Goal: Task Accomplishment & Management: Manage account settings

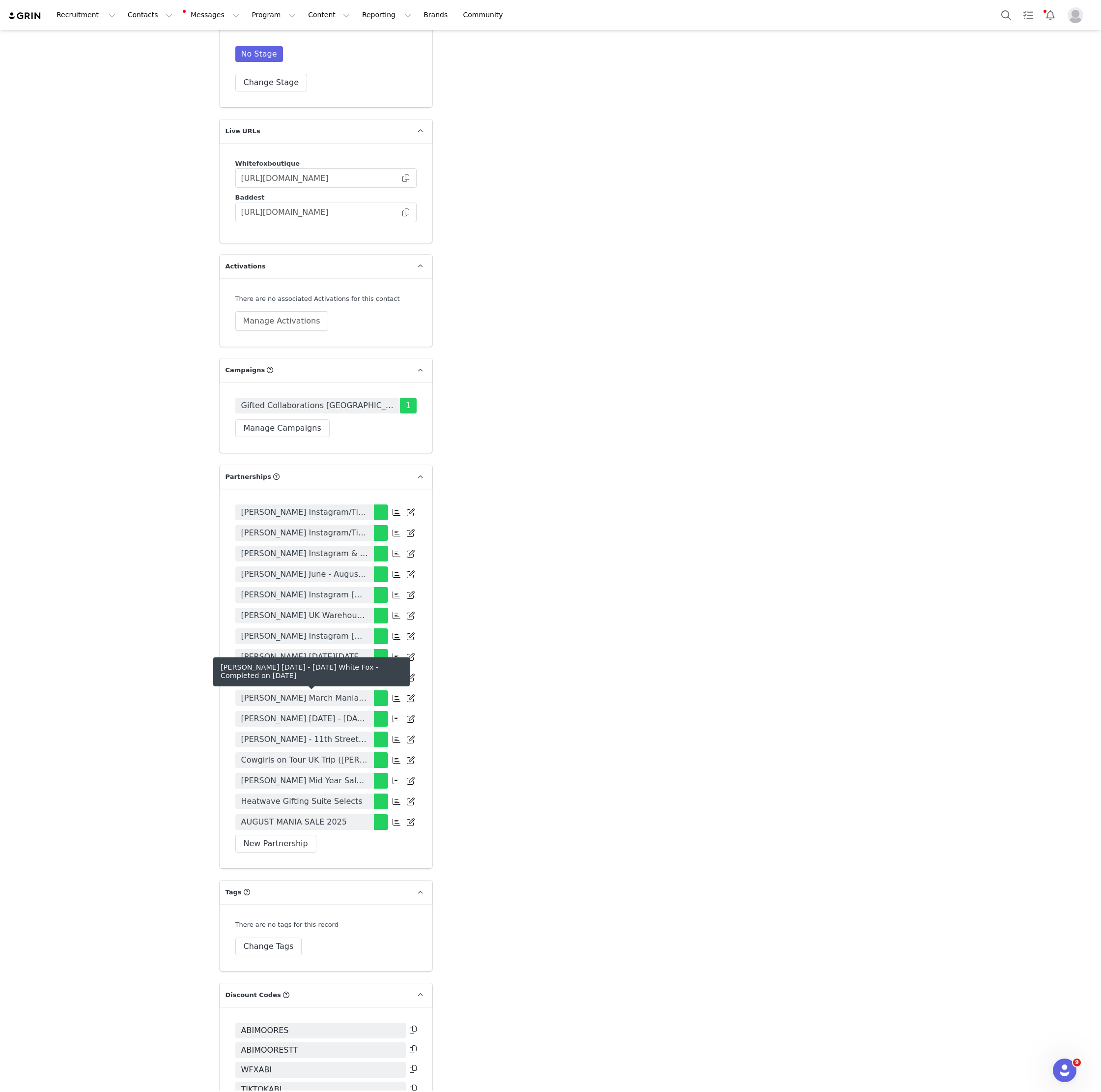
click at [323, 713] on span "[PERSON_NAME] [DATE] - [DATE] White Fox" at bounding box center [304, 719] width 127 height 12
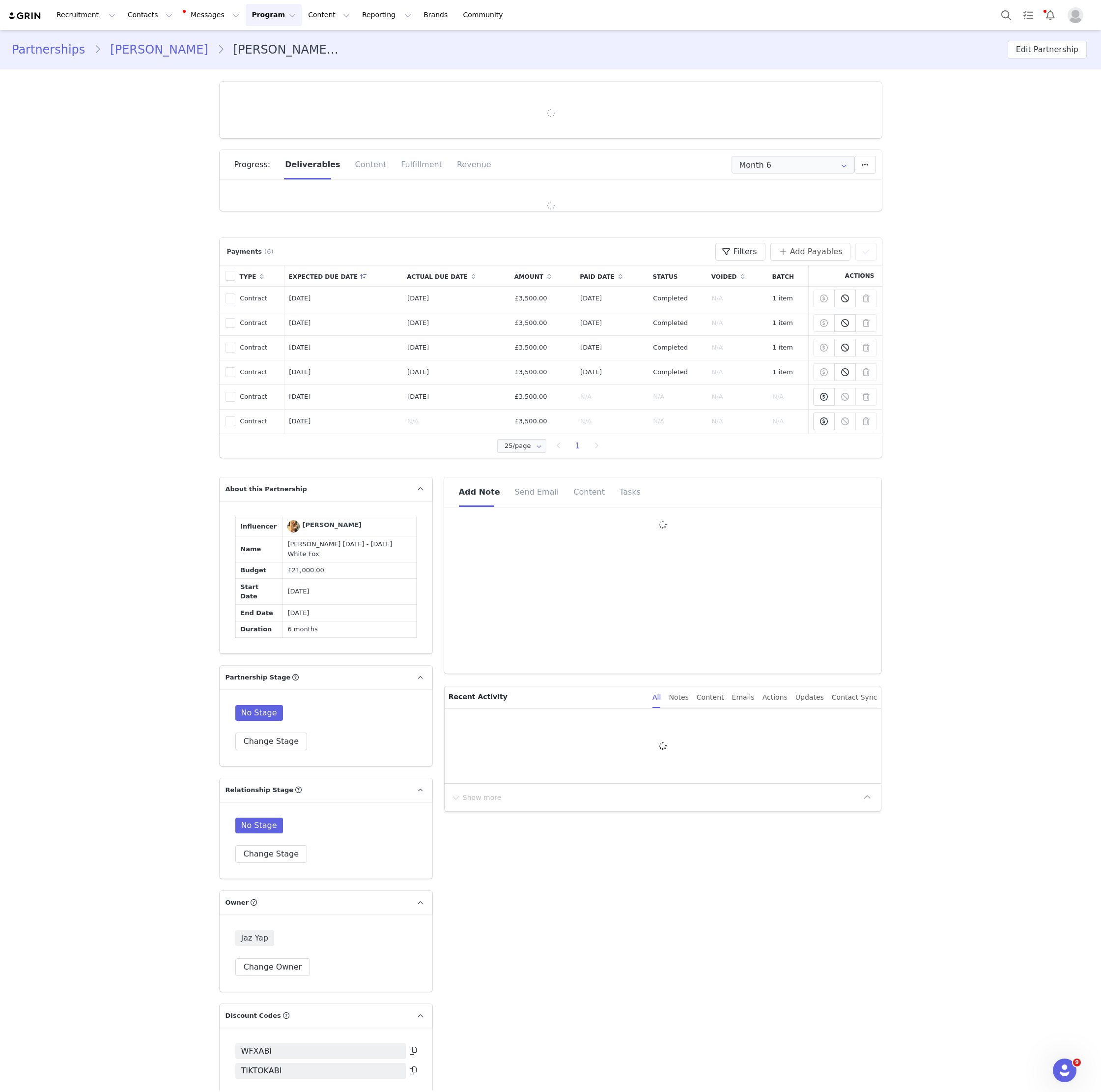
type input "+44 ([GEOGRAPHIC_DATA])"
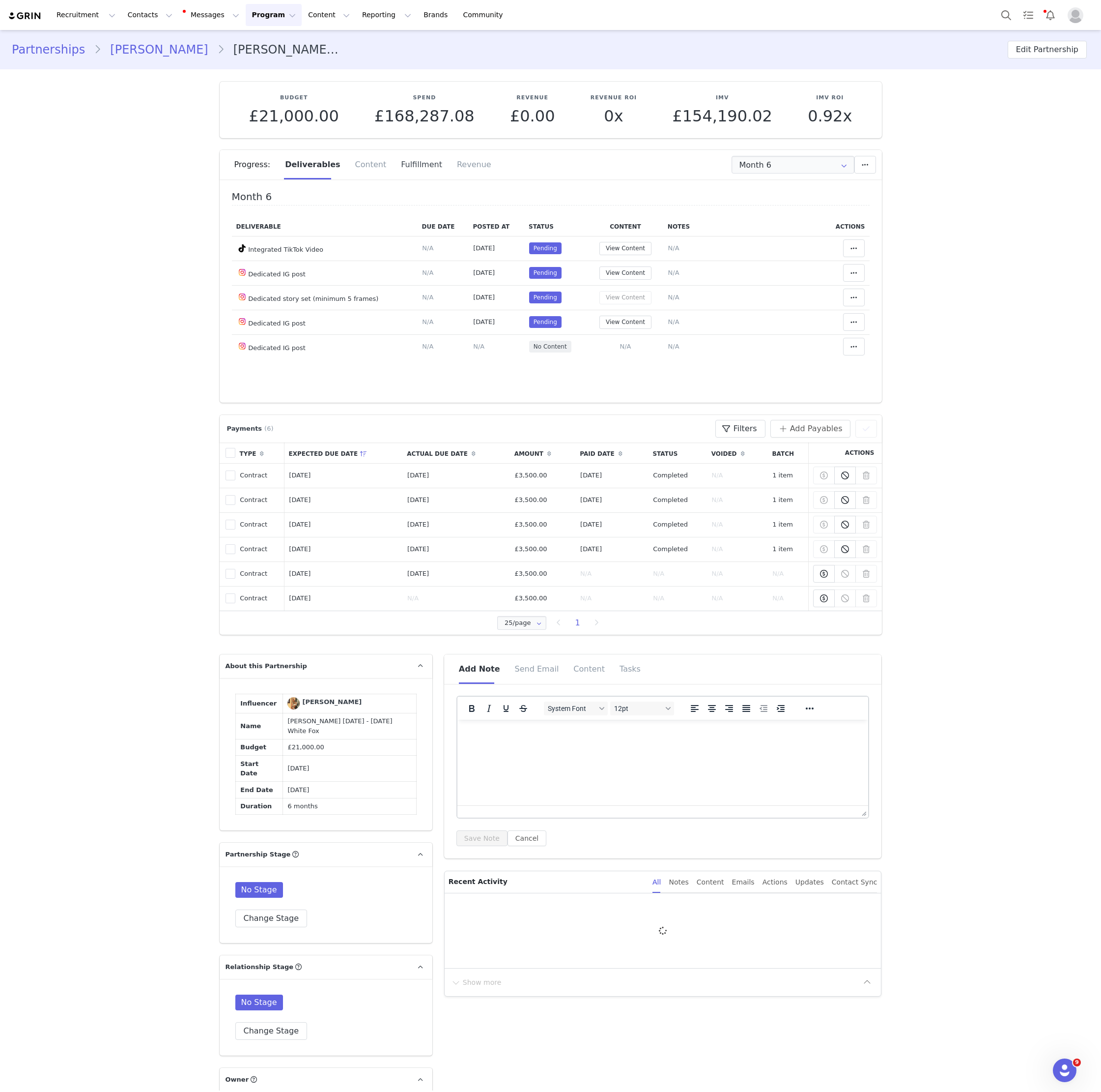
click at [406, 159] on div "Fulfillment" at bounding box center [421, 164] width 56 height 29
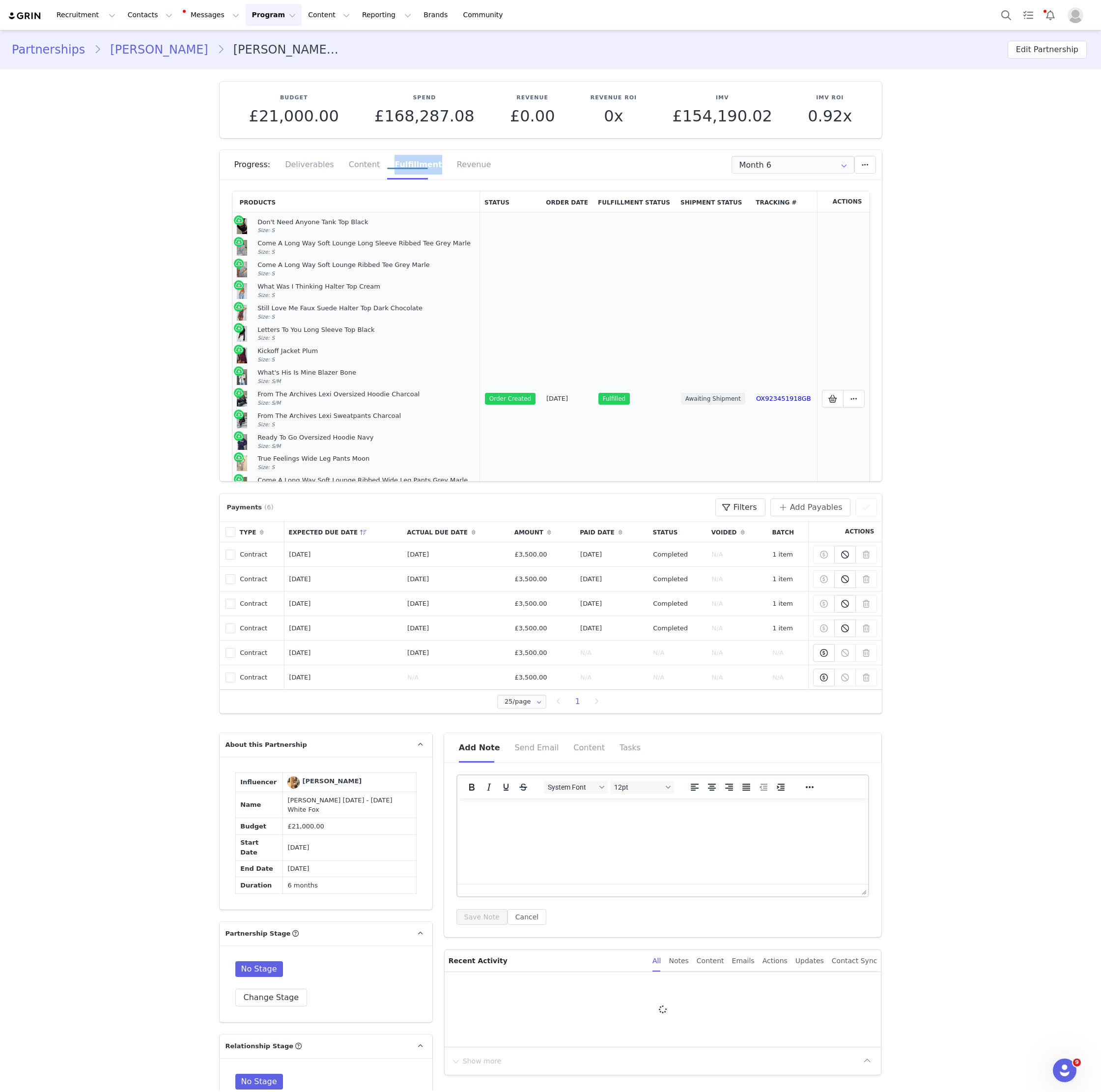
click at [654, 275] on td "Fulfilled" at bounding box center [635, 398] width 83 height 373
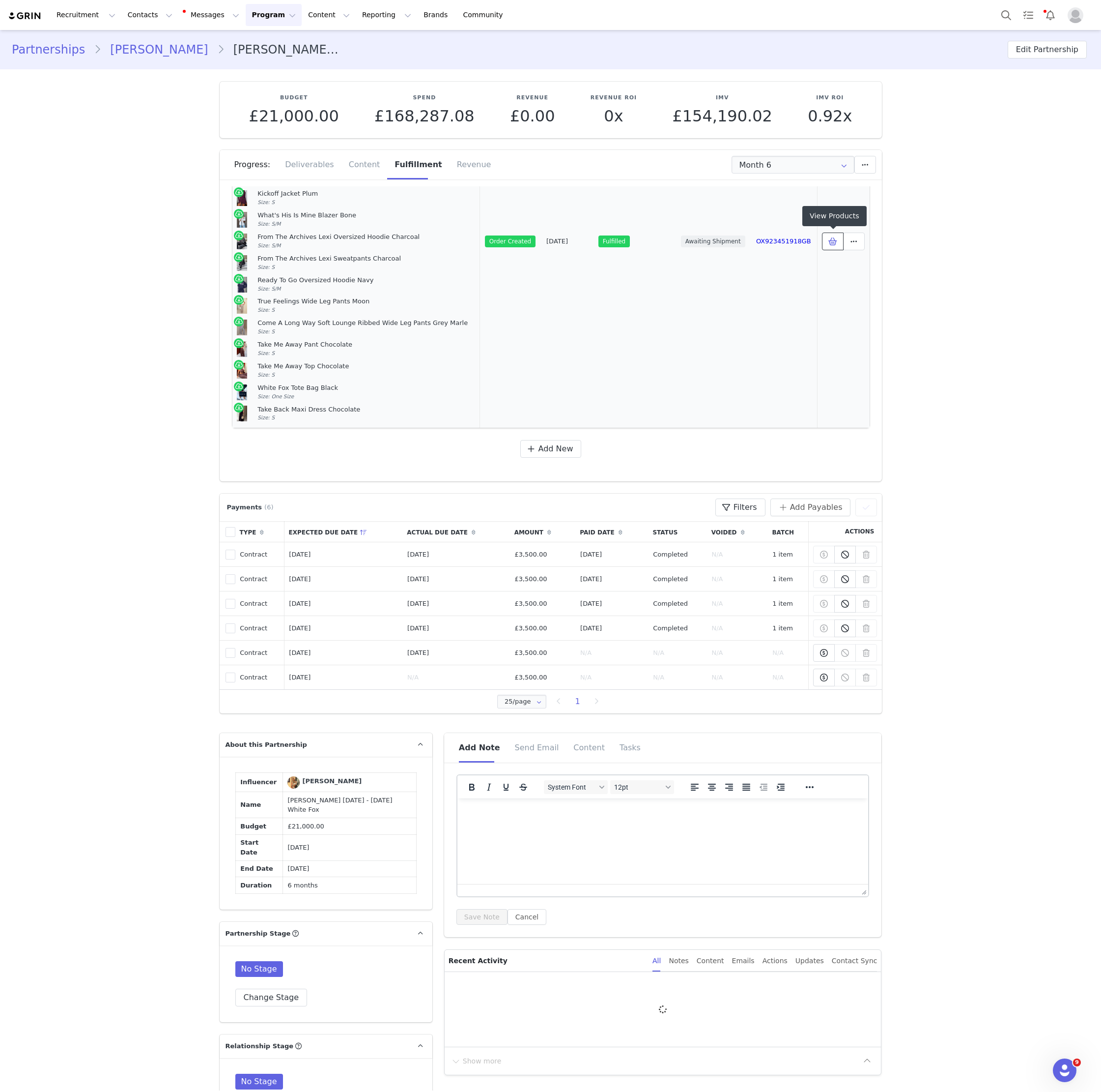
click at [835, 242] on icon at bounding box center [833, 241] width 9 height 8
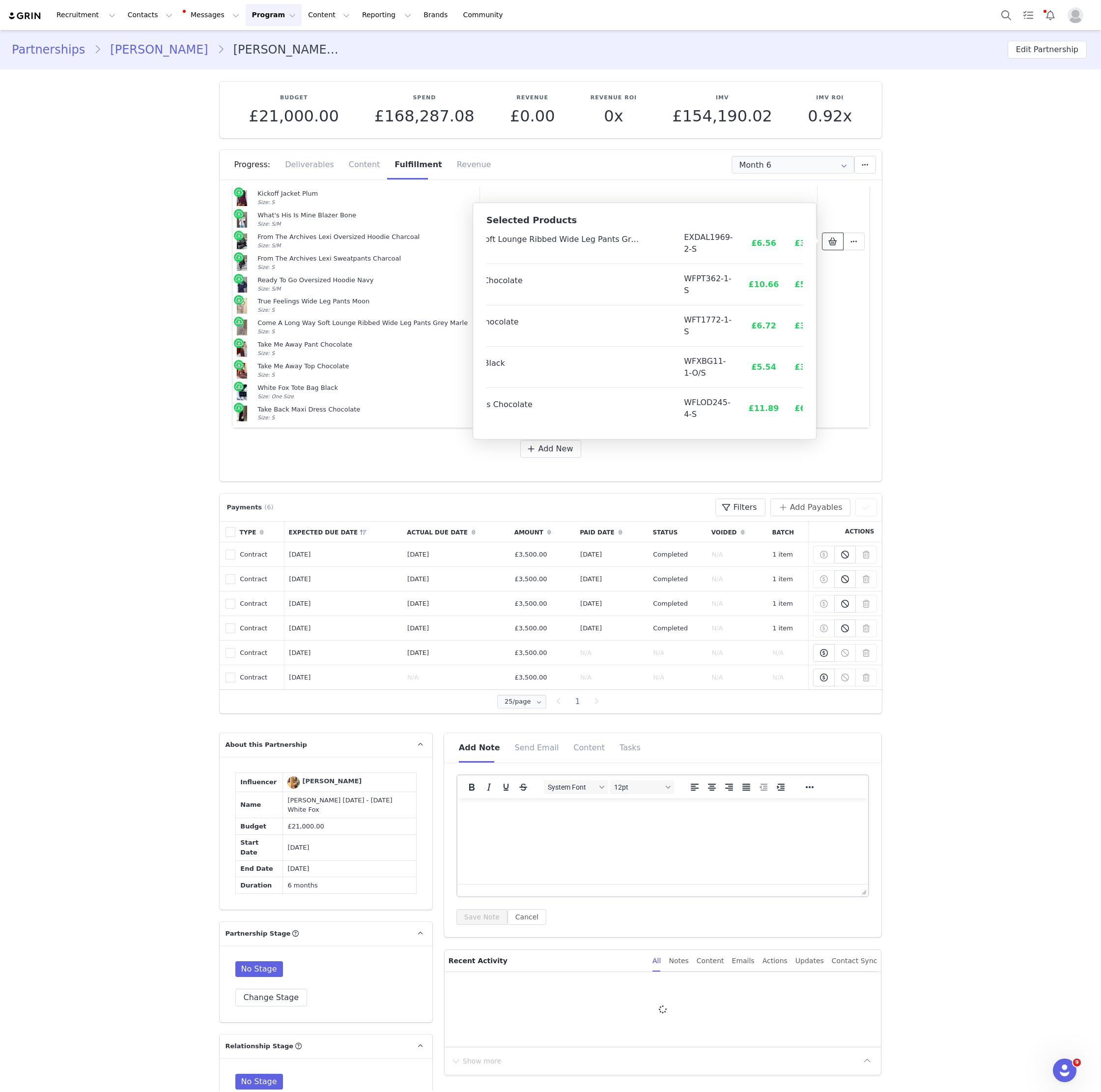
scroll to position [285, 111]
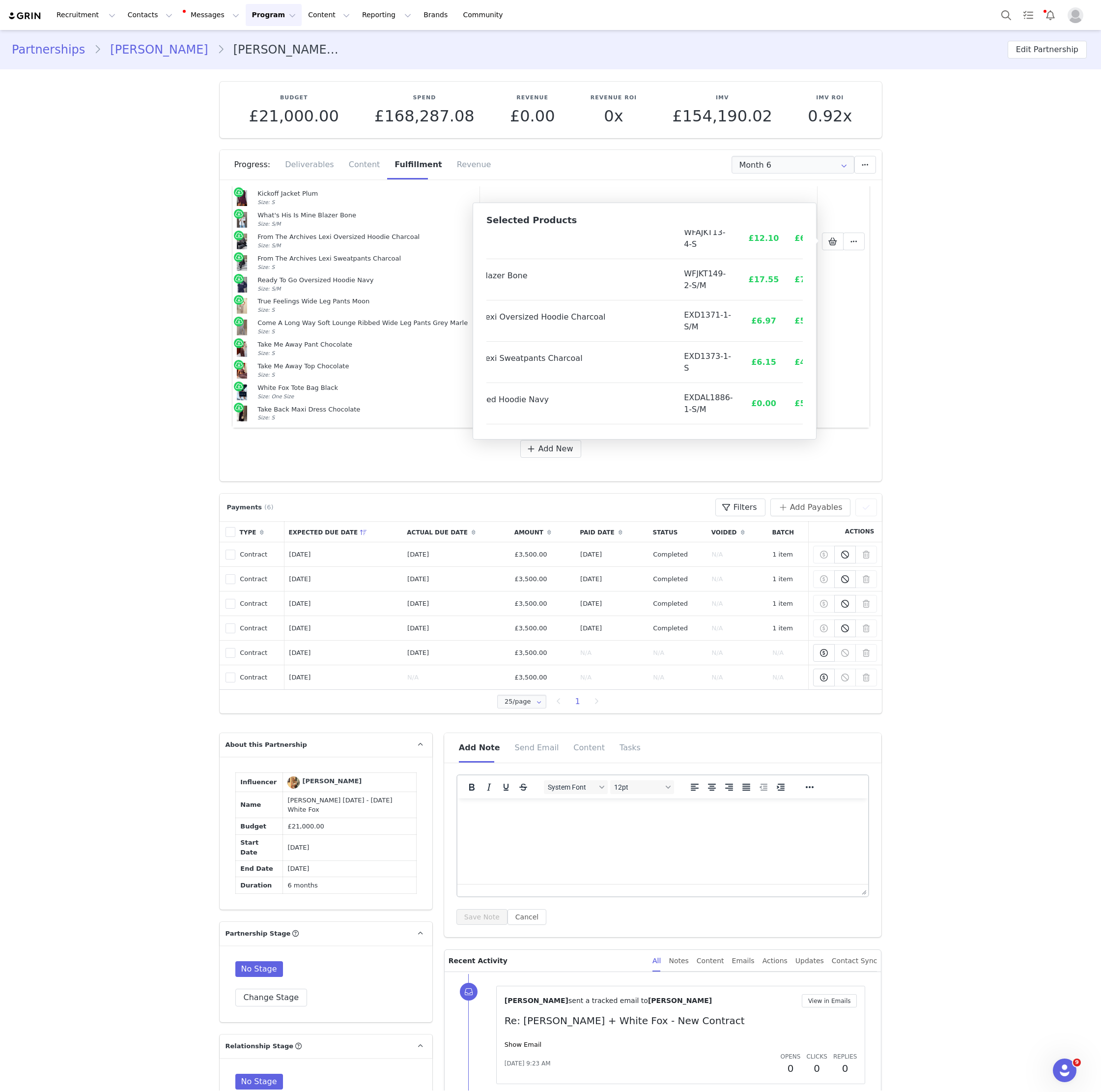
click at [745, 338] on td "£6.97" at bounding box center [764, 321] width 46 height 41
click at [836, 243] on icon at bounding box center [833, 241] width 9 height 8
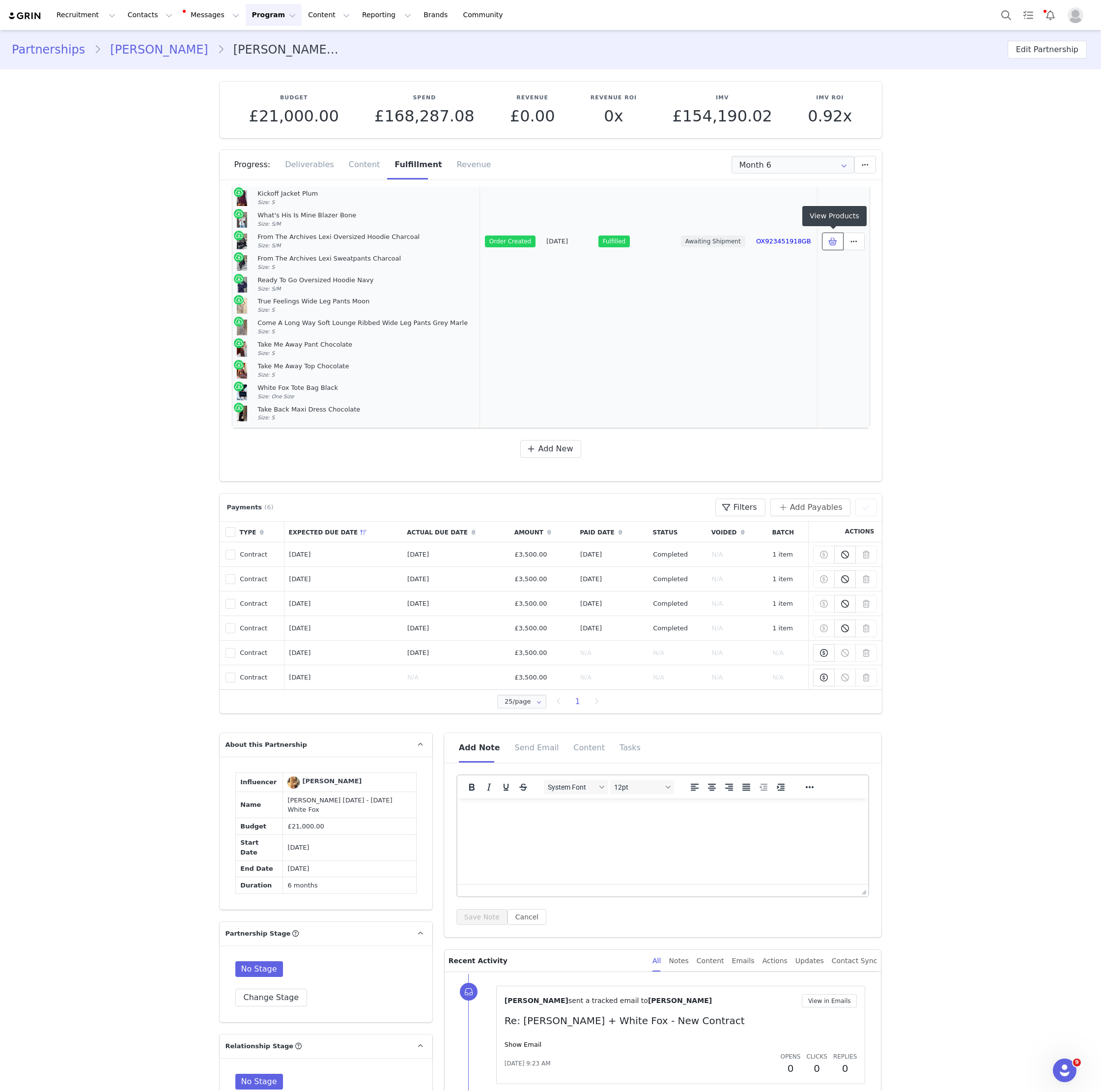
click at [840, 237] on button at bounding box center [833, 241] width 22 height 18
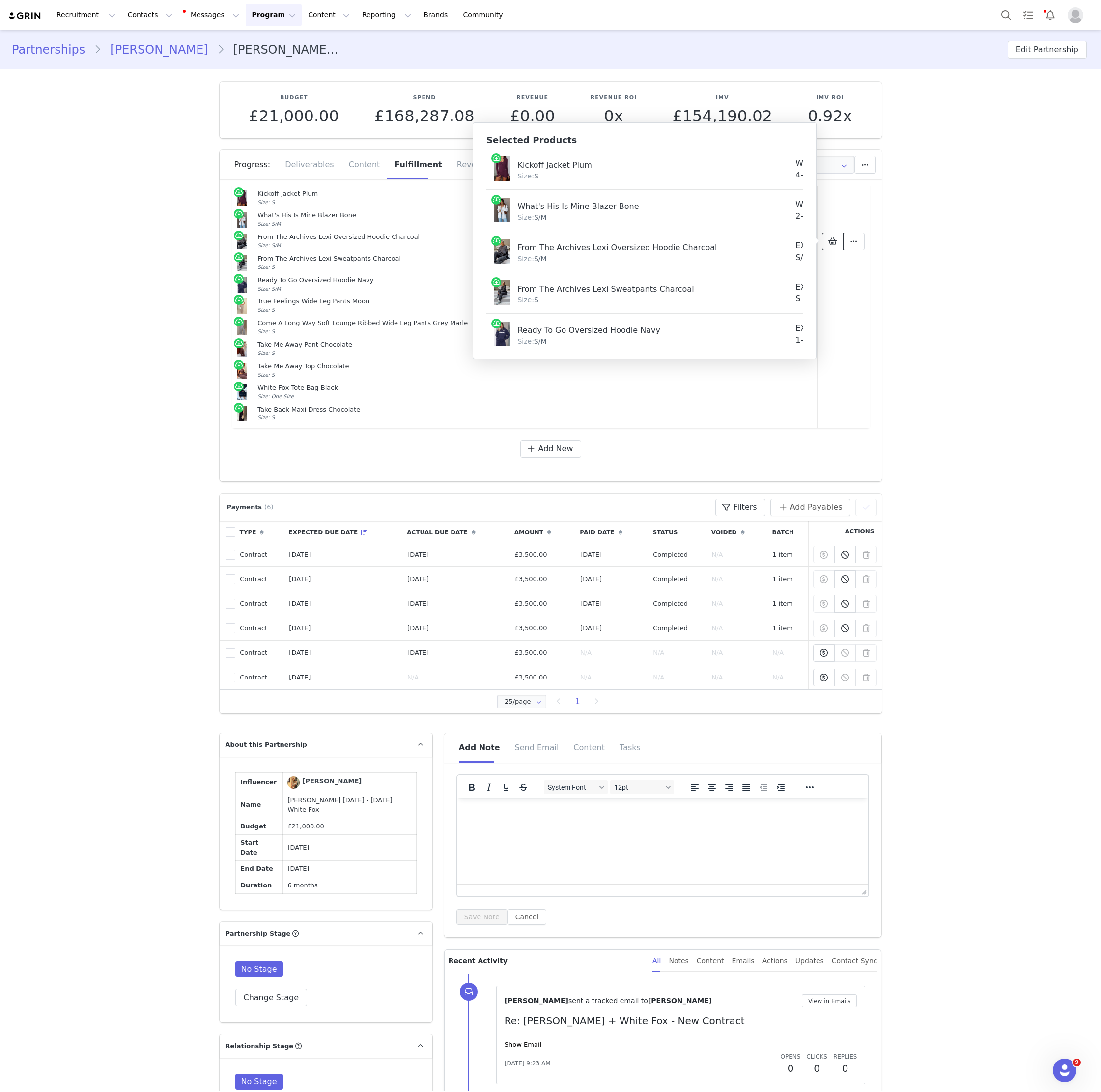
scroll to position [528, 0]
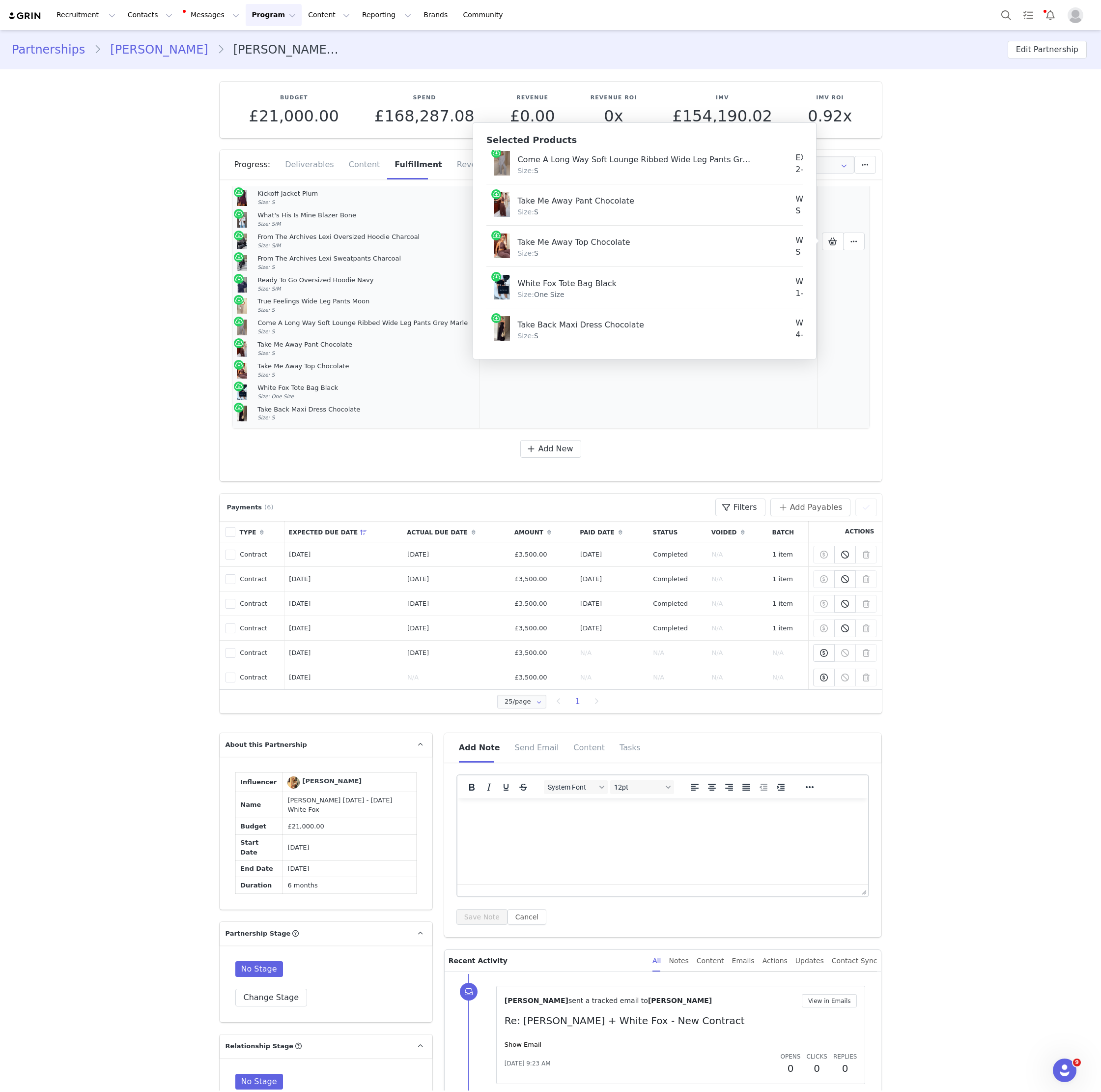
click at [334, 297] on article "True Feelings Wide Leg Pants Moon Size: S" at bounding box center [356, 306] width 239 height 22
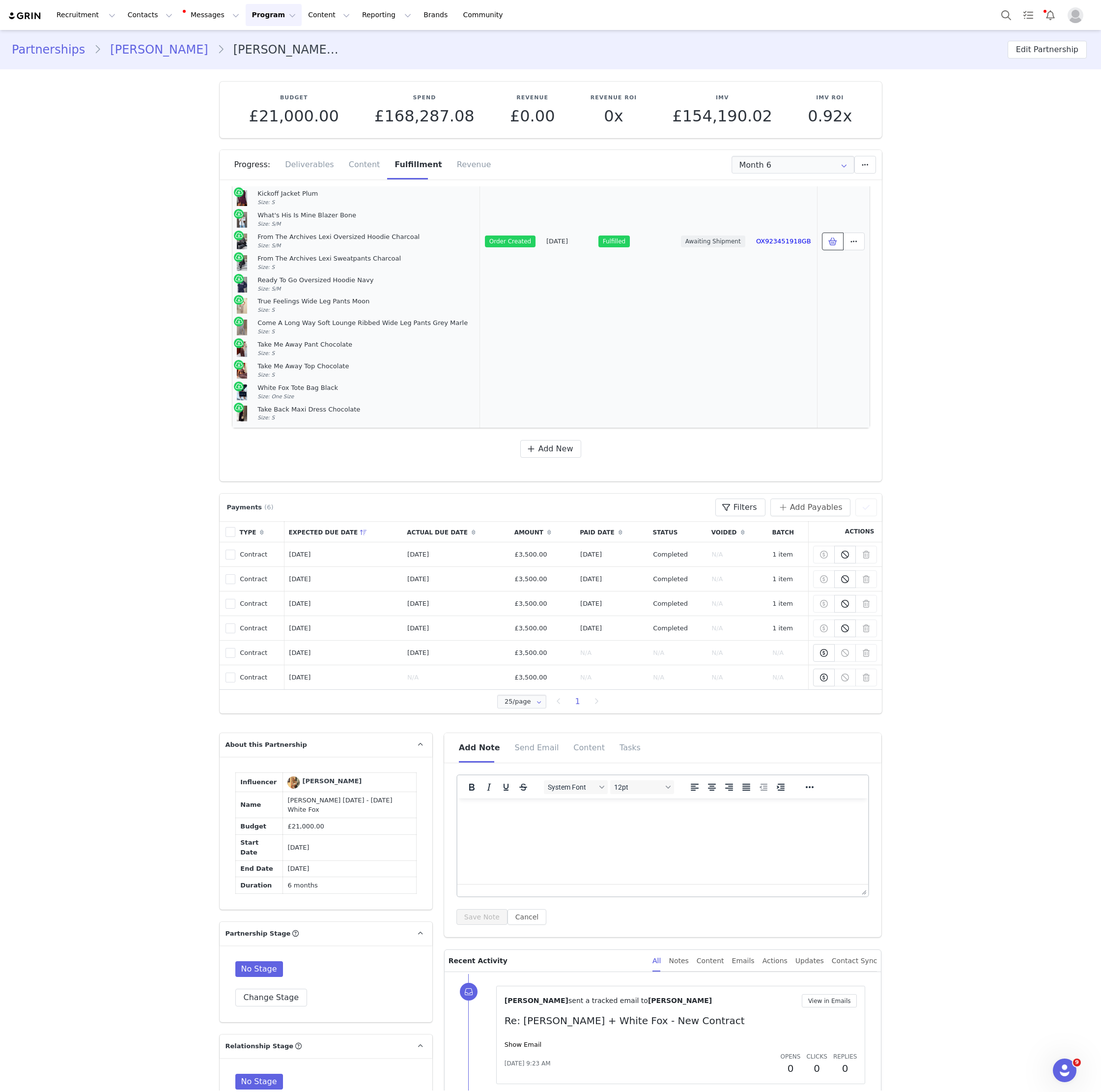
click at [834, 236] on span at bounding box center [832, 241] width 12 height 12
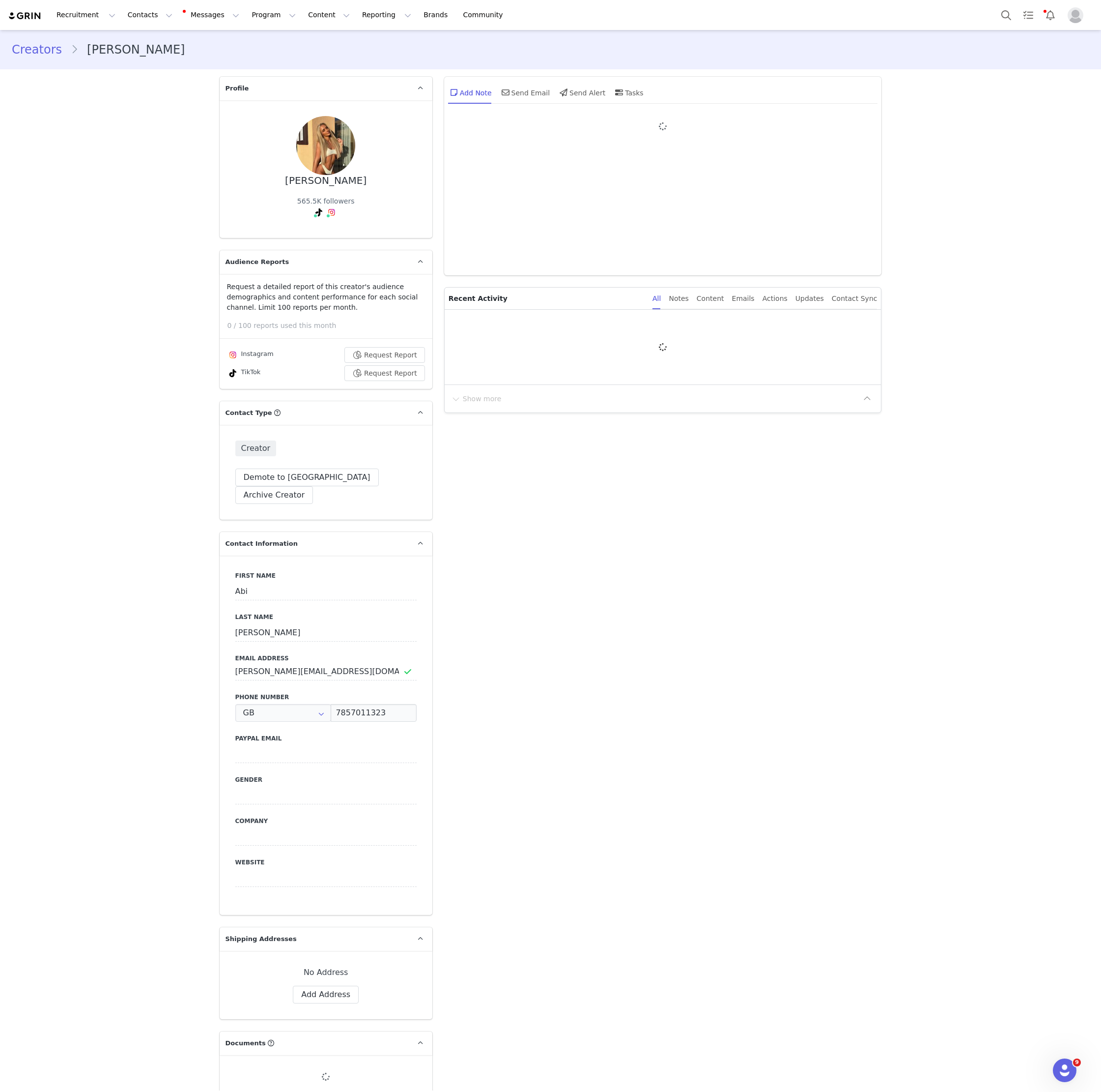
type input "+44 ([GEOGRAPHIC_DATA])"
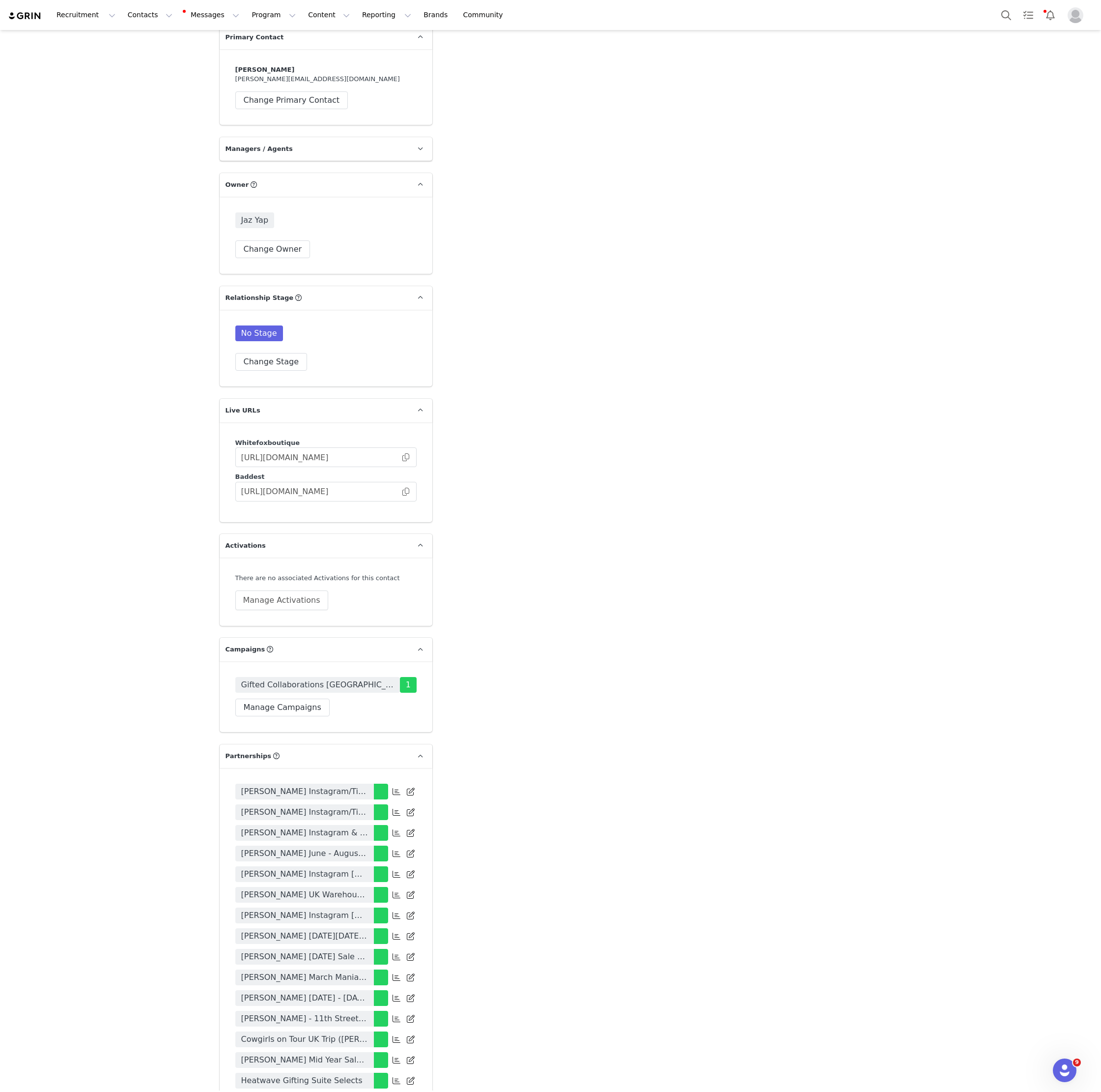
scroll to position [2089, 0]
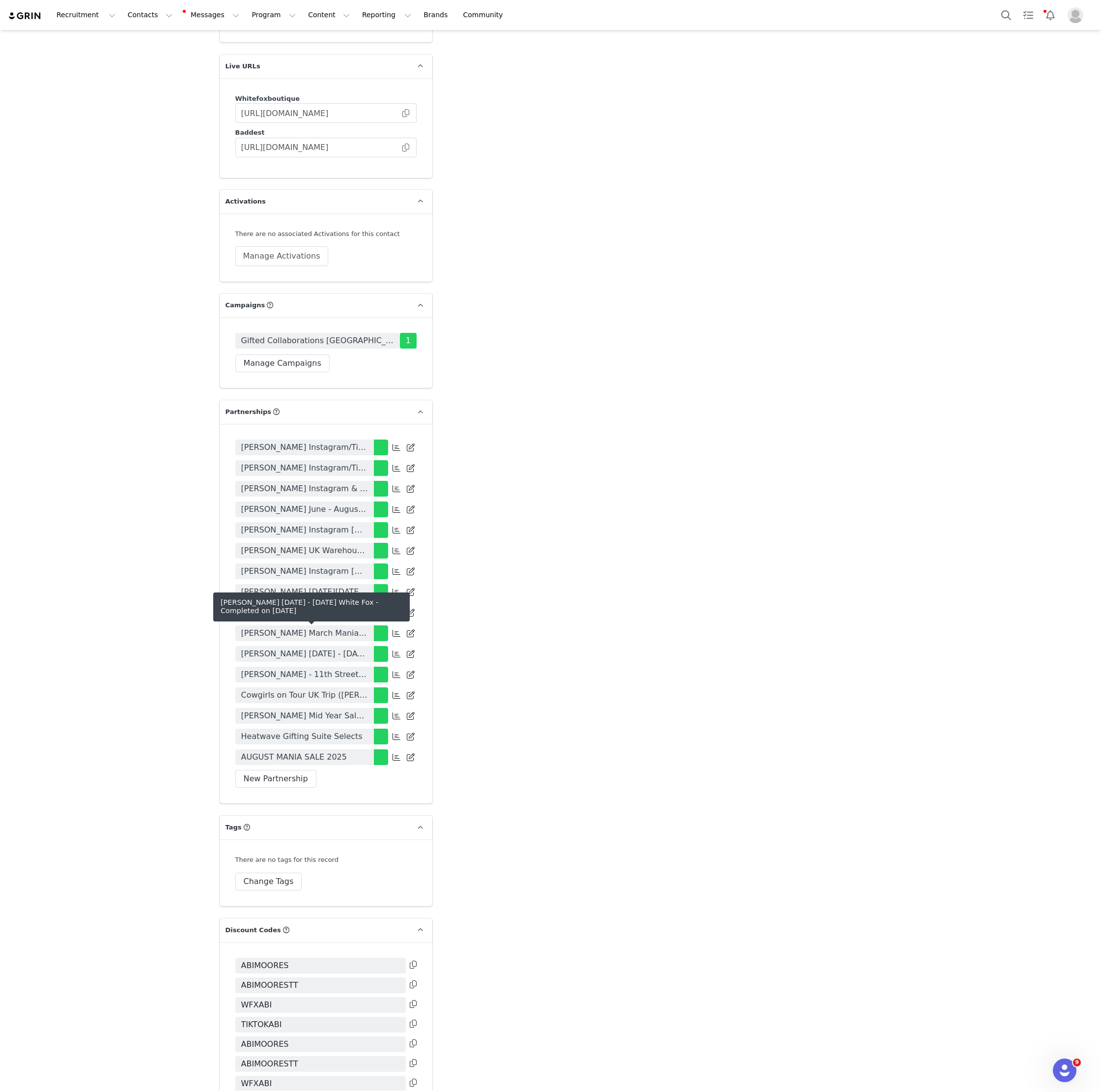
click at [341, 648] on span "[PERSON_NAME] [DATE] - [DATE] White Fox" at bounding box center [304, 653] width 127 height 12
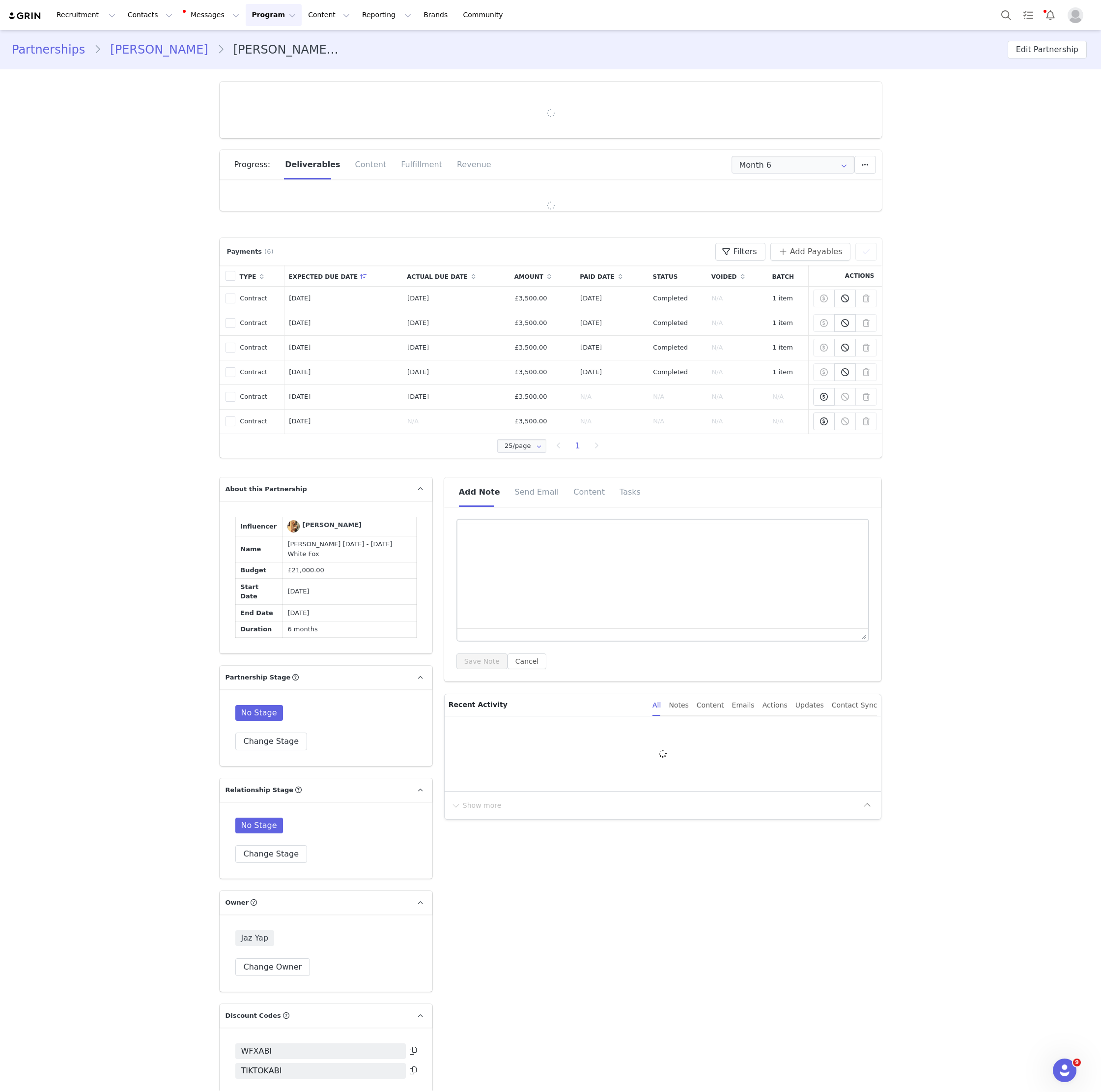
type input "+44 ([GEOGRAPHIC_DATA])"
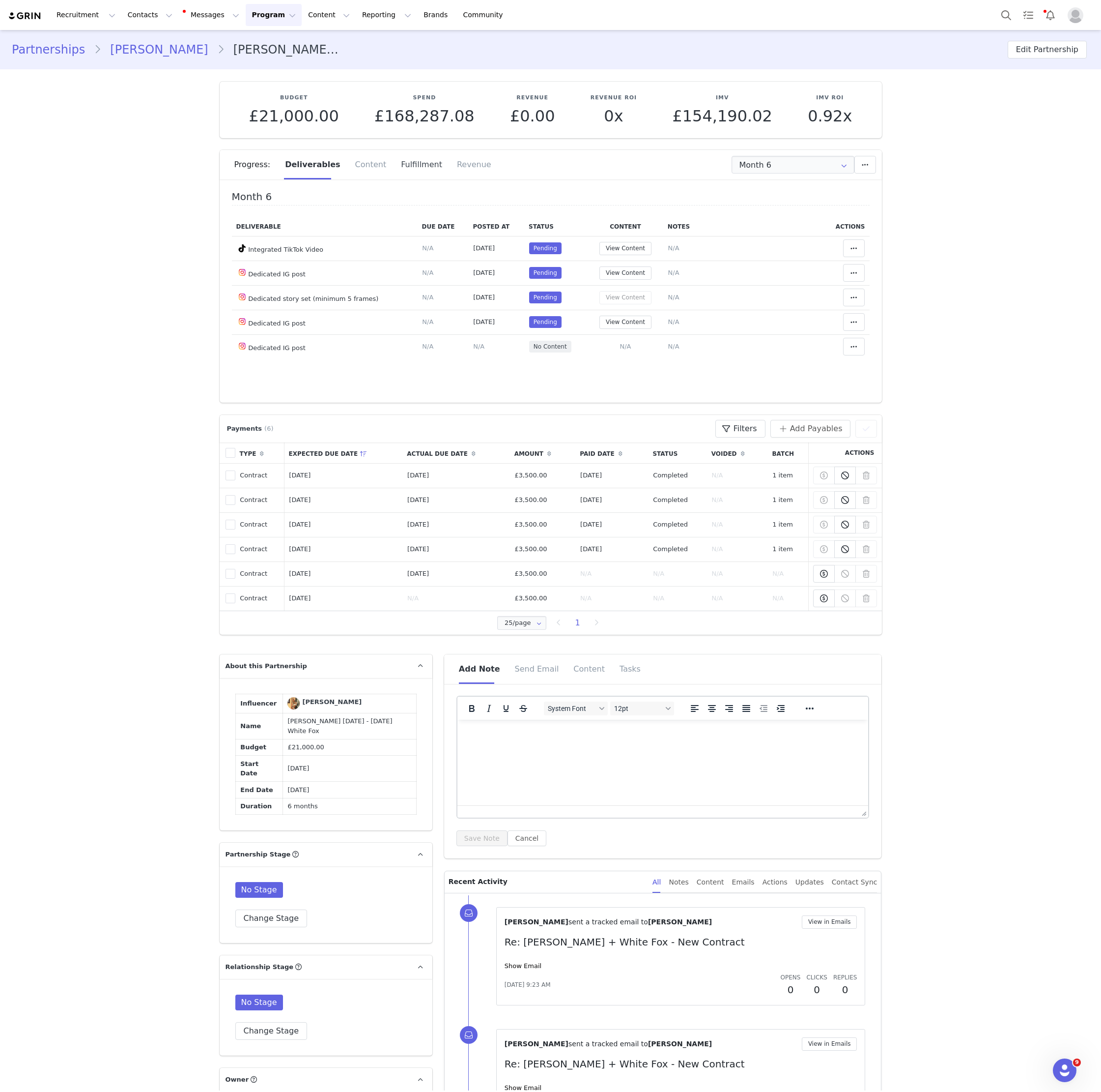
click at [420, 153] on div "Fulfillment" at bounding box center [421, 164] width 56 height 29
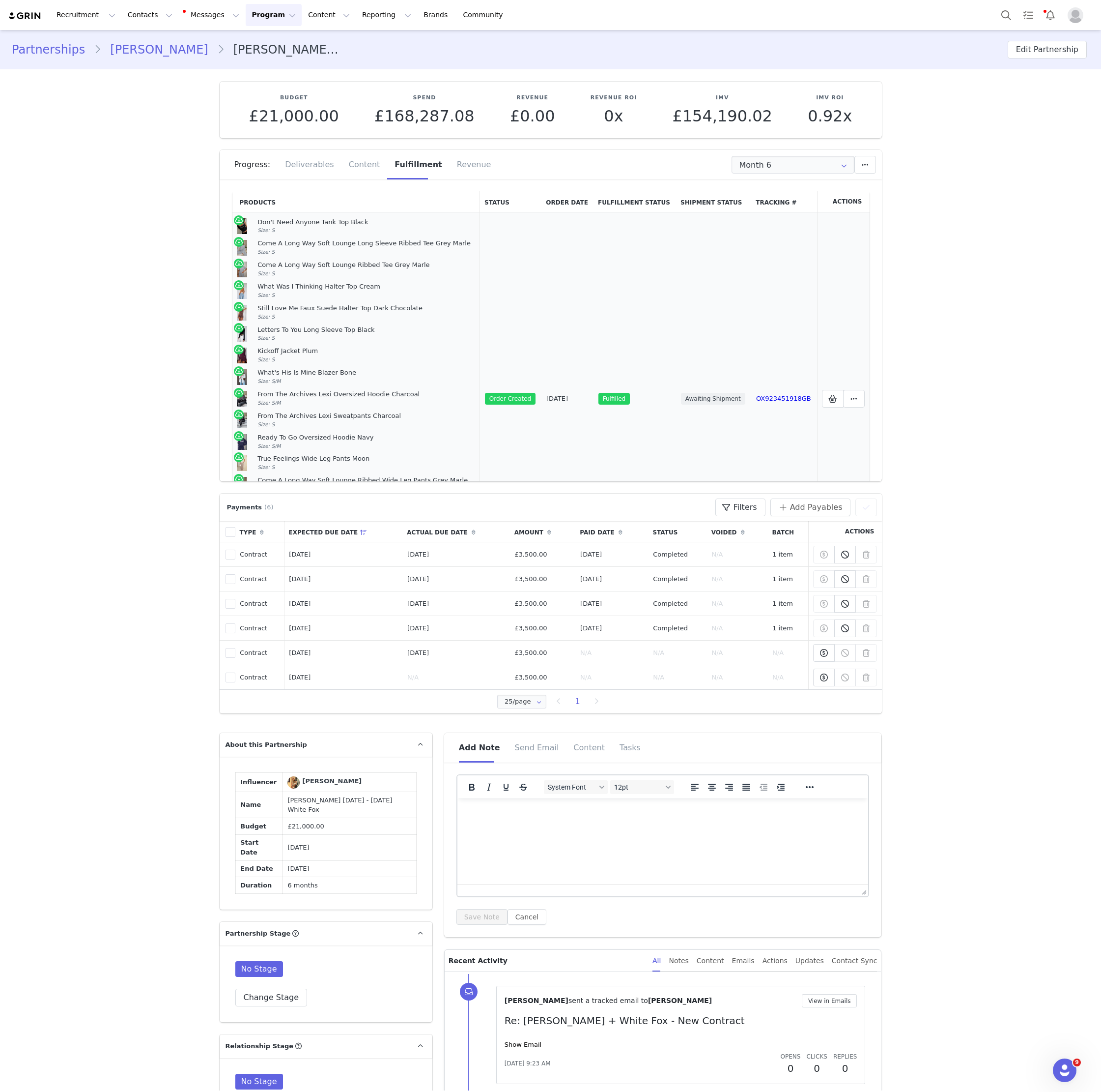
scroll to position [157, 0]
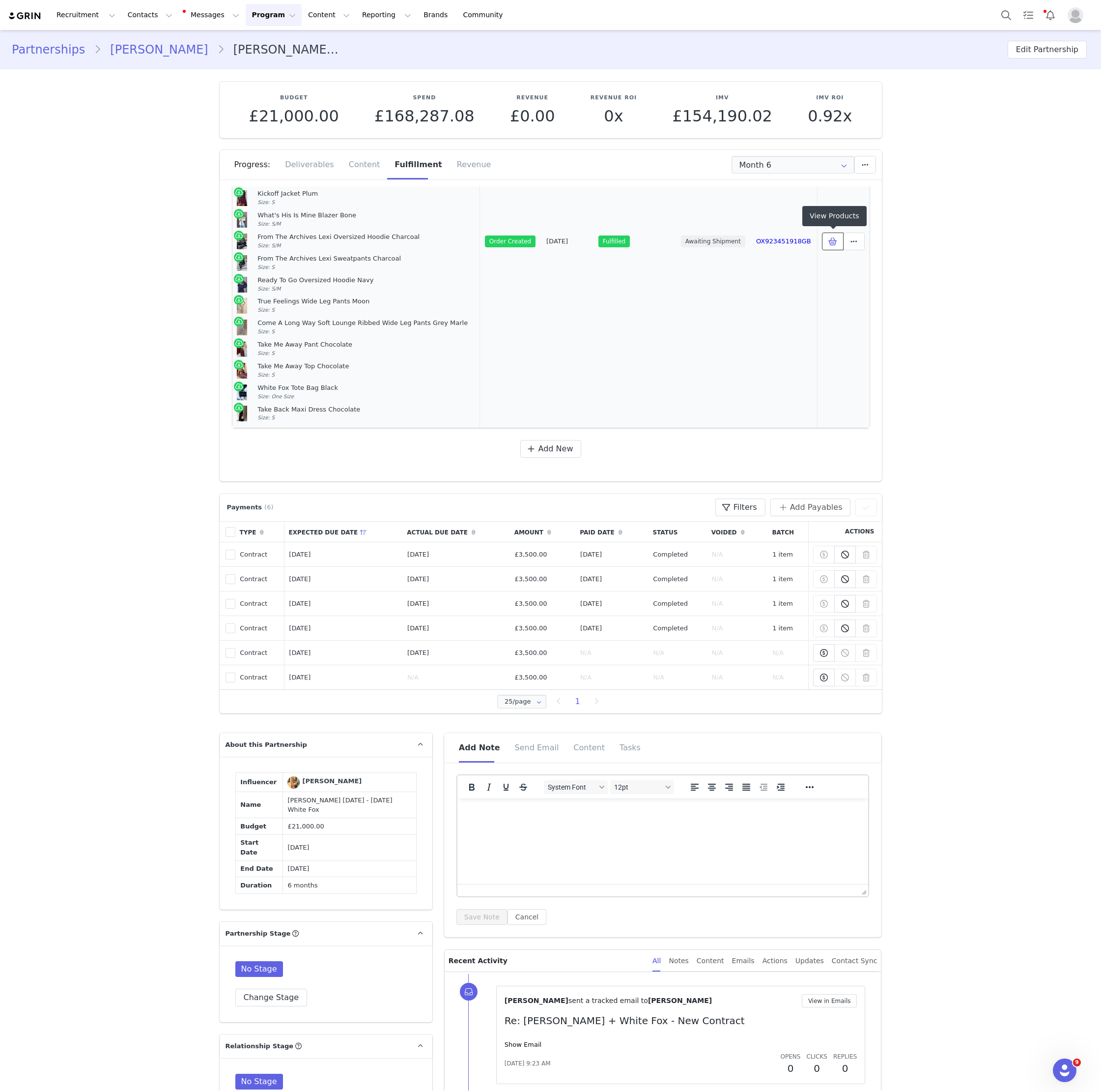
click at [835, 241] on icon at bounding box center [833, 241] width 9 height 8
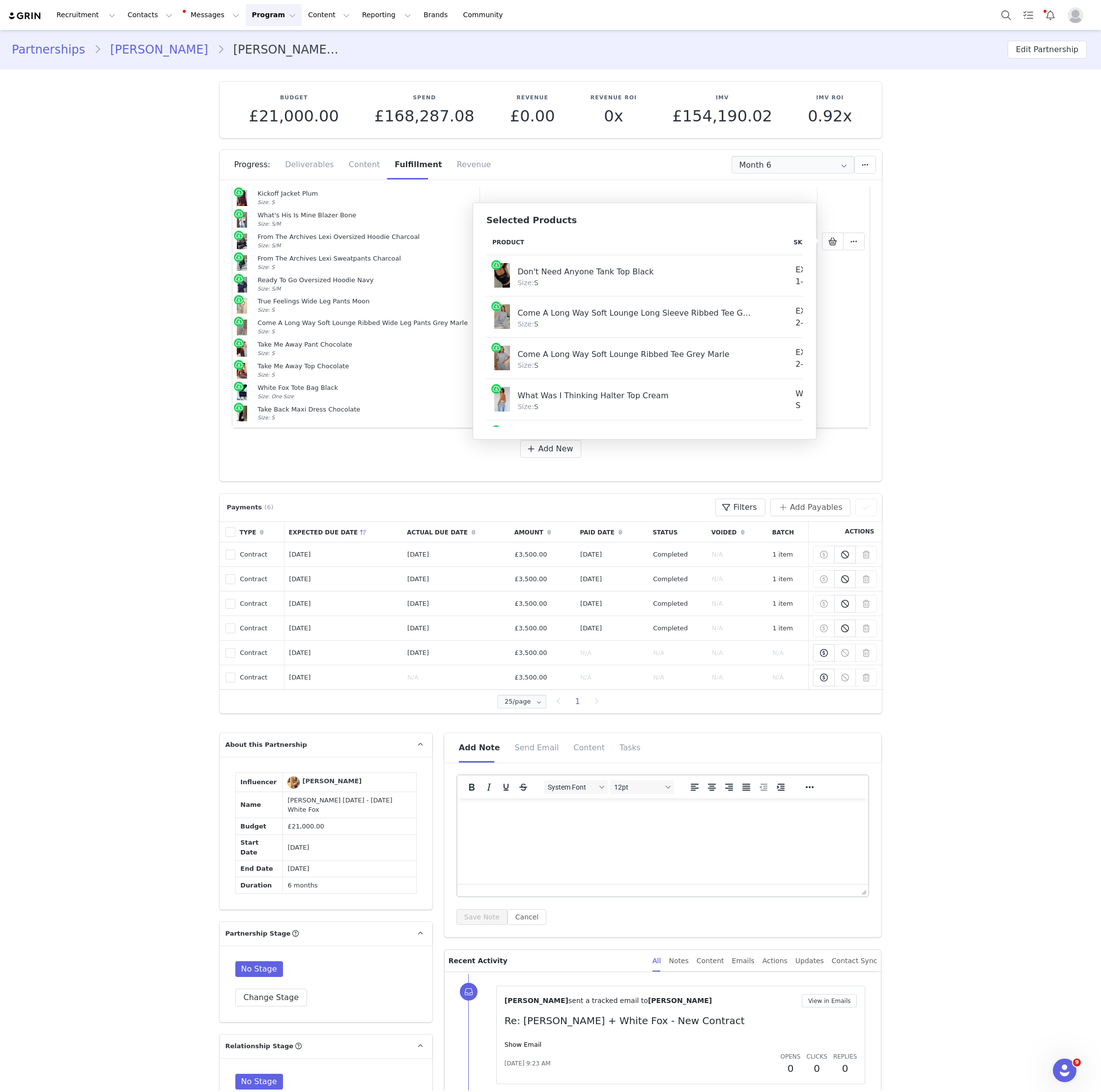
click at [532, 271] on div "Don't Need Anyone Tank Top Black" at bounding box center [635, 271] width 236 height 15
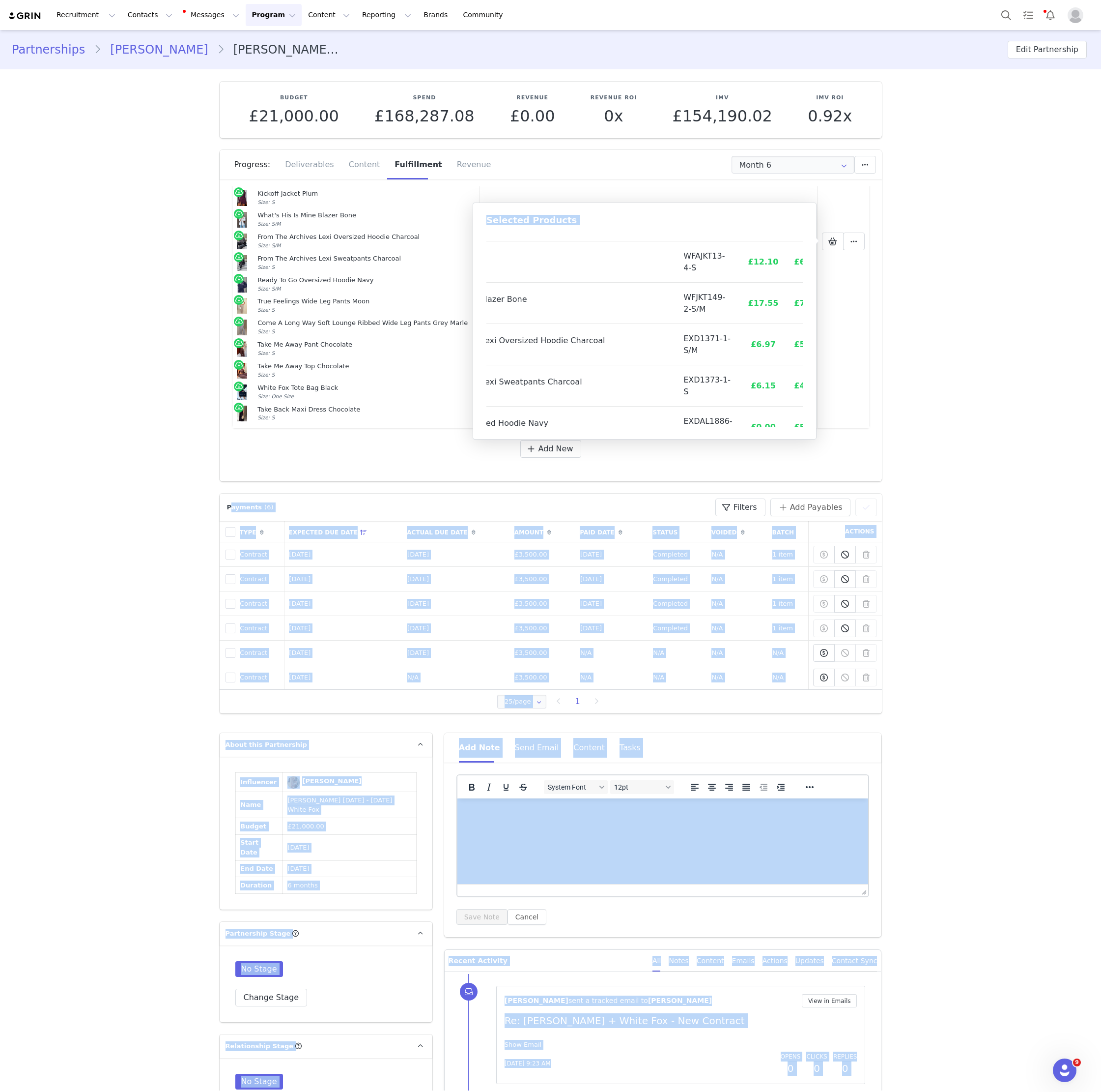
scroll to position [528, 112]
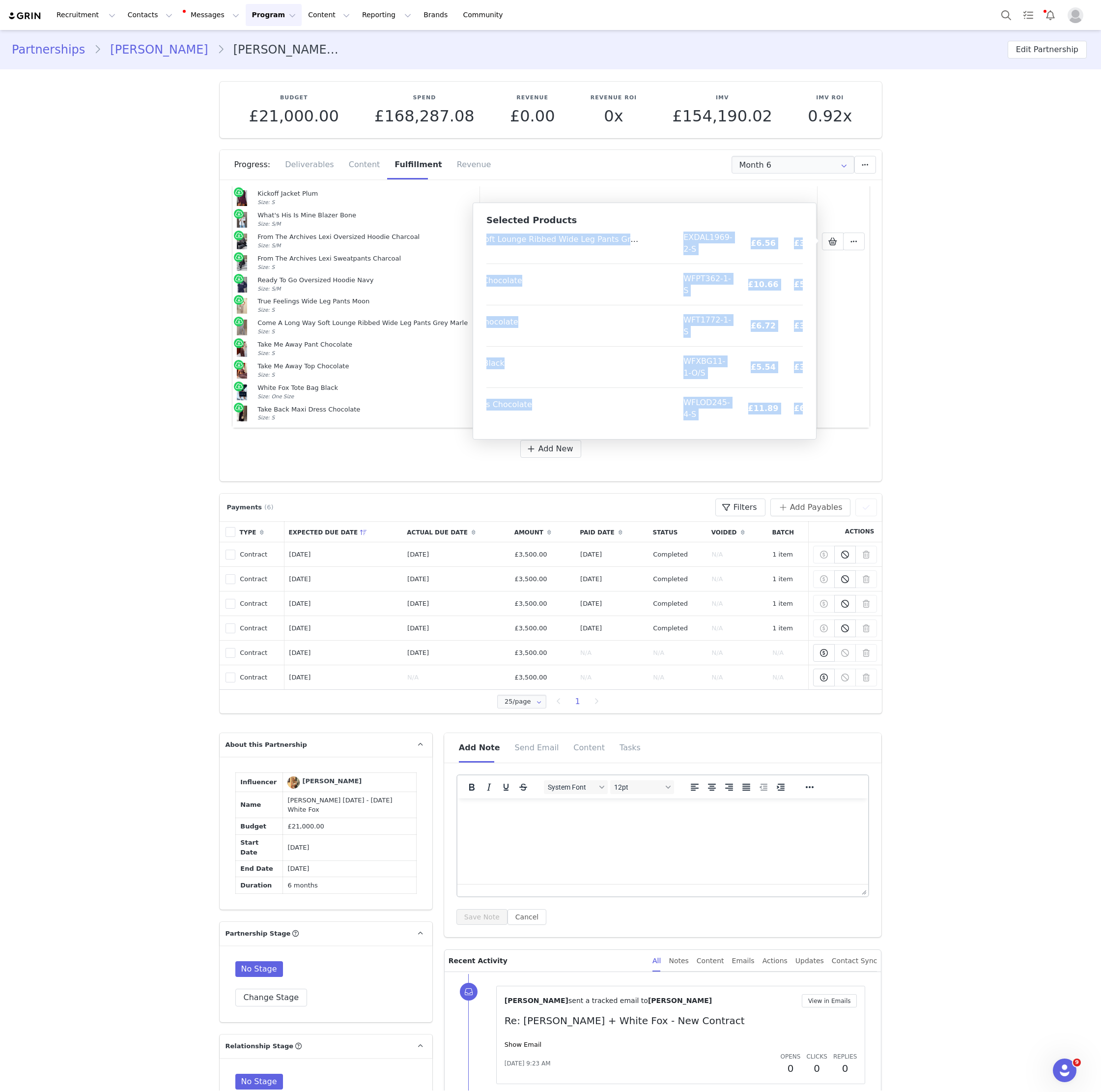
copy tbody "Lor'i Dolo Sitame Cons Adi Elits Doei: T INCID7032-6-U £6.58 £99.07 Labo E Dolo…"
drag, startPoint x: 532, startPoint y: 271, endPoint x: 812, endPoint y: 417, distance: 315.8
click at [812, 417] on div "Selected Products Product SKU Cost Price Don't Need Anyone Tank Top Black Size:…" at bounding box center [644, 321] width 344 height 237
click at [127, 19] on button "Contacts Contacts" at bounding box center [150, 14] width 56 height 22
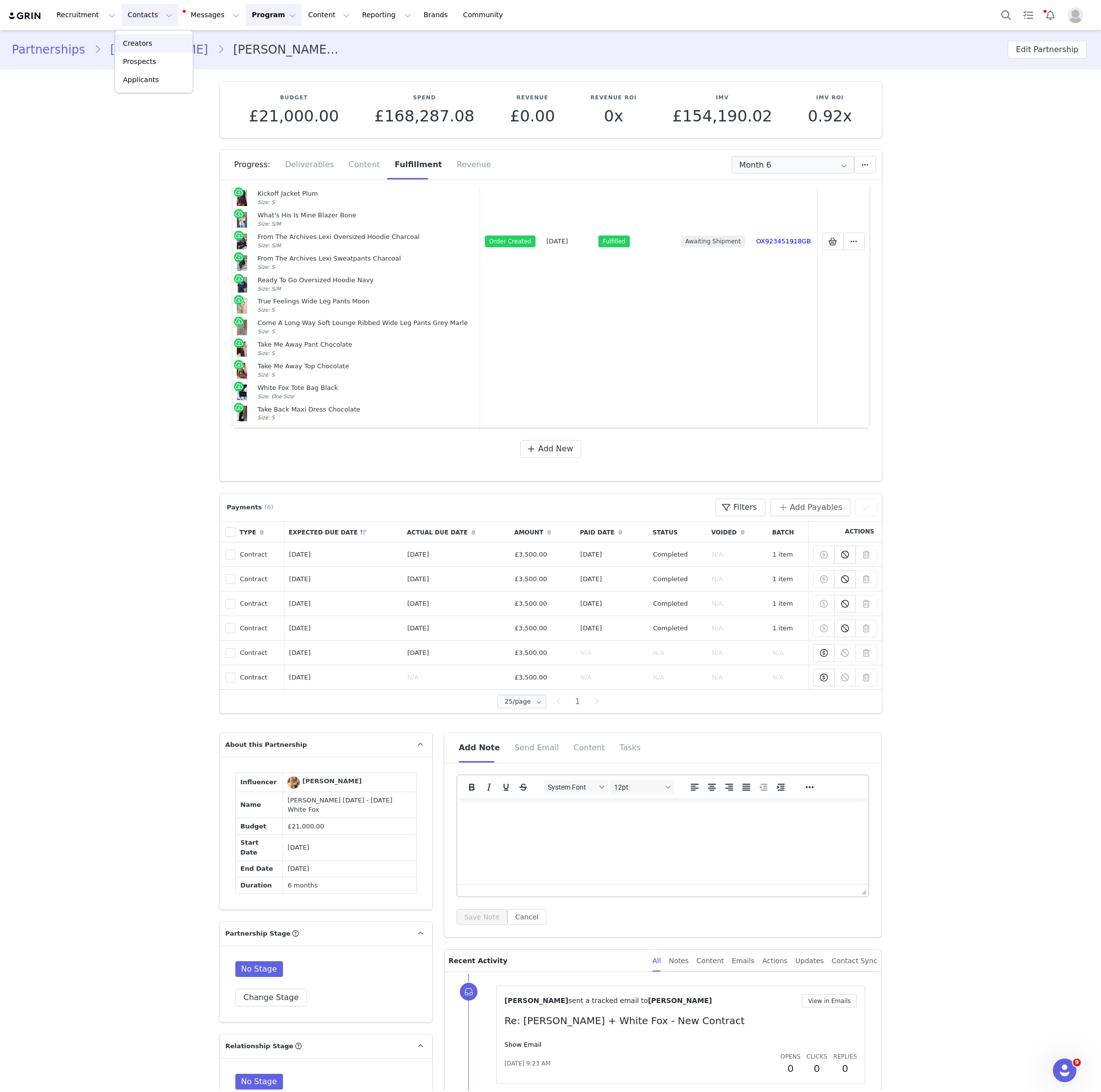
click at [151, 40] on div "Creators" at bounding box center [153, 43] width 66 height 10
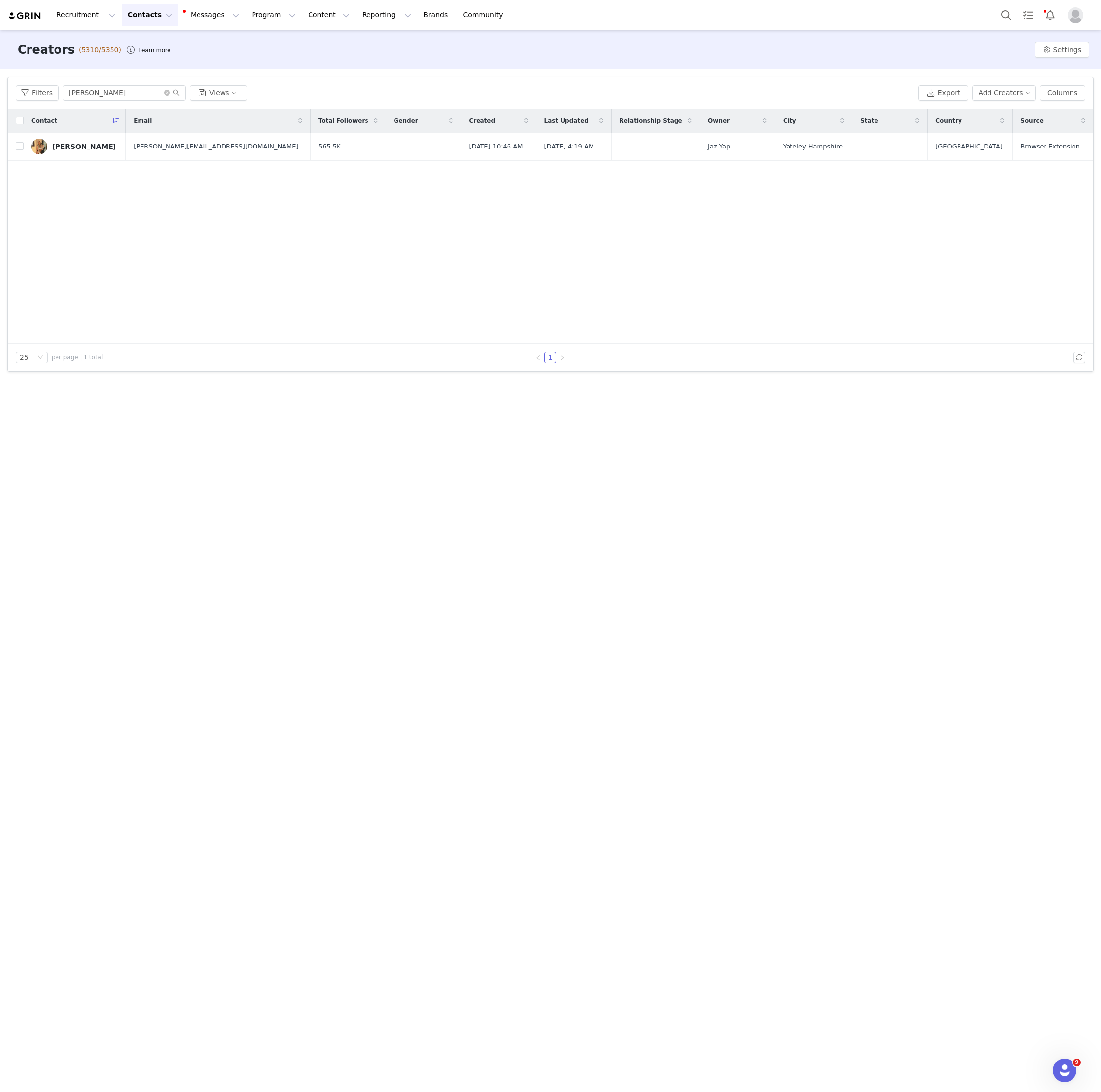
click at [172, 101] on div "Filters [PERSON_NAME] Views Export Add Creators Columns" at bounding box center [550, 93] width 1085 height 32
click at [127, 92] on input "[PERSON_NAME]" at bounding box center [124, 93] width 123 height 16
type input "[PERSON_NAME]"
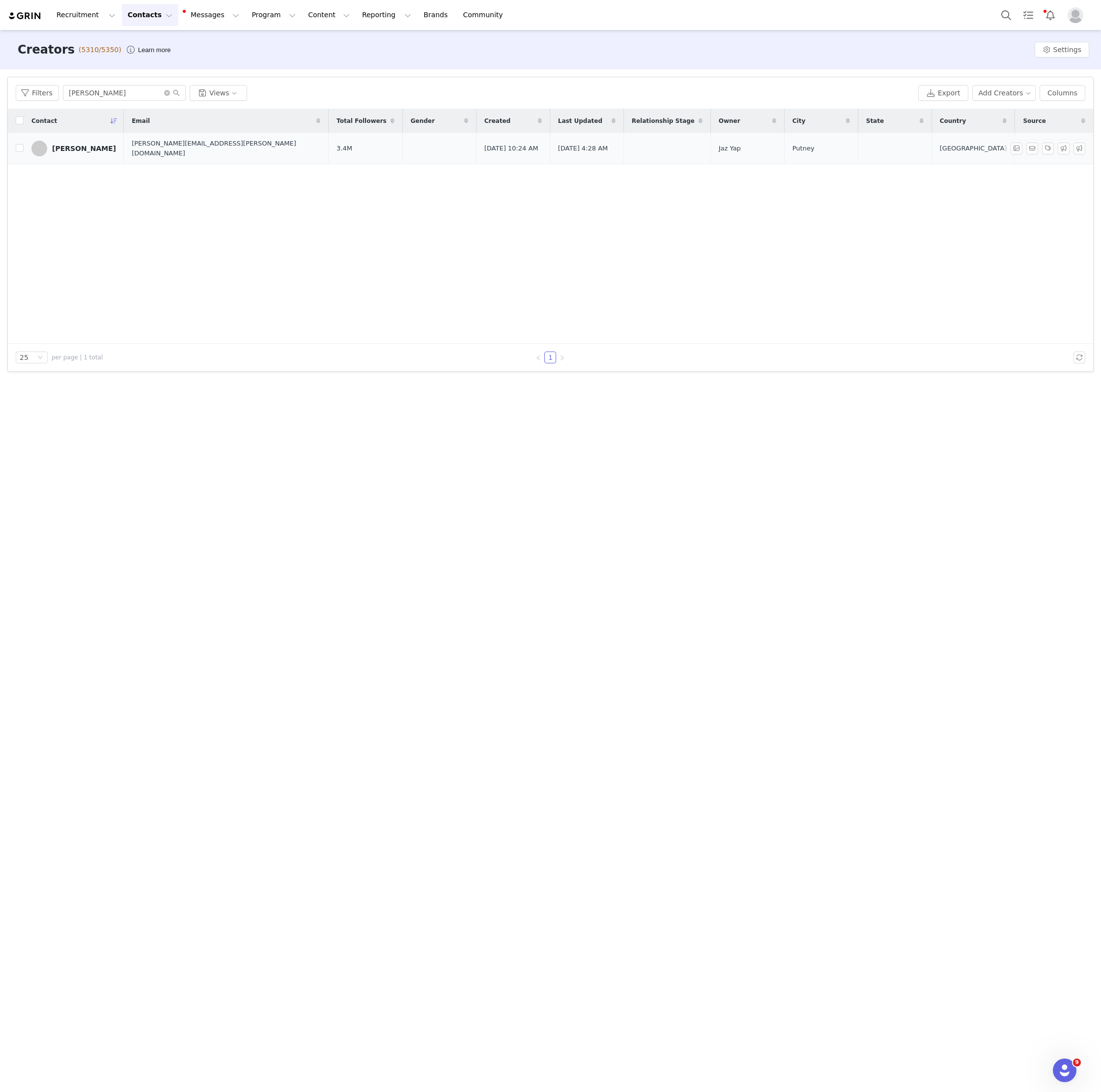
click at [71, 145] on div "[PERSON_NAME]" at bounding box center [84, 148] width 64 height 8
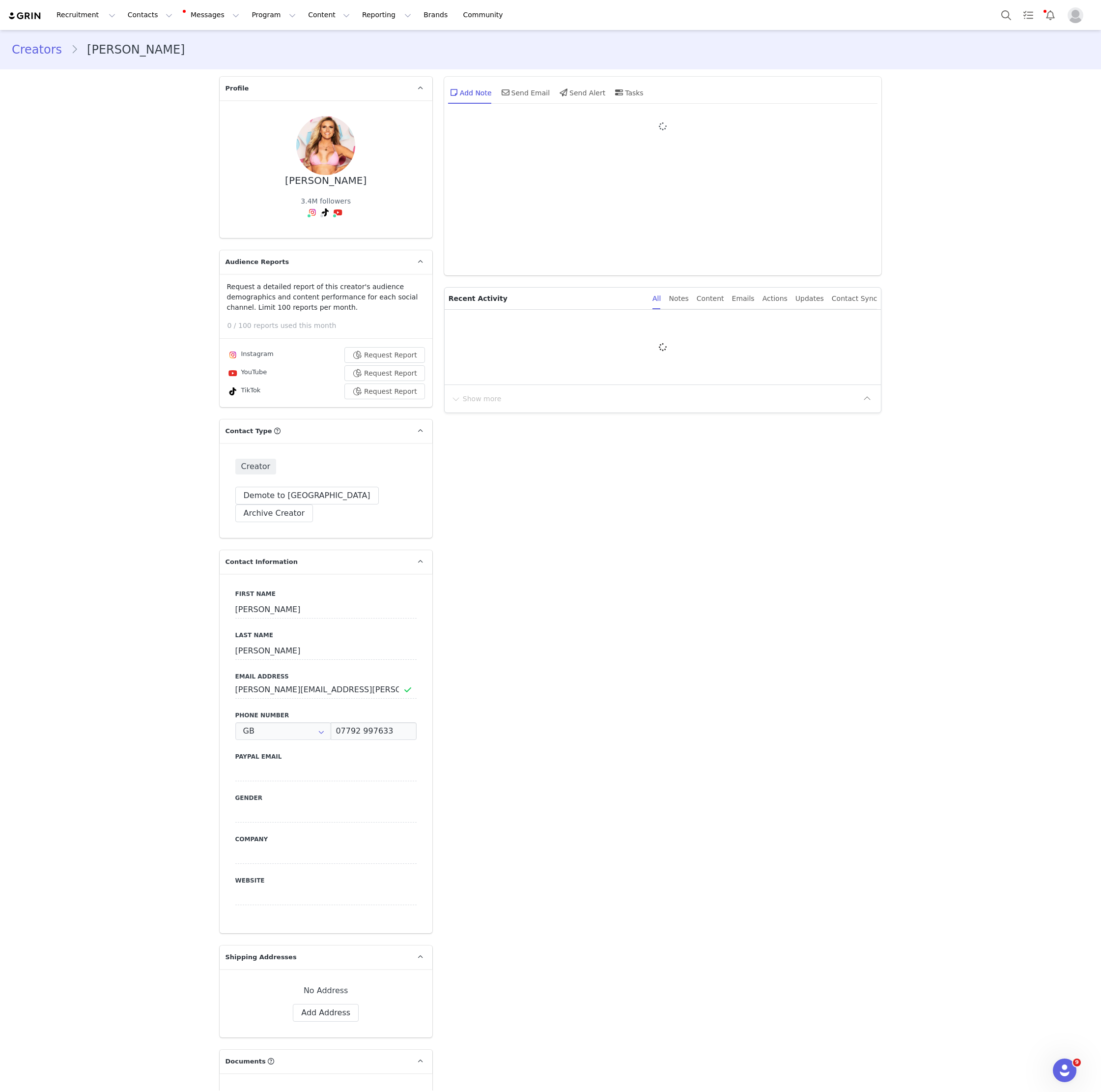
type input "+44 ([GEOGRAPHIC_DATA])"
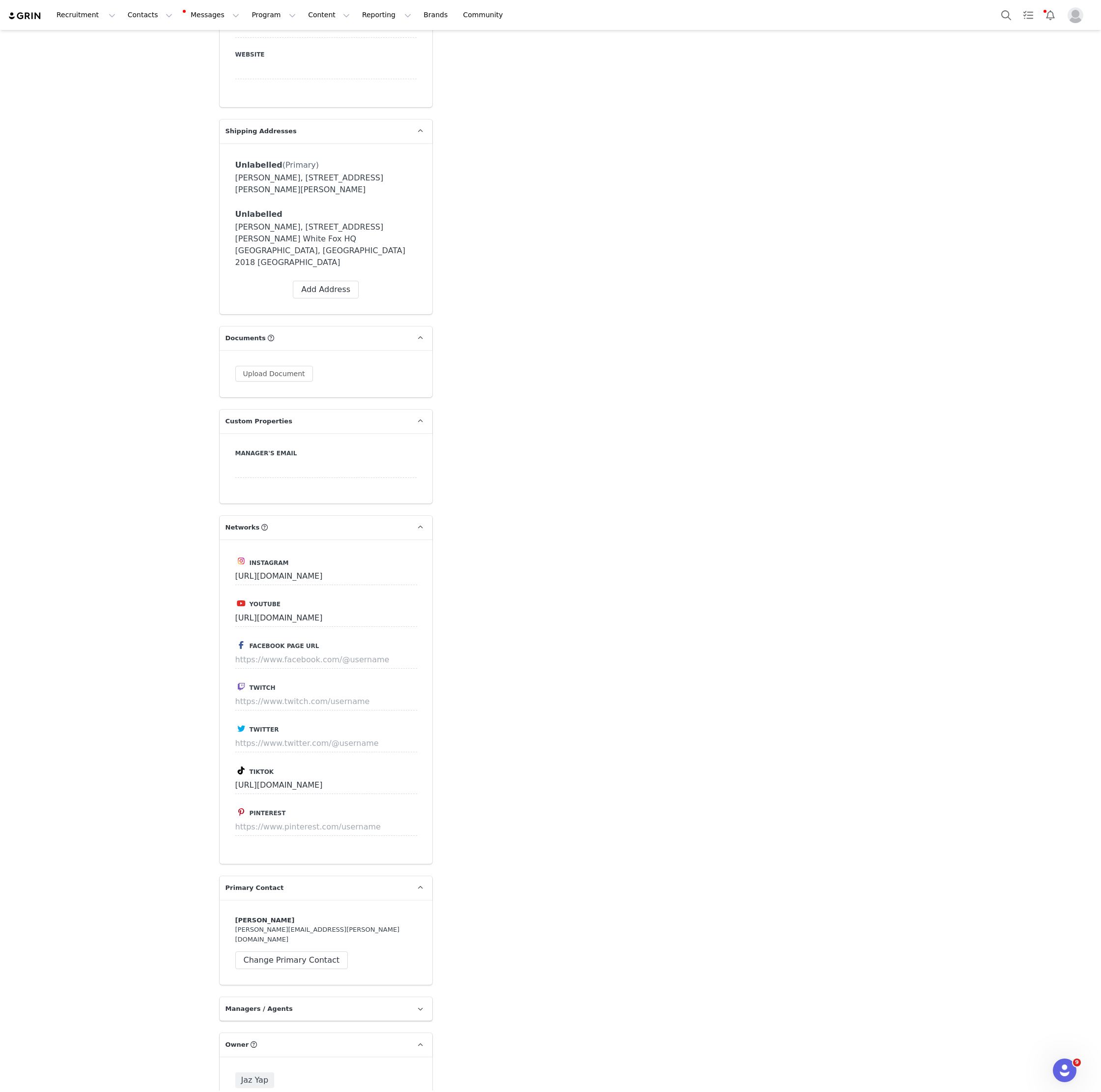
scroll to position [2264, 0]
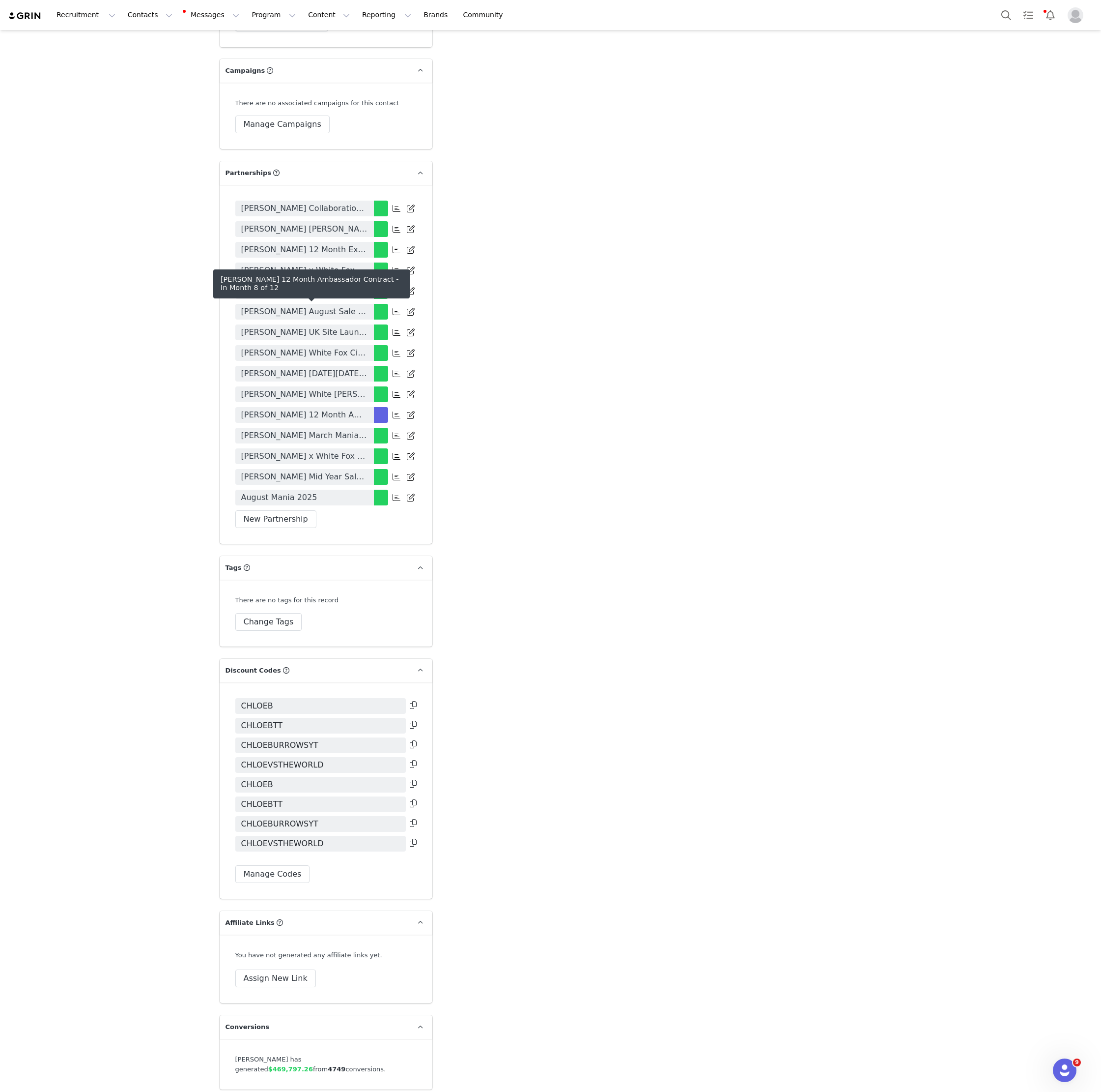
click at [339, 409] on span "[PERSON_NAME] 12 Month Ambassador Contract" at bounding box center [304, 415] width 127 height 12
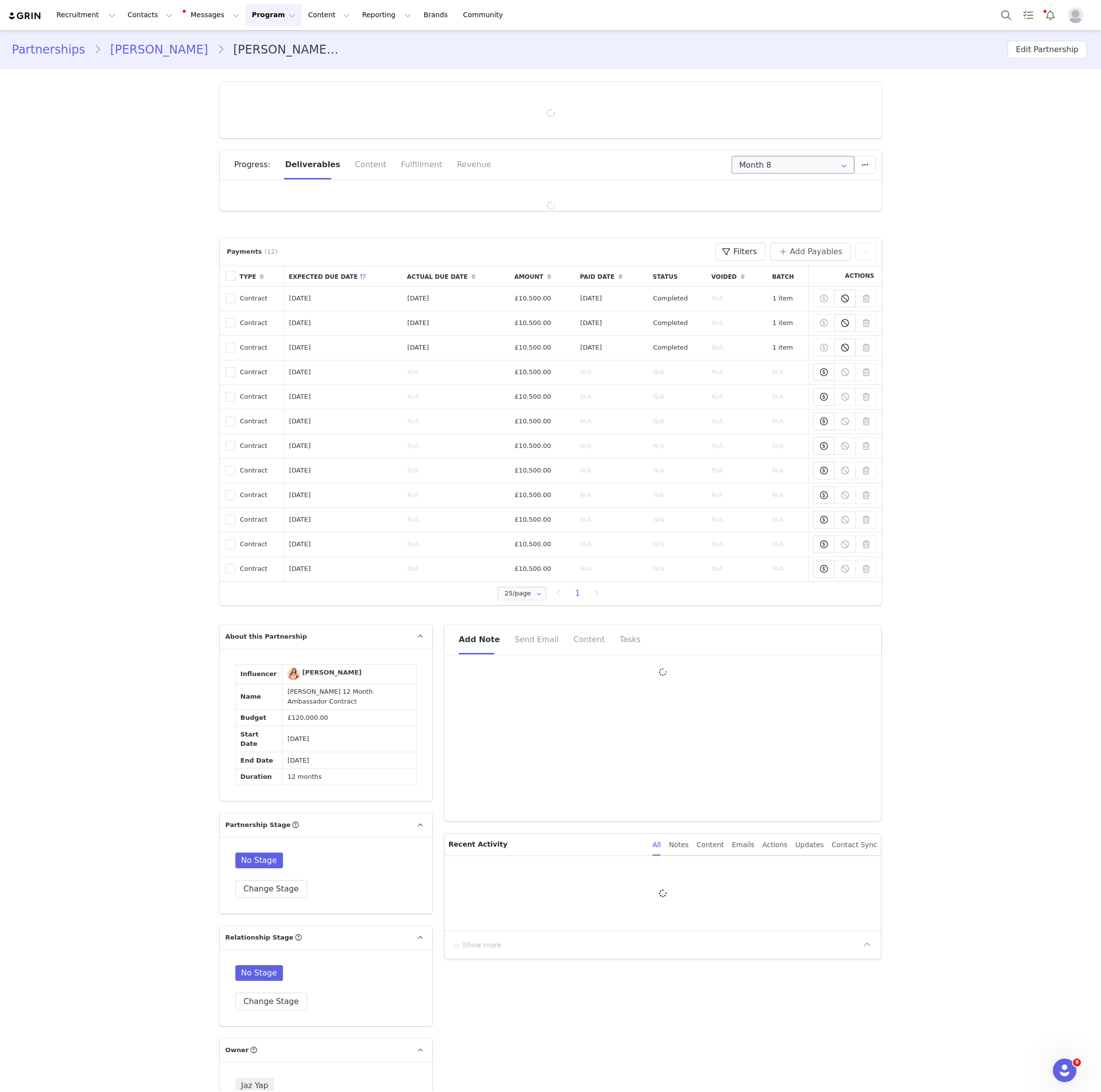
type input "+44 ([GEOGRAPHIC_DATA])"
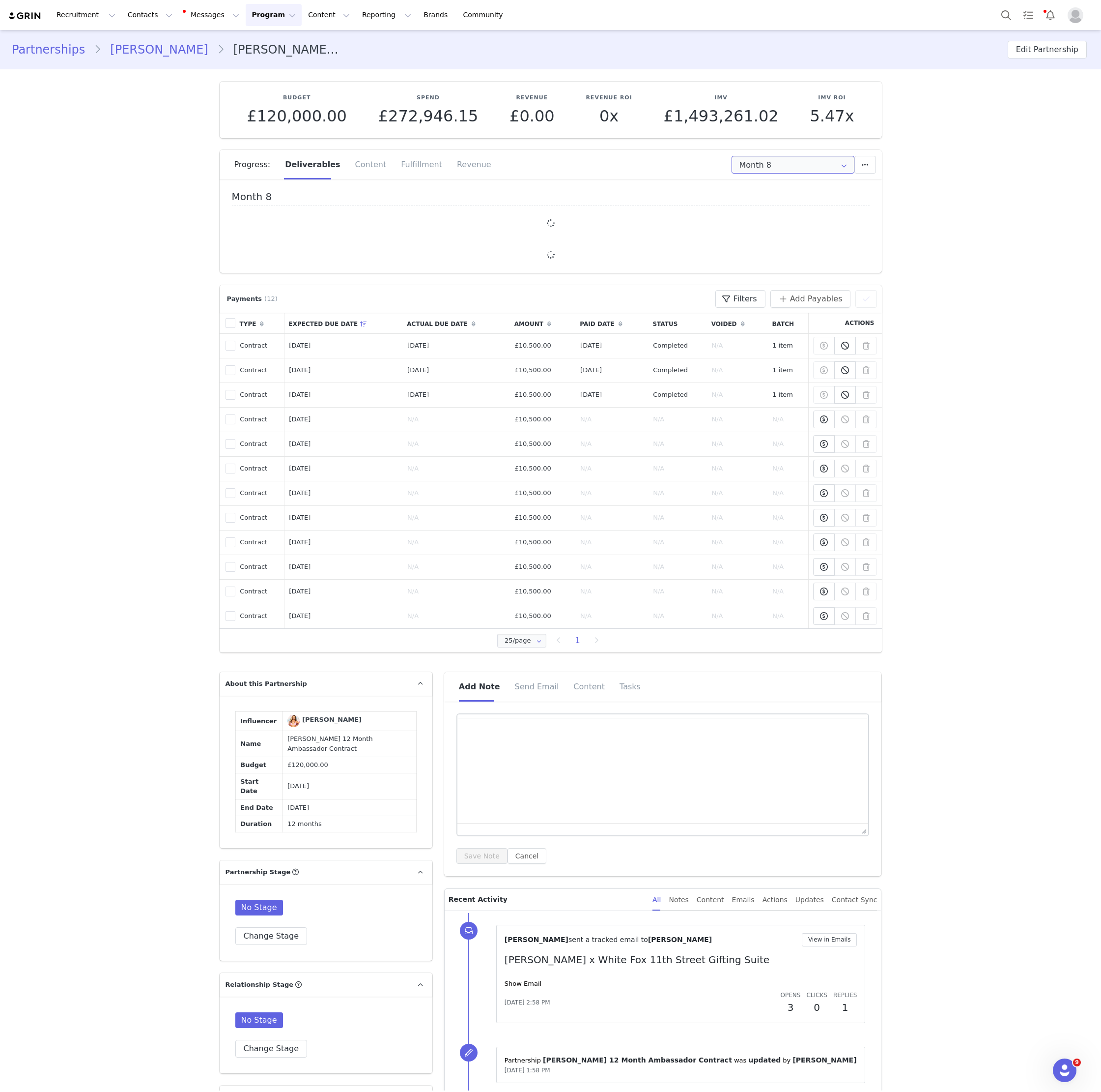
click at [812, 165] on input "Month 8" at bounding box center [793, 165] width 123 height 18
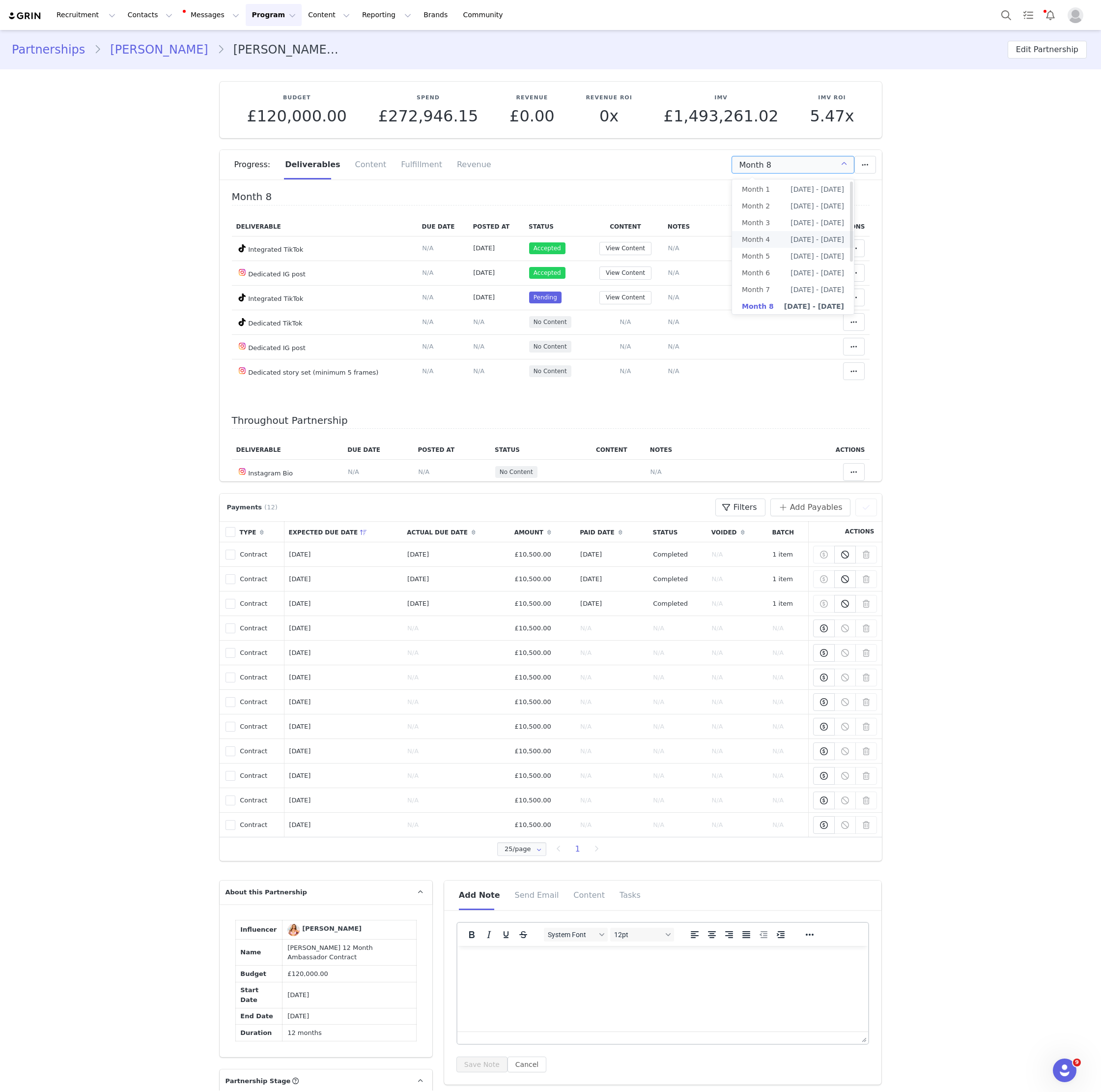
click at [785, 241] on li "Month 4 [DATE] - [DATE]" at bounding box center [793, 239] width 122 height 17
click at [797, 163] on input "Month 4" at bounding box center [793, 165] width 123 height 18
click at [775, 261] on li "Month 5 [DATE] - [DATE]" at bounding box center [793, 257] width 122 height 17
click at [798, 160] on input "Month 5" at bounding box center [793, 165] width 123 height 18
click at [784, 278] on li "Month 6 [DATE] - [DATE]" at bounding box center [793, 274] width 122 height 17
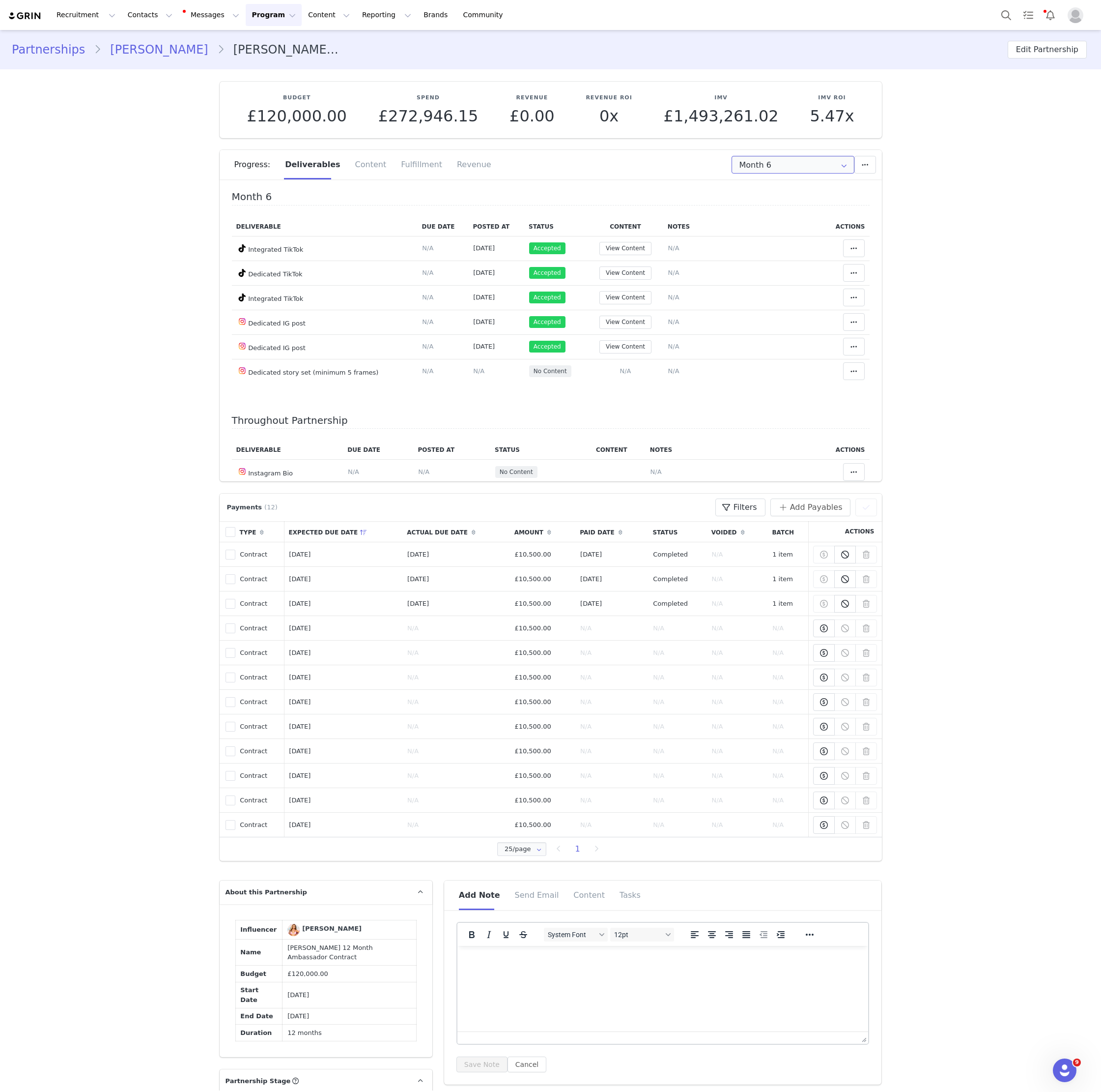
click at [804, 170] on input "Month 6" at bounding box center [793, 165] width 123 height 18
click at [778, 266] on li "Month 7 [DATE] - [DATE]" at bounding box center [793, 267] width 122 height 17
click at [795, 164] on input "Month 7" at bounding box center [793, 165] width 123 height 18
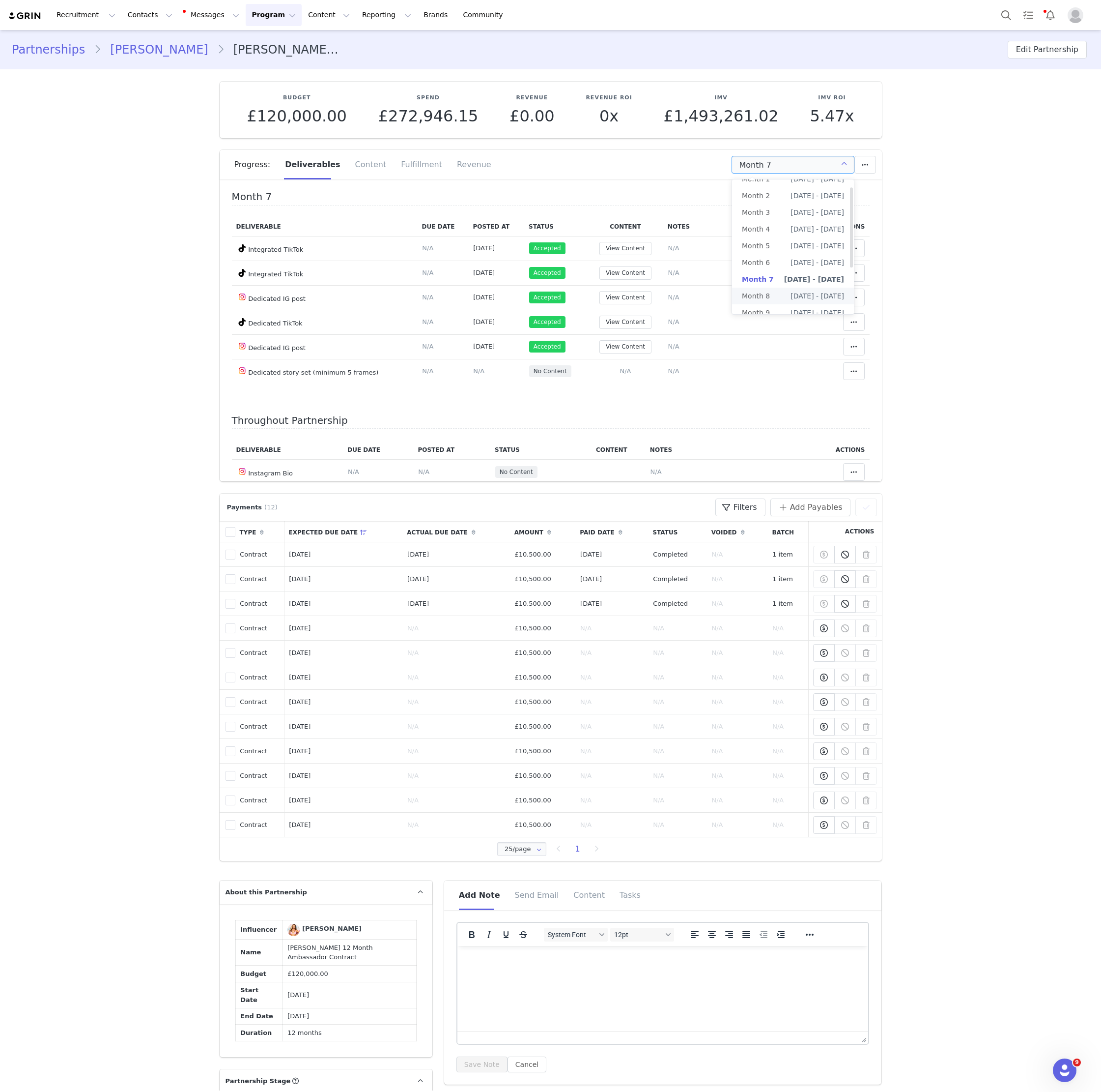
click at [778, 295] on li "Month 8 [DATE] - [DATE]" at bounding box center [793, 296] width 122 height 17
click at [788, 172] on input "Month 8" at bounding box center [793, 165] width 123 height 18
click at [417, 165] on div "Fulfillment" at bounding box center [421, 164] width 56 height 29
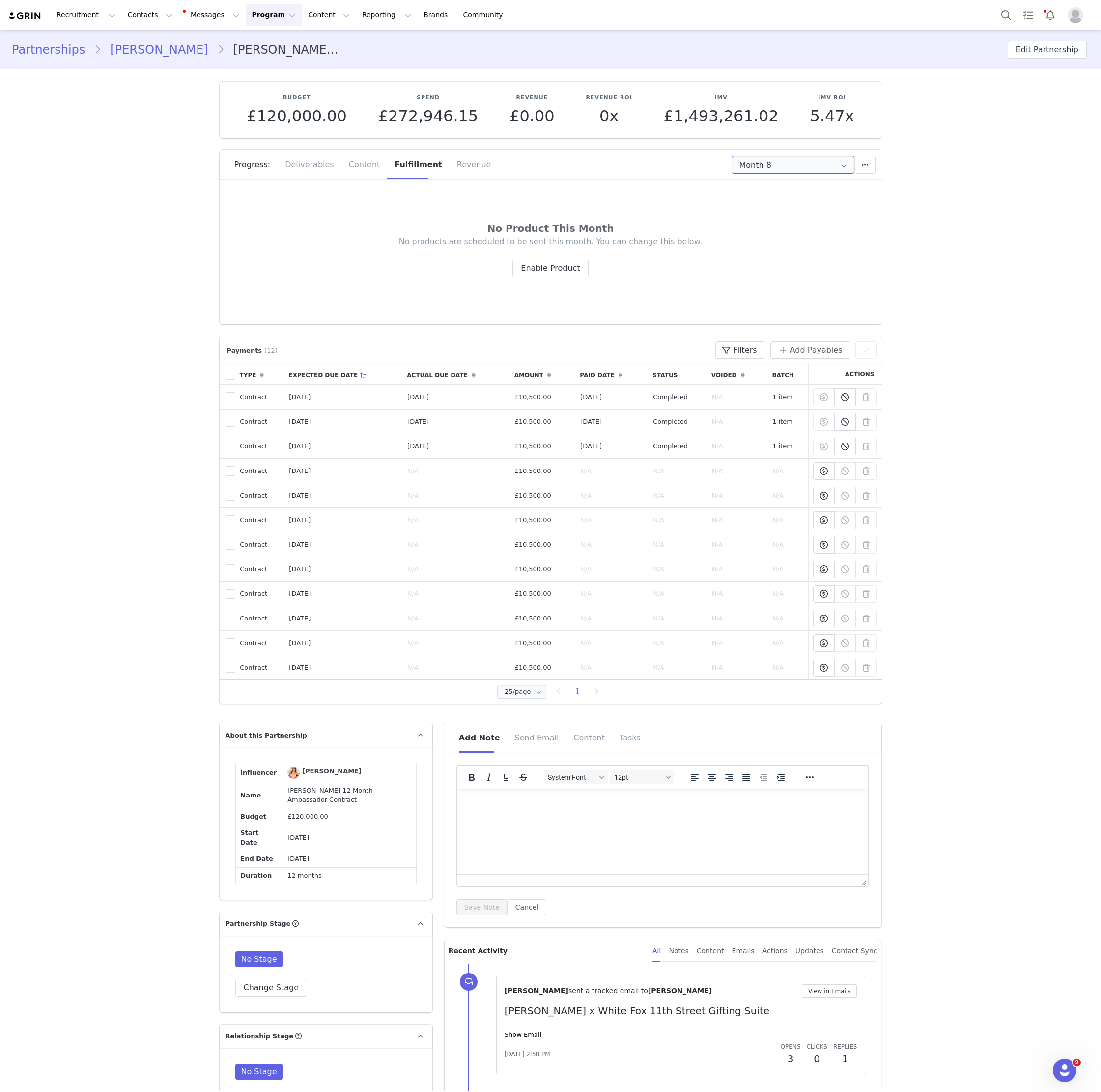
click at [765, 167] on input "Month 8" at bounding box center [793, 165] width 123 height 18
click at [780, 286] on li "Month 7 [DATE] - [DATE]" at bounding box center [793, 289] width 122 height 17
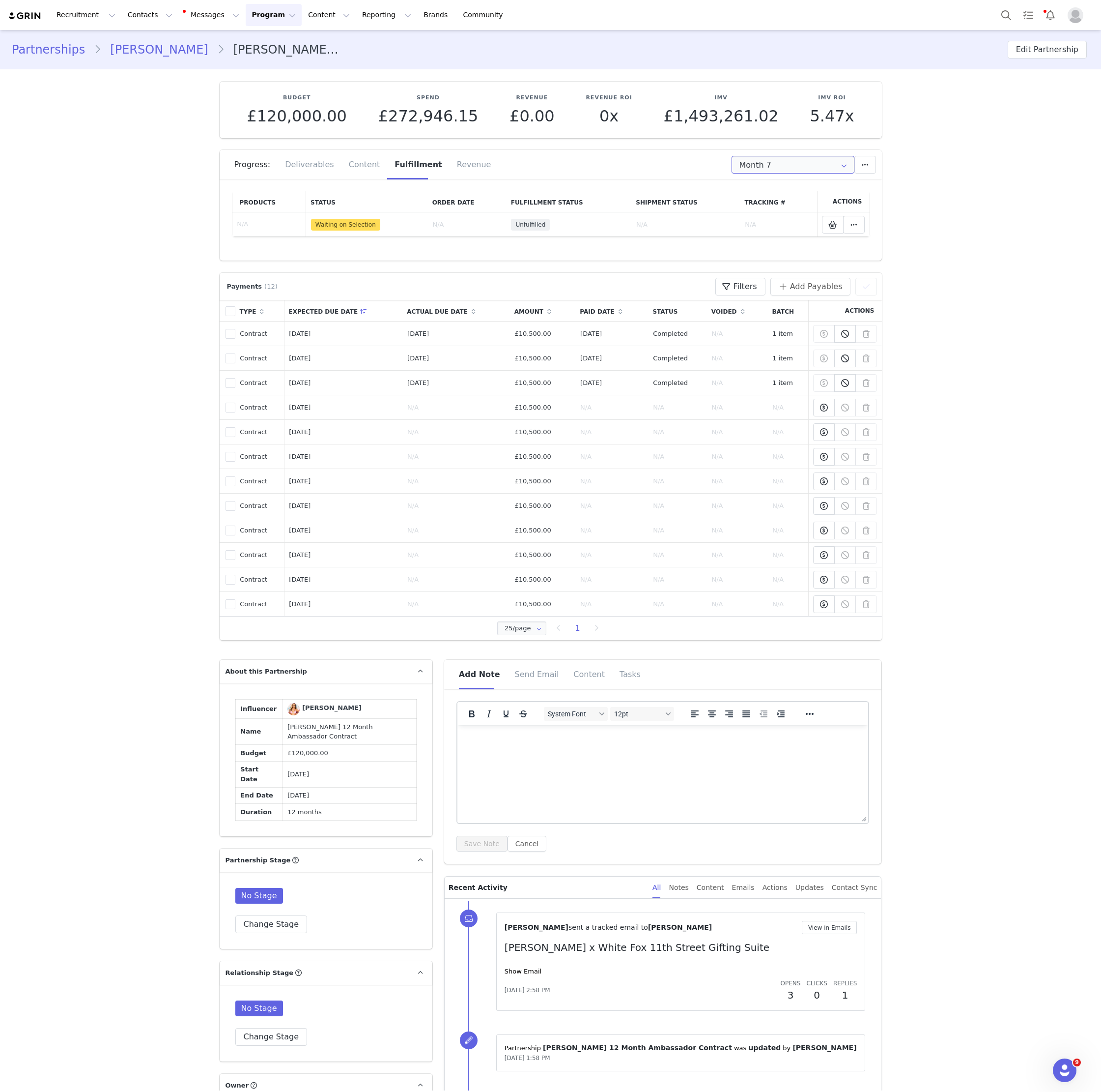
click at [765, 161] on input "Month 7" at bounding box center [793, 165] width 123 height 18
click at [790, 276] on li "Month 6 [DATE] - [DATE]" at bounding box center [793, 274] width 122 height 17
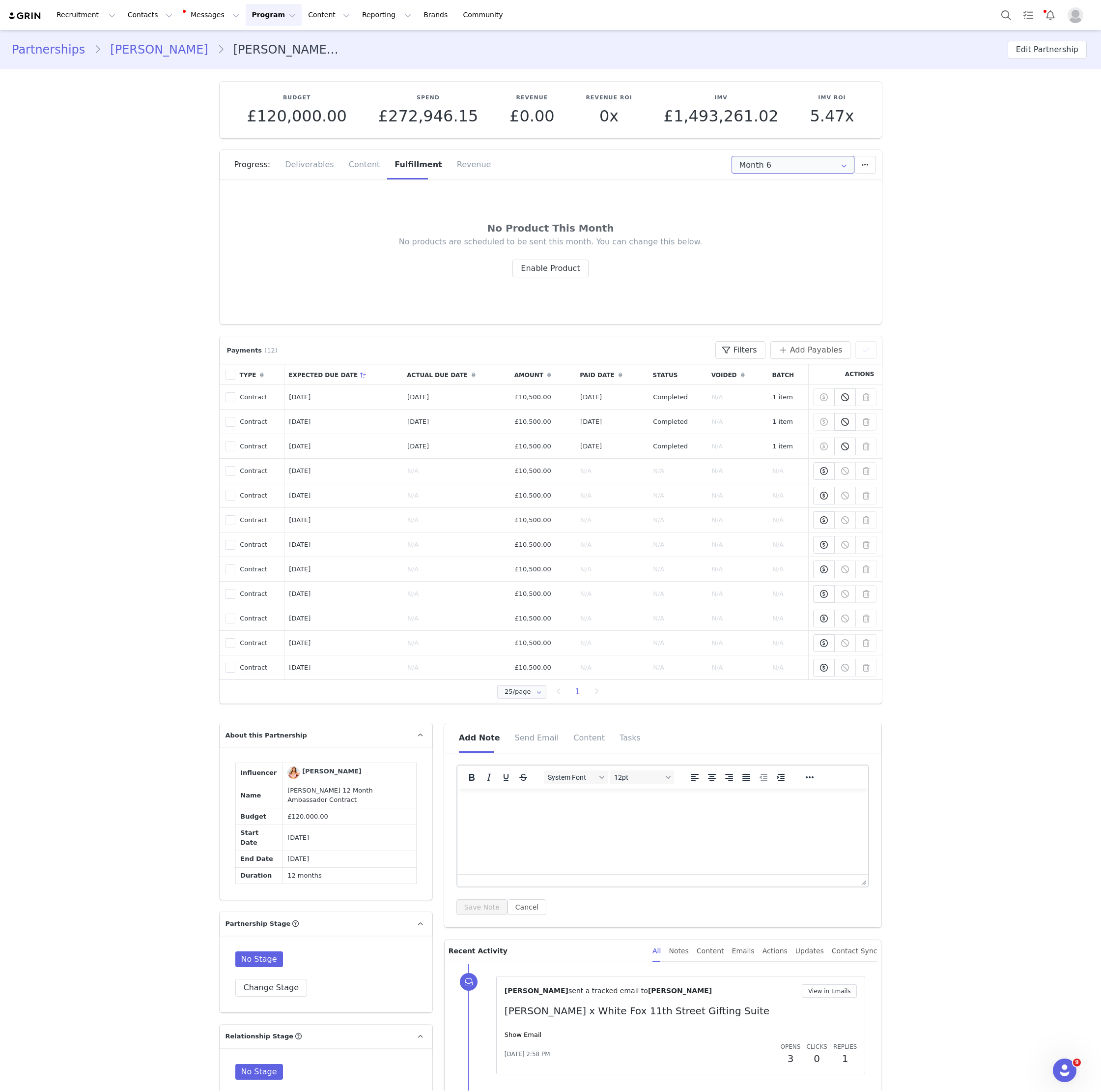
click at [766, 168] on input "Month 6" at bounding box center [793, 165] width 123 height 18
click at [787, 259] on li "Month 5 [DATE] - [DATE]" at bounding box center [793, 257] width 122 height 17
click at [795, 179] on div "Progress: Deliverables Content Fulfillment Revenue" at bounding box center [551, 168] width 663 height 36
click at [788, 160] on input "Month 5" at bounding box center [793, 165] width 123 height 18
click at [790, 242] on span "[DATE] - [DATE]" at bounding box center [817, 241] width 54 height 17
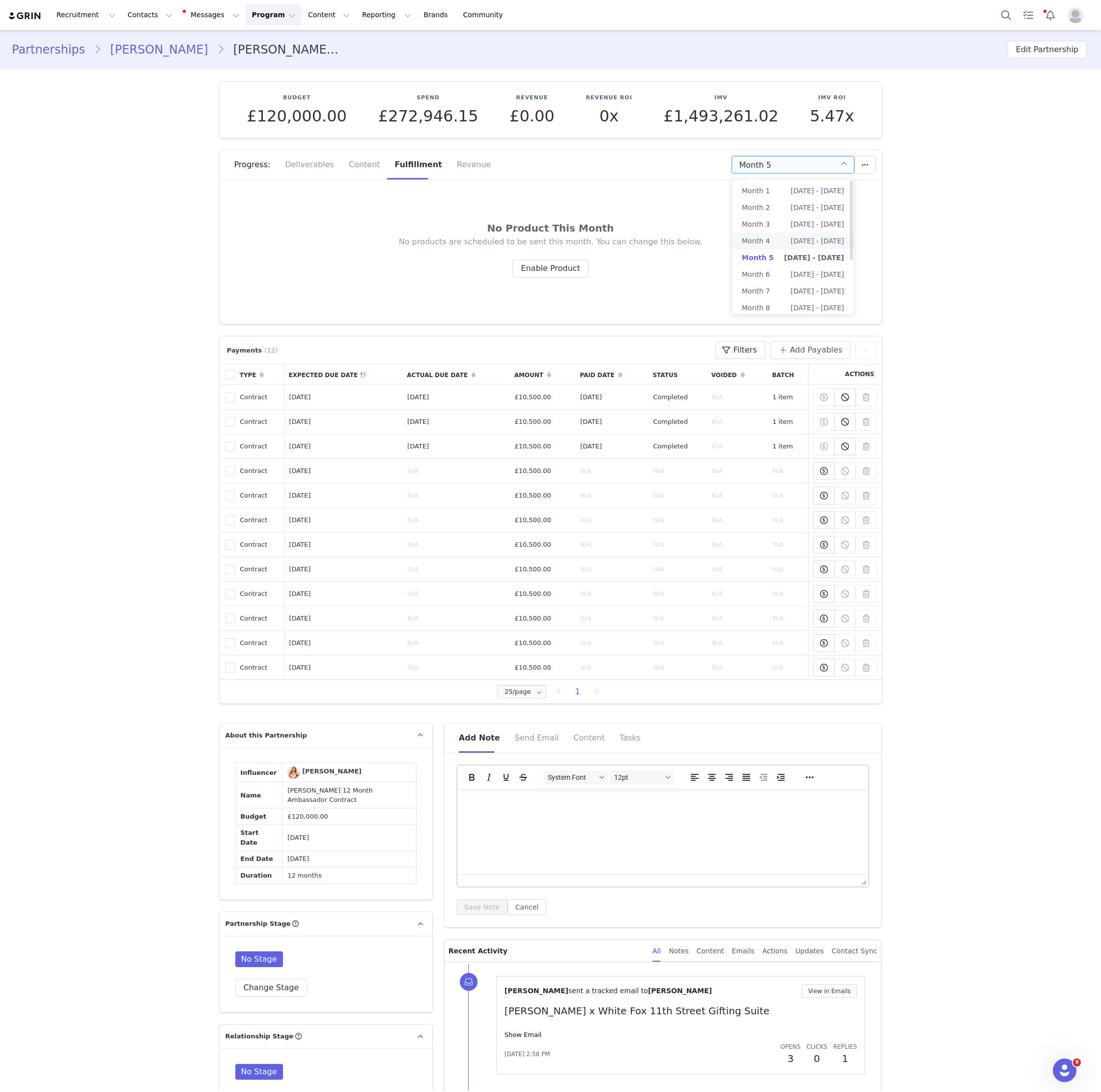
type input "Month 4"
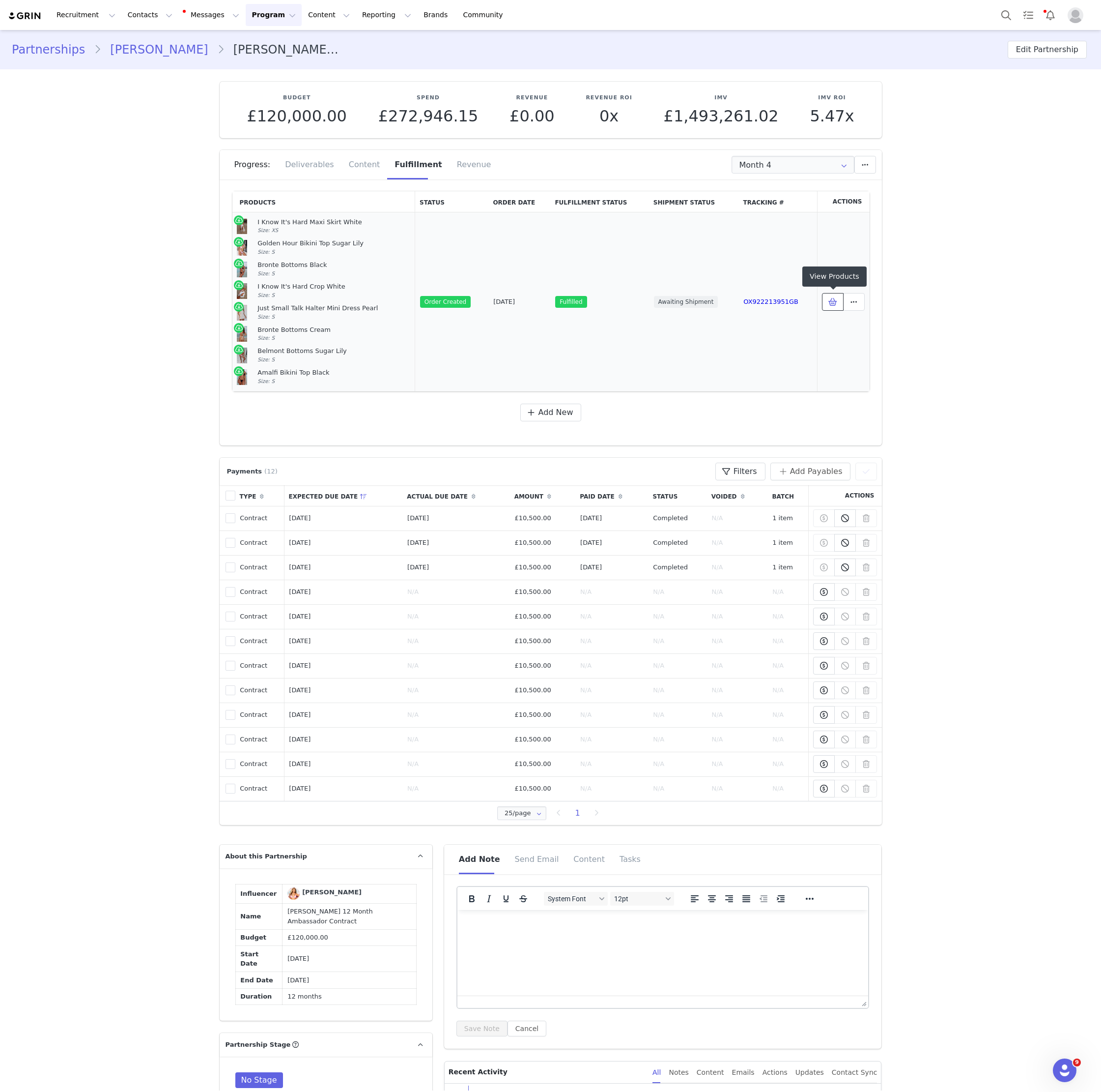
click at [829, 299] on icon at bounding box center [833, 301] width 9 height 8
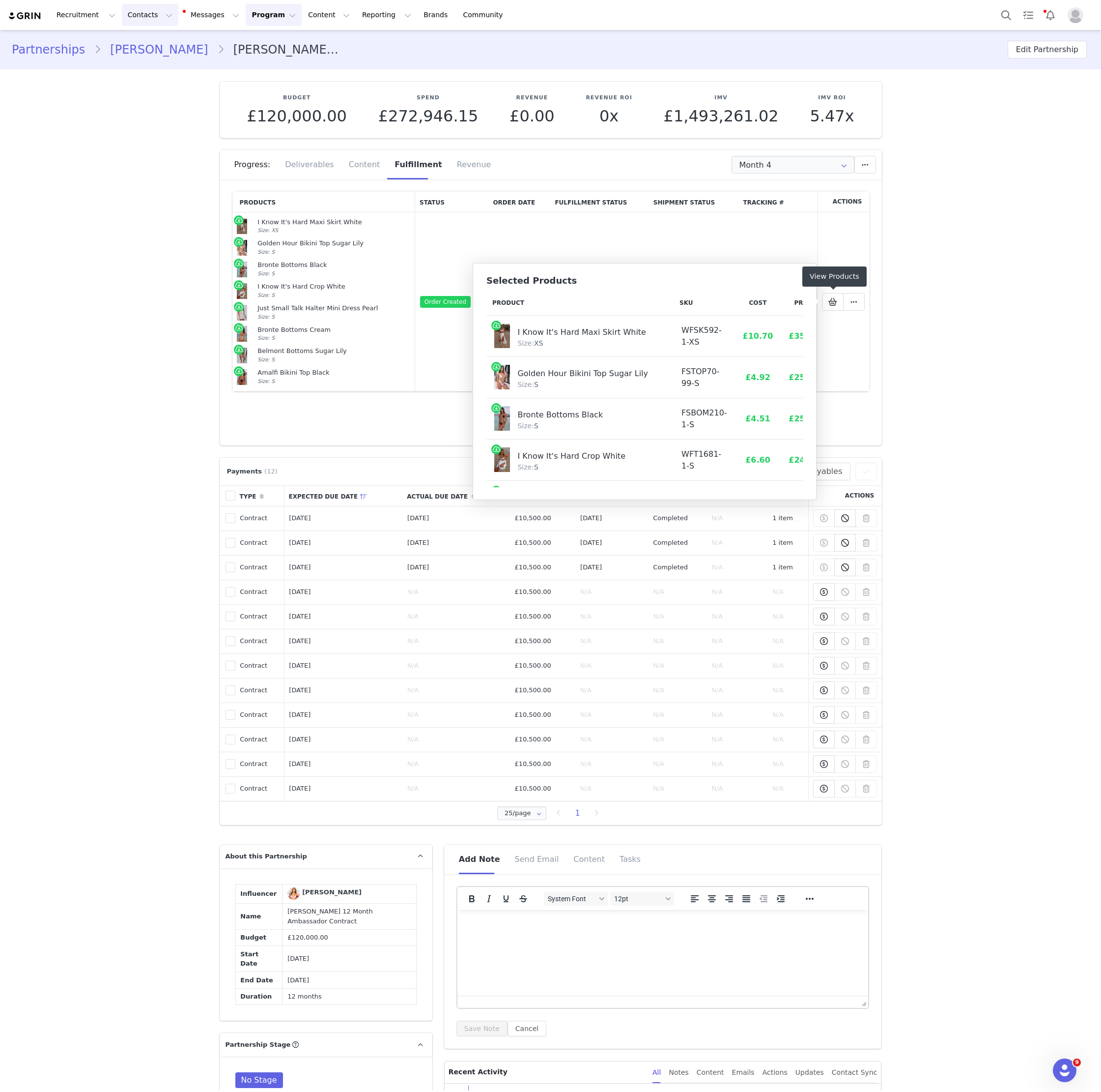
click at [140, 24] on button "Contacts Contacts" at bounding box center [150, 14] width 56 height 22
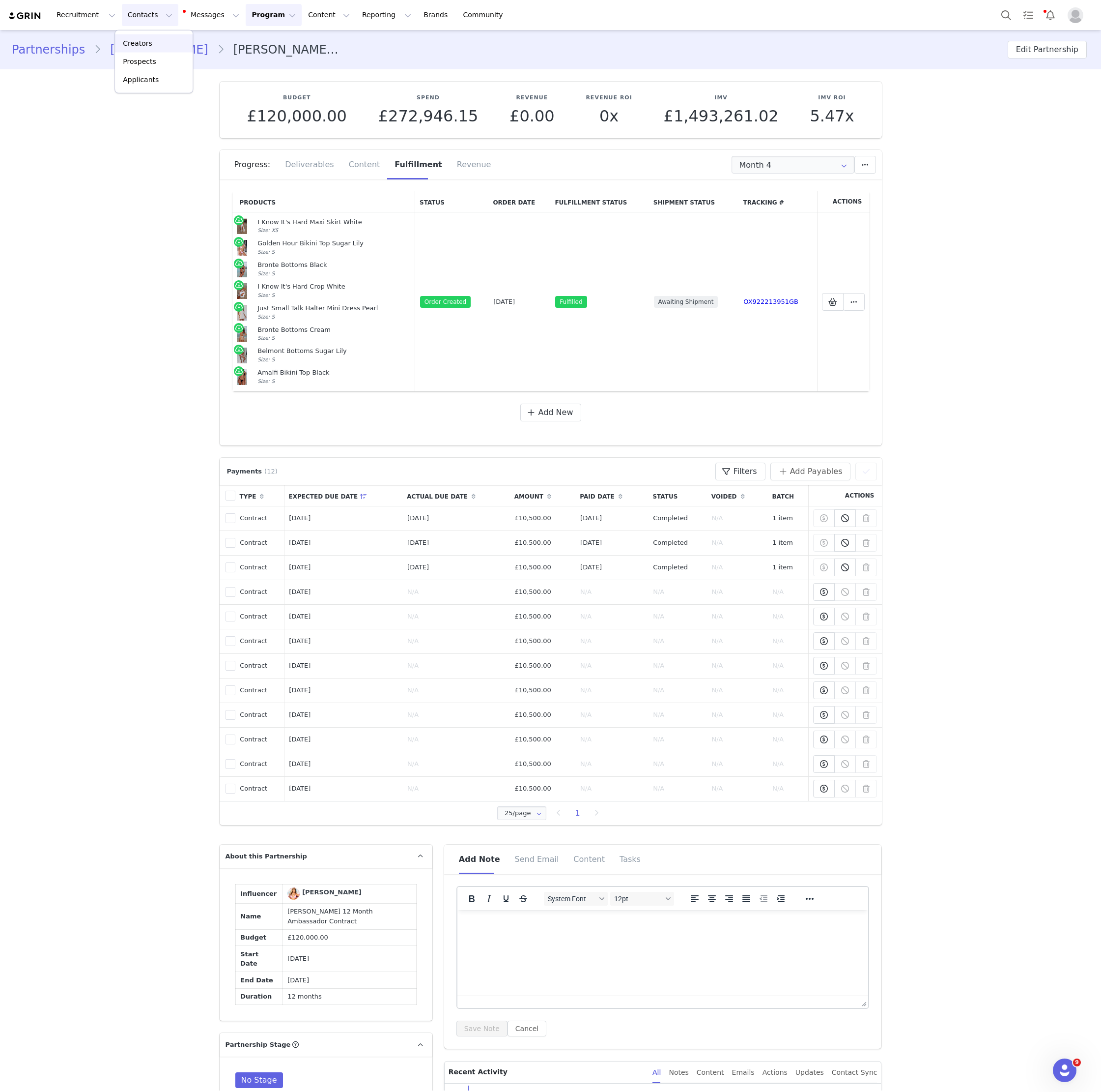
click at [147, 38] on p "Creators" at bounding box center [137, 43] width 29 height 10
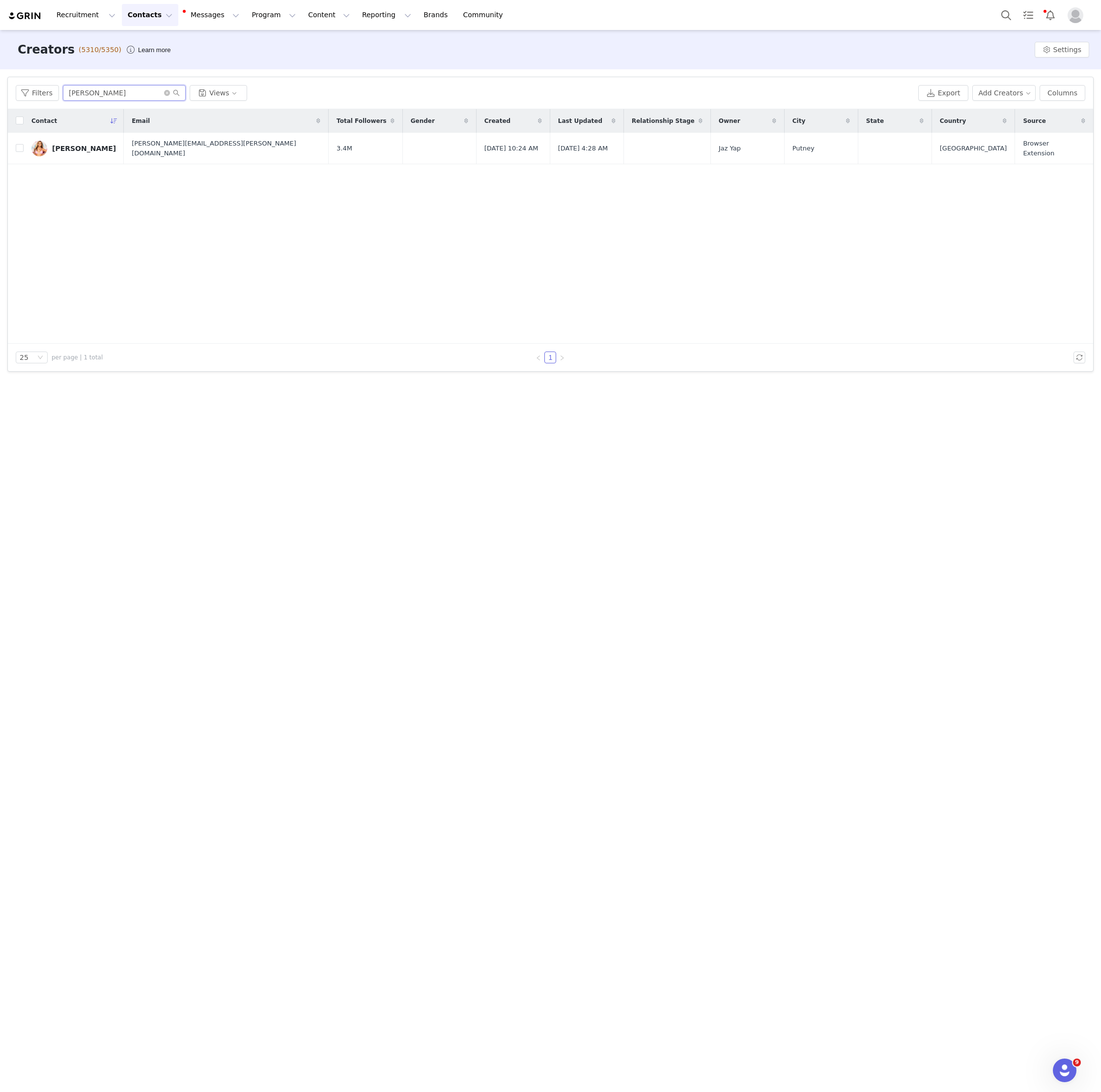
click at [100, 91] on input "[PERSON_NAME]" at bounding box center [124, 93] width 123 height 16
paste input "[PERSON_NAME]"
type input "[PERSON_NAME]"
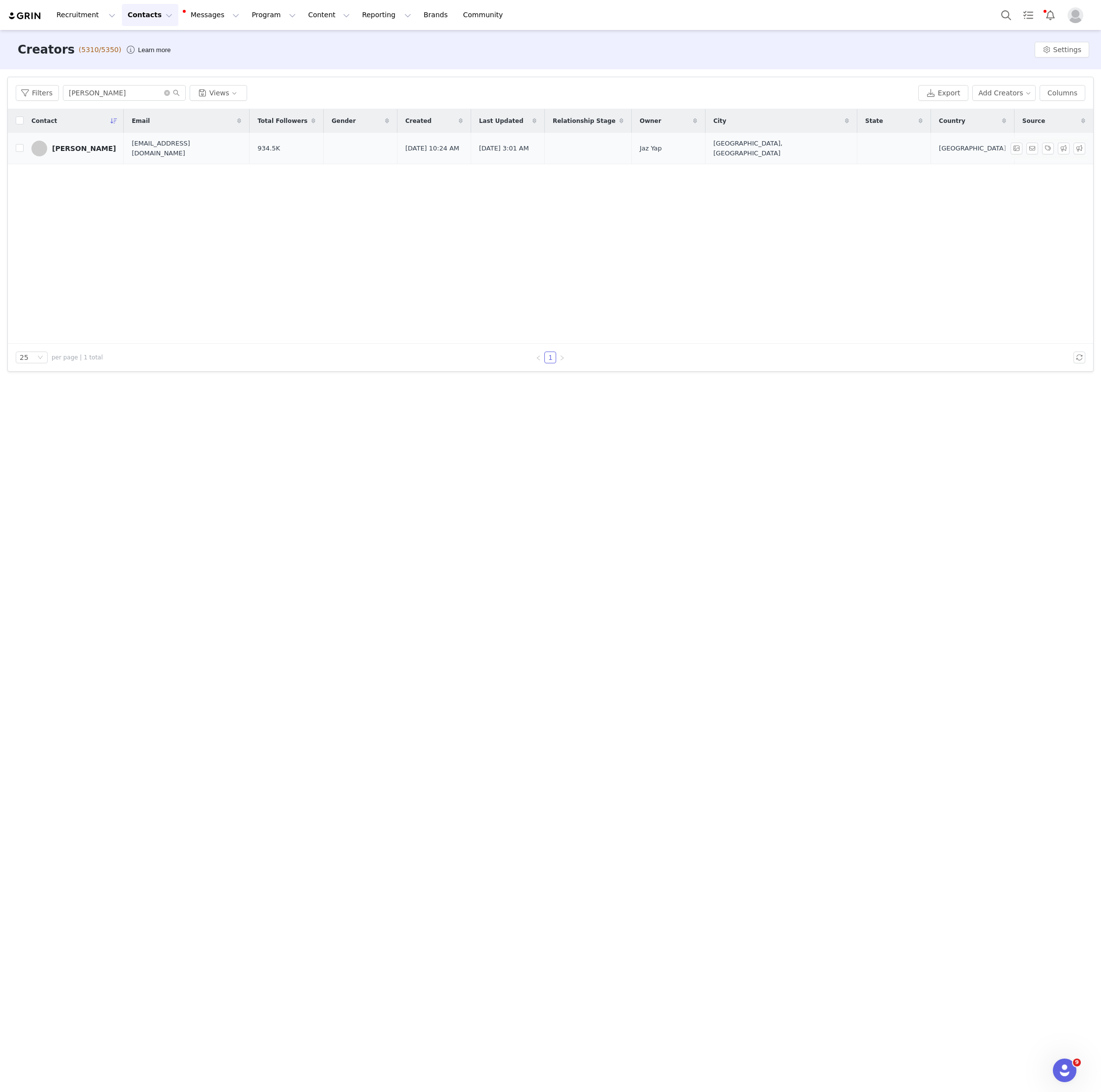
click at [76, 148] on div "[PERSON_NAME]" at bounding box center [84, 148] width 64 height 8
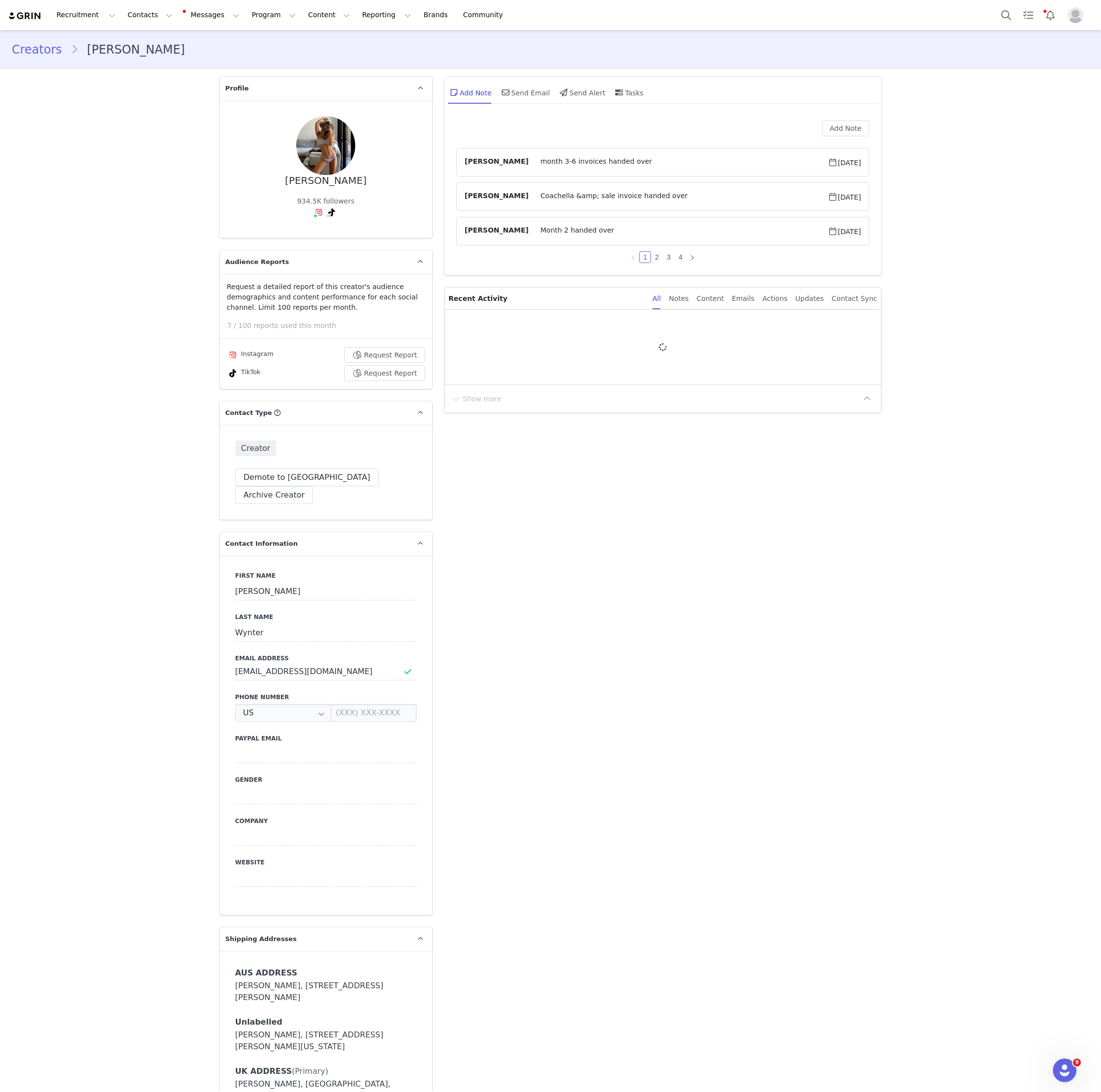
type input "+1 ([GEOGRAPHIC_DATA])"
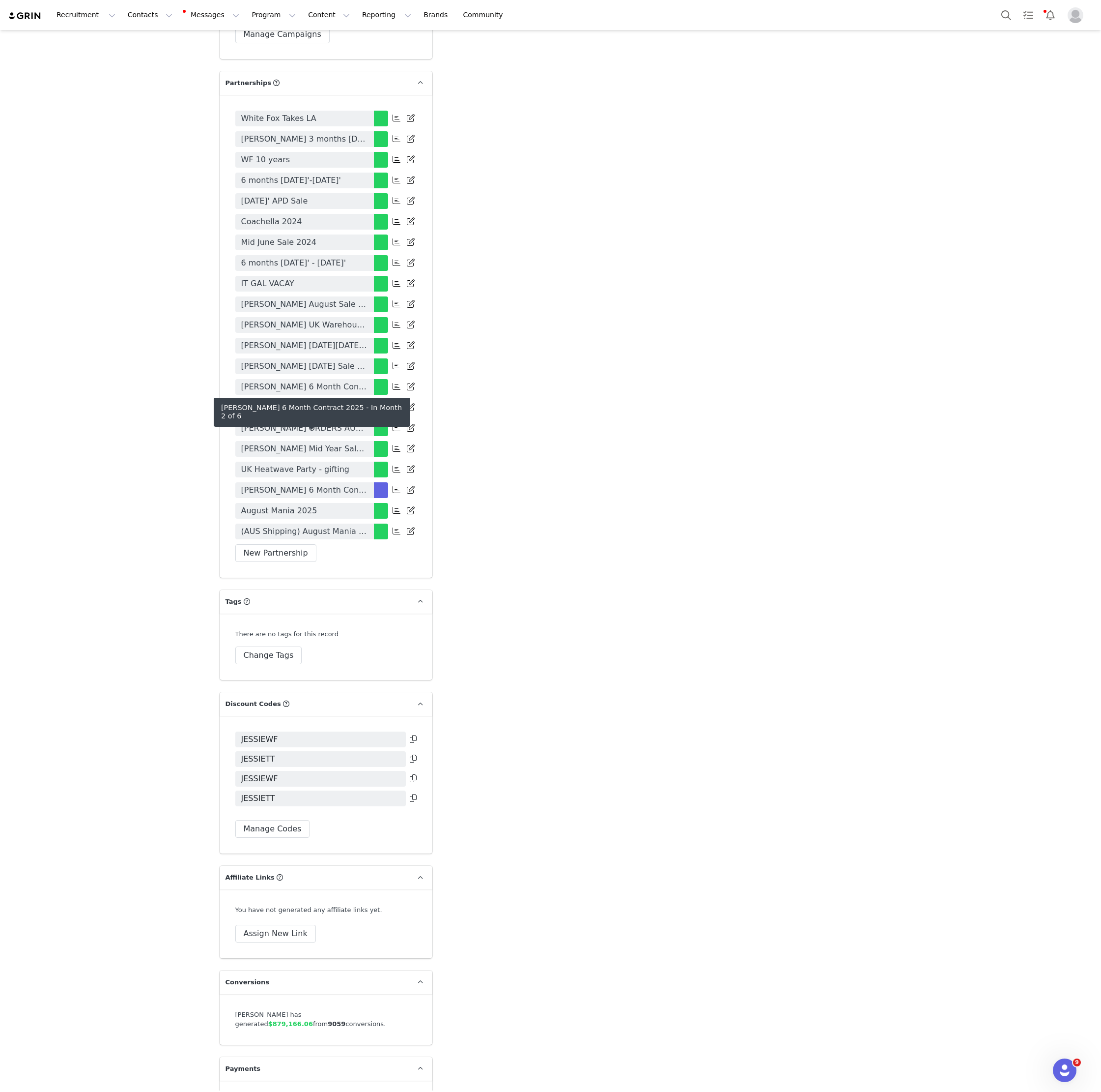
click at [319, 484] on span "[PERSON_NAME] 6 Month Contract 2025" at bounding box center [304, 490] width 127 height 12
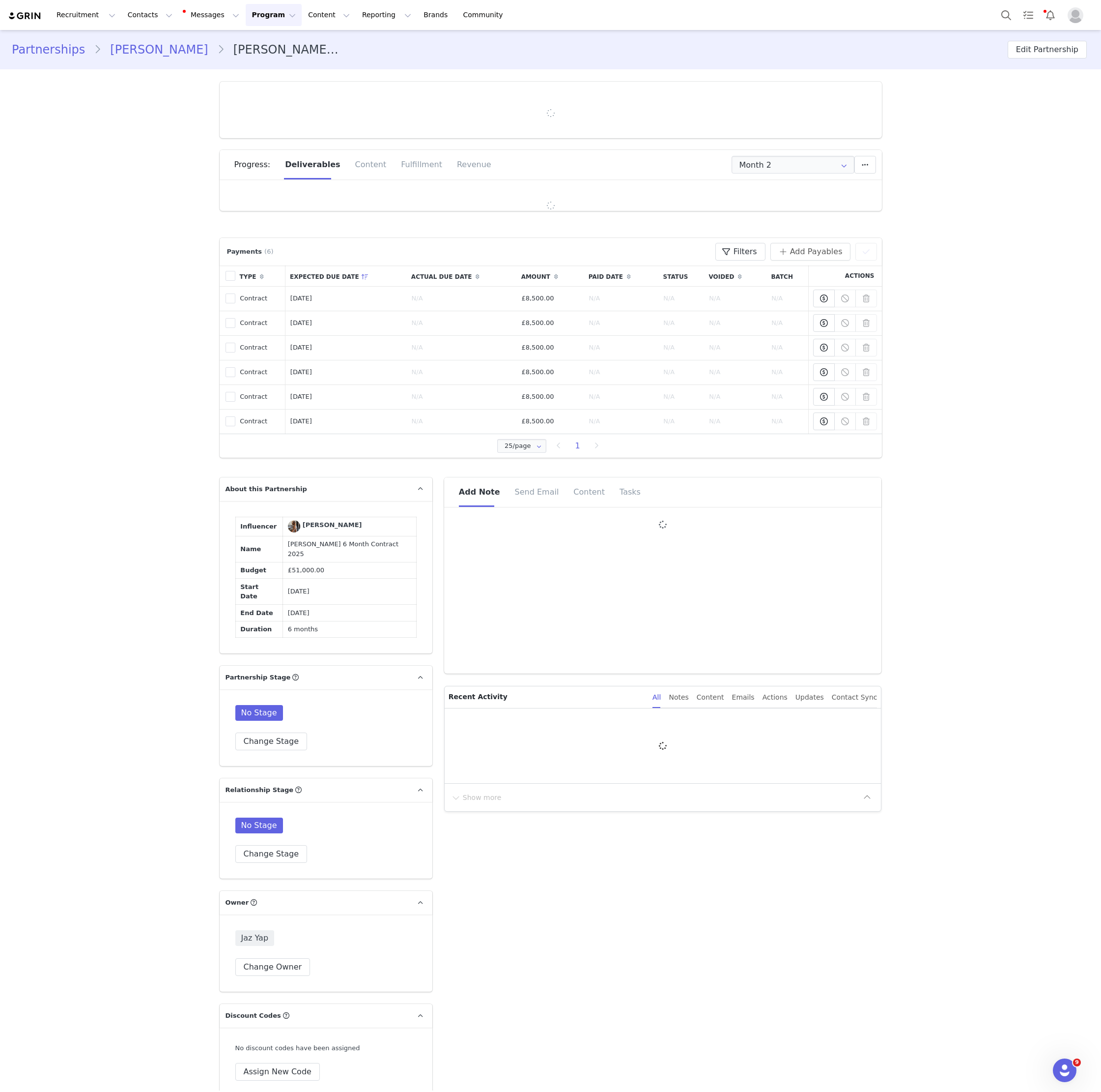
type input "+1 ([GEOGRAPHIC_DATA])"
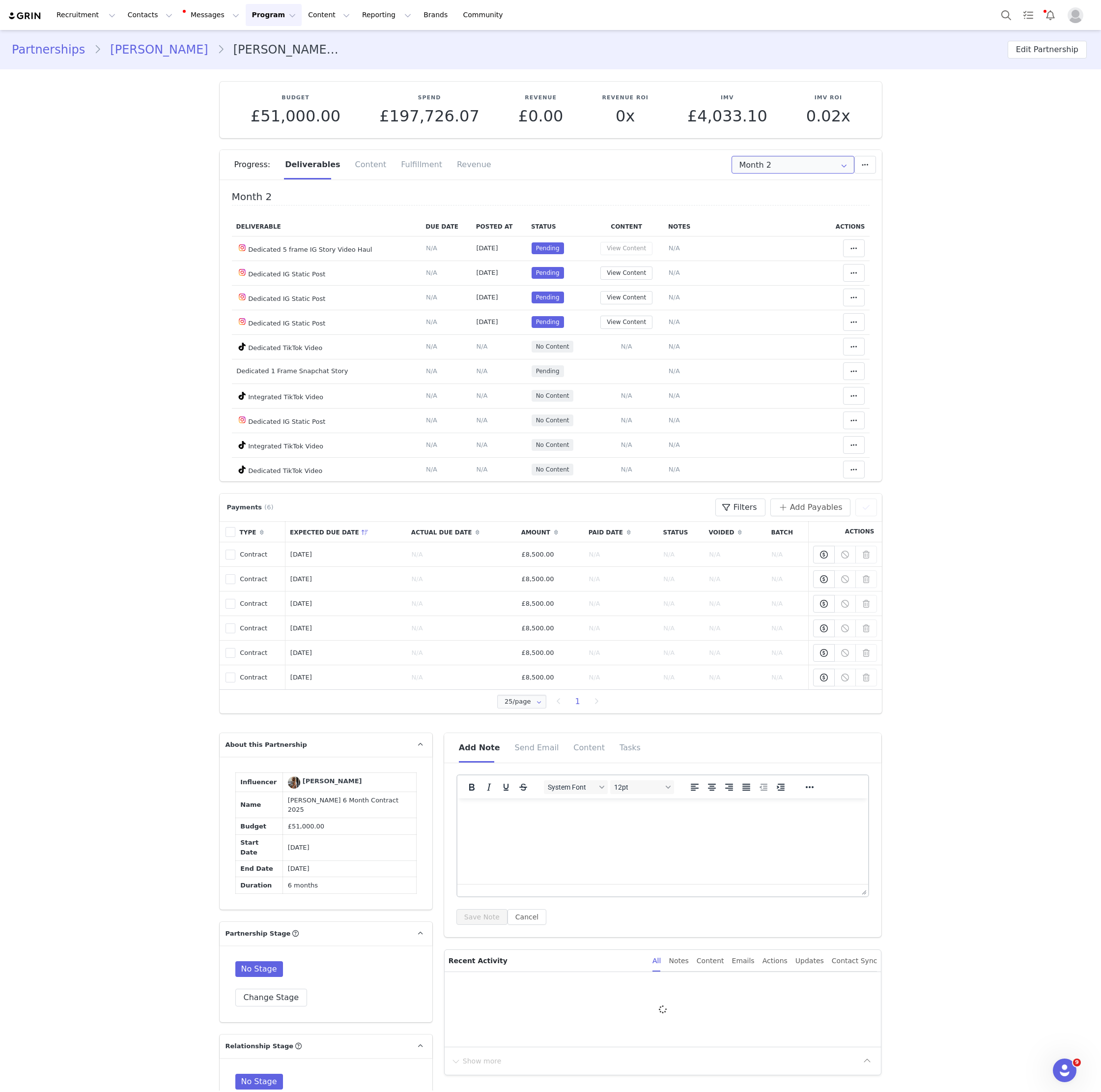
click at [770, 162] on input "Month 2" at bounding box center [793, 165] width 123 height 18
click at [790, 190] on span "[DATE] - [DATE]" at bounding box center [817, 190] width 54 height 17
click at [393, 169] on div "Fulfillment" at bounding box center [421, 164] width 56 height 29
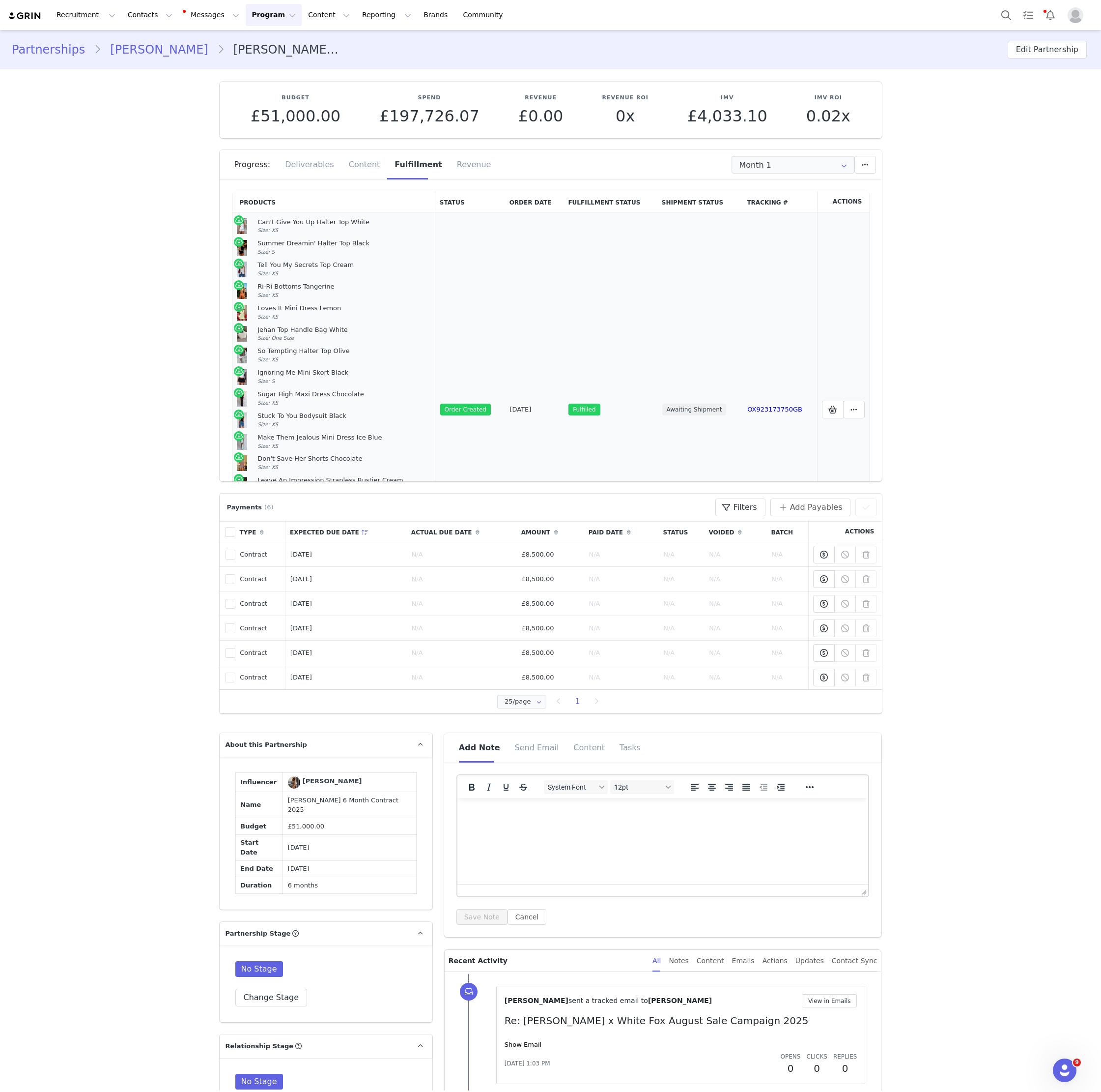
scroll to position [179, 0]
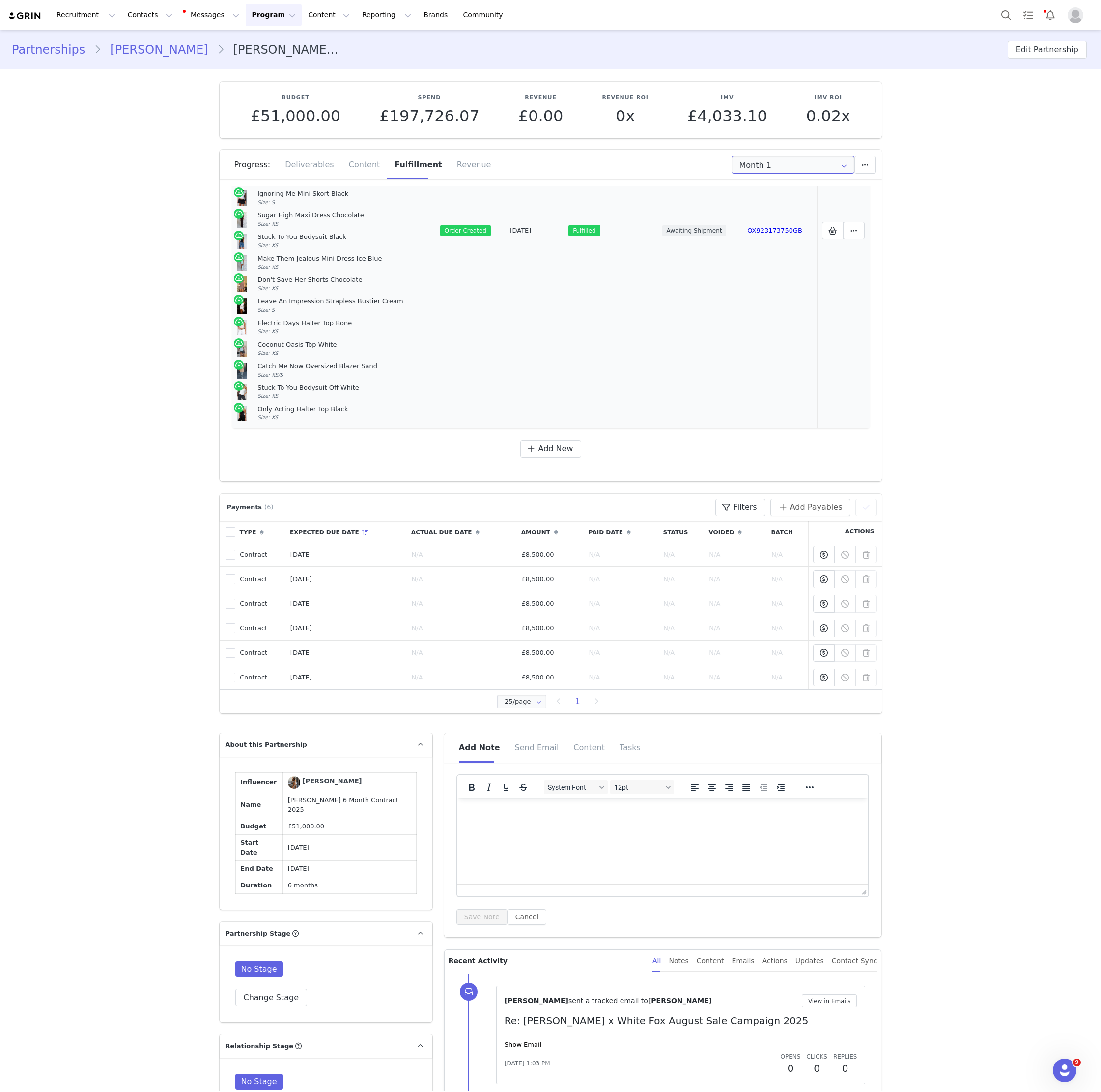
drag, startPoint x: 781, startPoint y: 164, endPoint x: 795, endPoint y: 187, distance: 26.9
click at [781, 164] on input "Month 1" at bounding box center [793, 165] width 123 height 18
click at [804, 203] on span "[DATE] - [DATE]" at bounding box center [817, 207] width 54 height 17
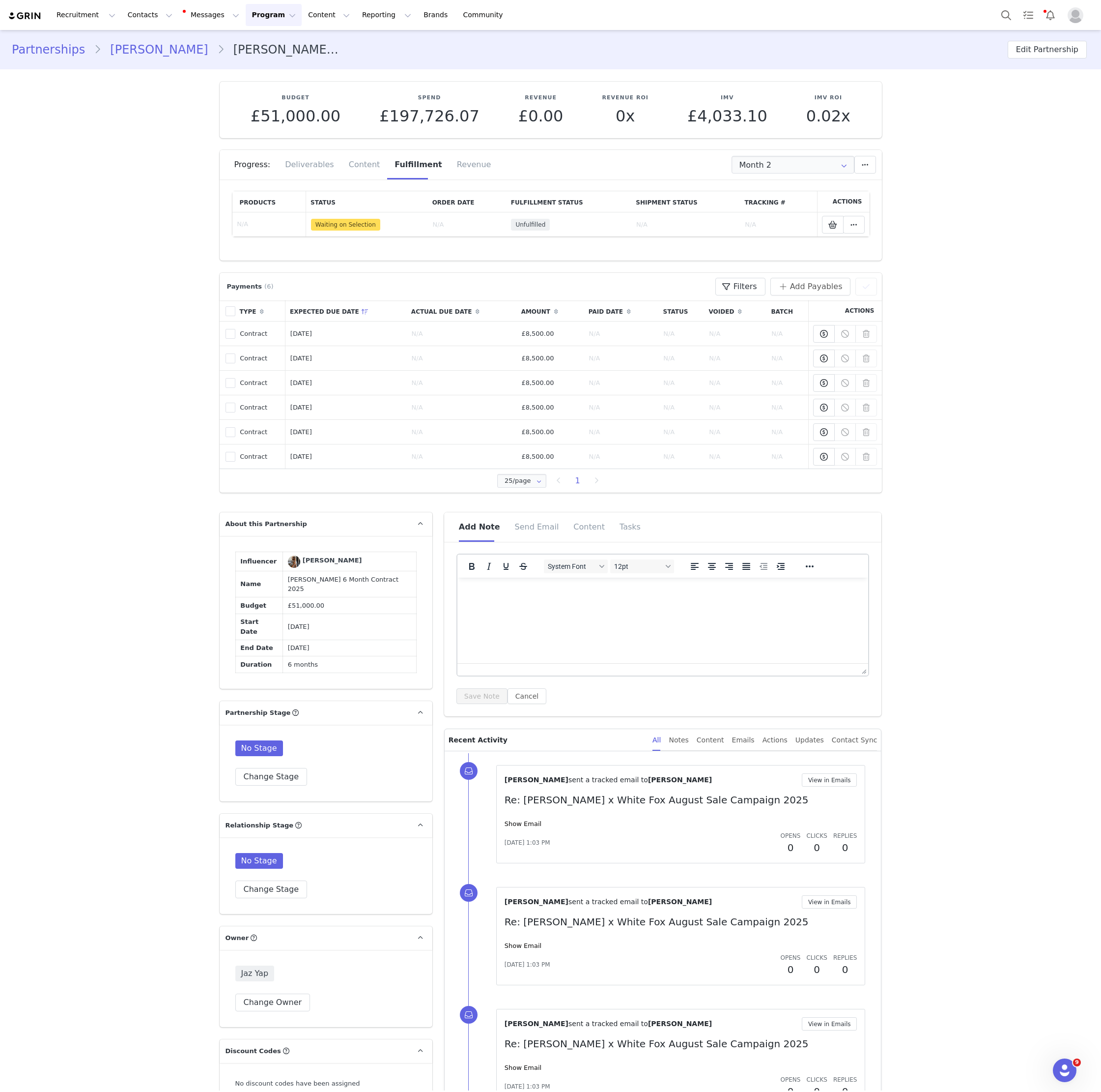
click at [752, 153] on div "Progress: Deliverables Content Fulfillment Revenue" at bounding box center [558, 164] width 648 height 29
click at [757, 168] on input "Month 2" at bounding box center [793, 165] width 123 height 18
click at [774, 189] on li "Month 1 [DATE] - [DATE]" at bounding box center [793, 190] width 122 height 17
type input "Month 1"
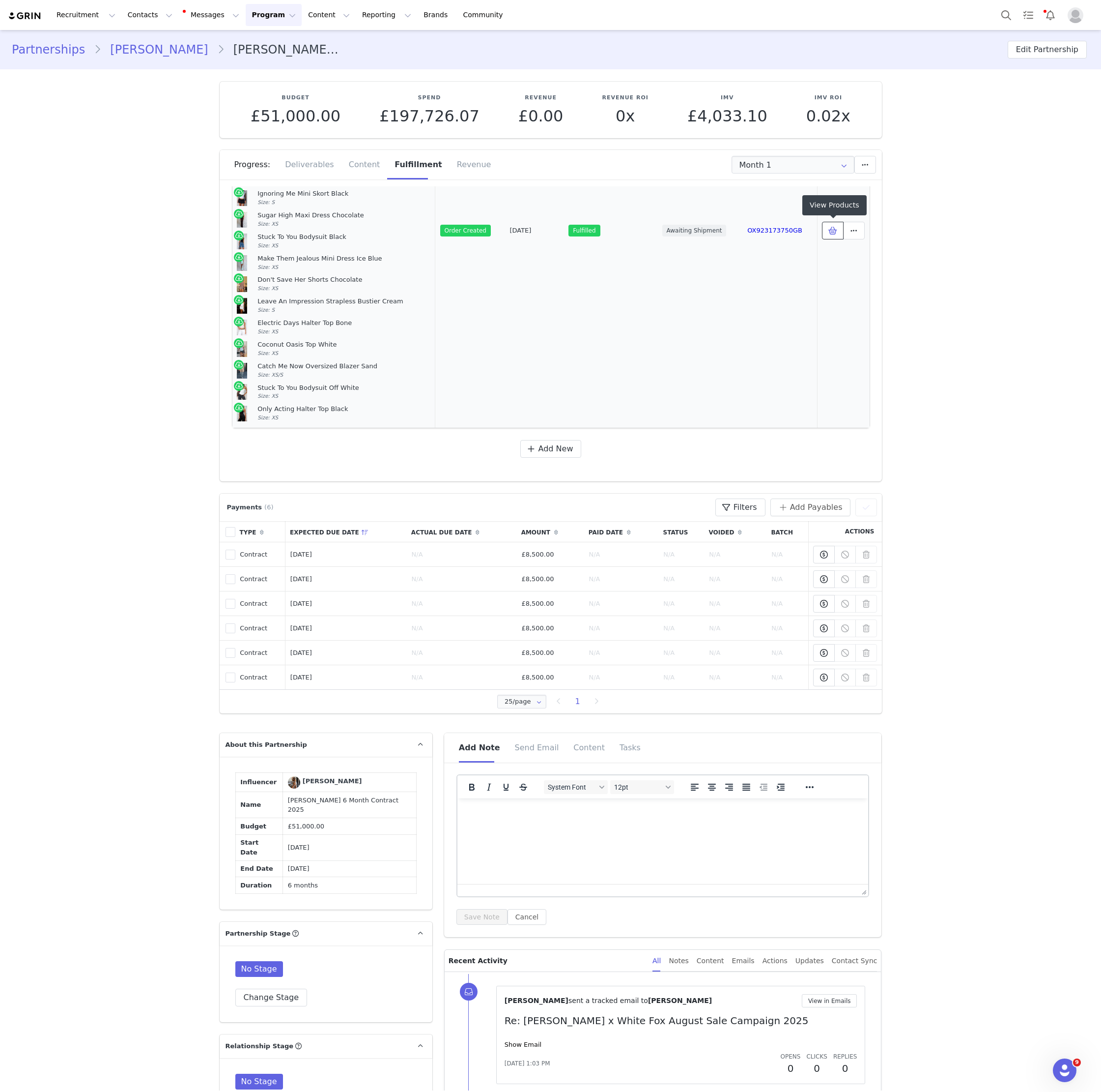
click at [829, 230] on icon at bounding box center [833, 231] width 9 height 8
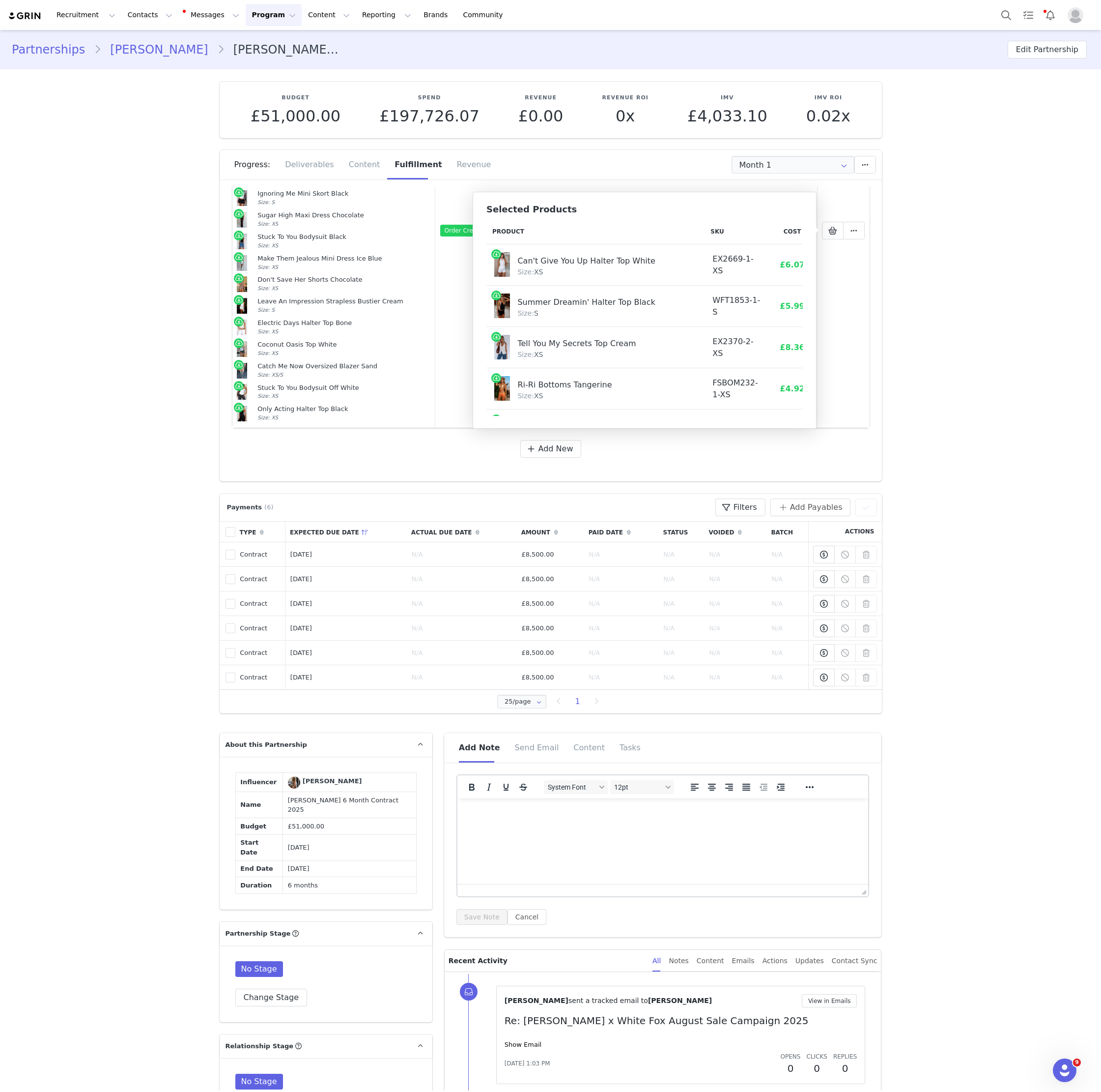
click at [530, 257] on div "Can't Give You Up Halter Top White" at bounding box center [597, 259] width 161 height 15
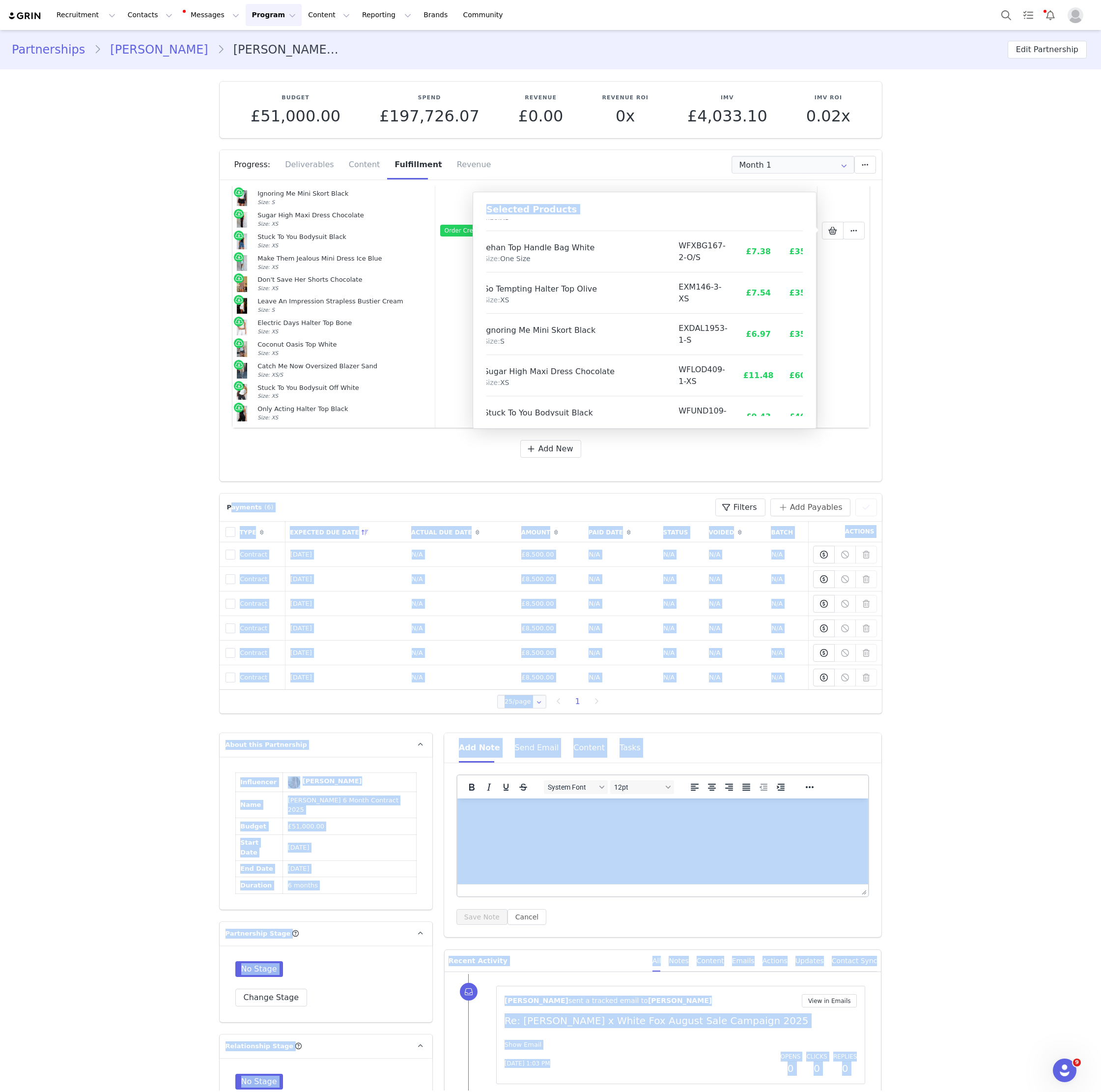
scroll to position [569, 34]
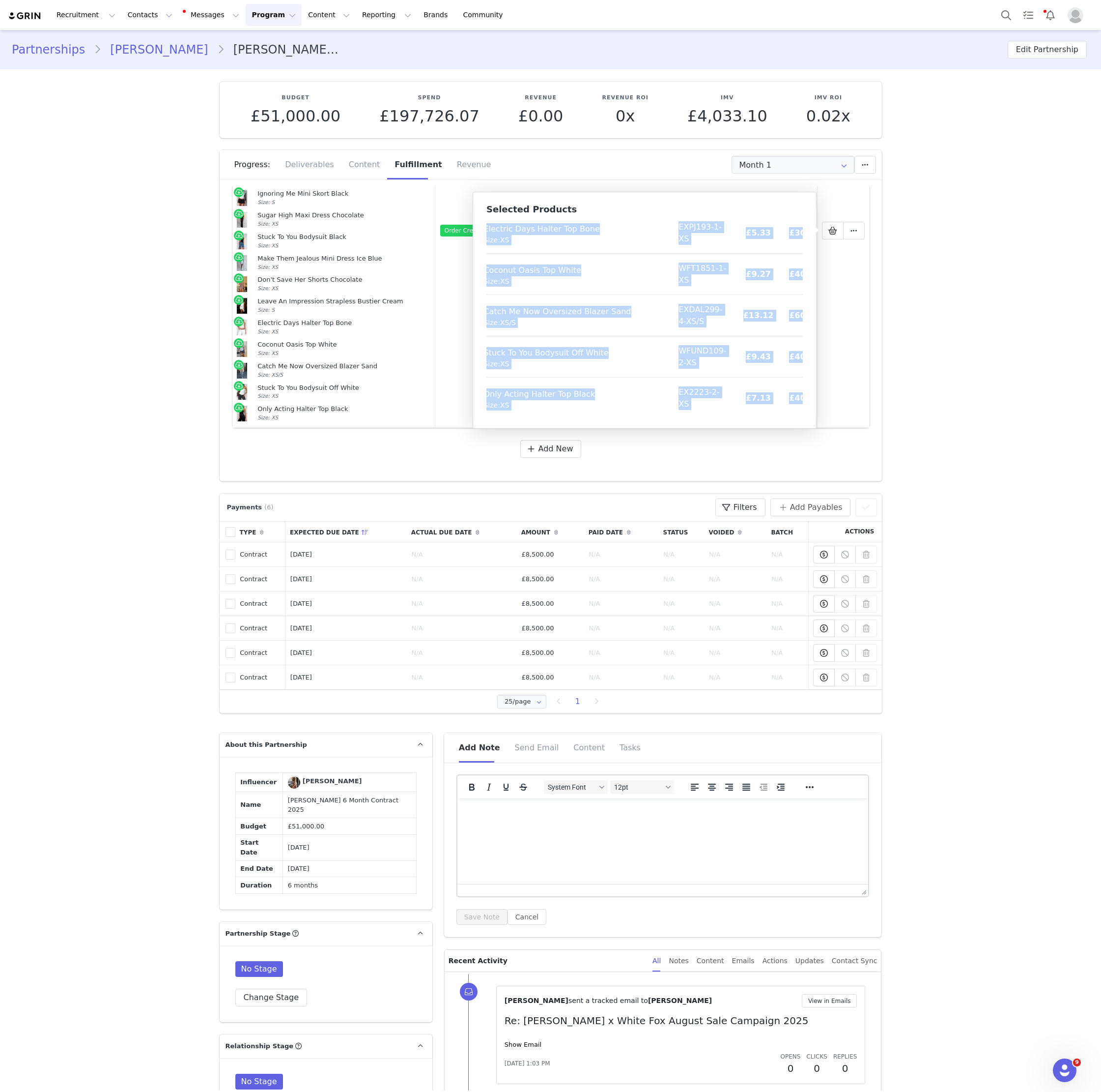
copy tbody "Lor'i Dolo Sit Am Consec Adi Elits Doei: TE IN0432-6-UT £1.51 £10.04 Labore Etd…"
drag, startPoint x: 530, startPoint y: 257, endPoint x: 802, endPoint y: 398, distance: 306.4
click at [802, 398] on tbody "Can't Give You Up Halter Top White Size: XS EX2669-1-XS £6.07 £35.00 Summer Dre…" at bounding box center [640, 47] width 375 height 743
click at [154, 21] on button "Contacts Contacts" at bounding box center [150, 14] width 56 height 22
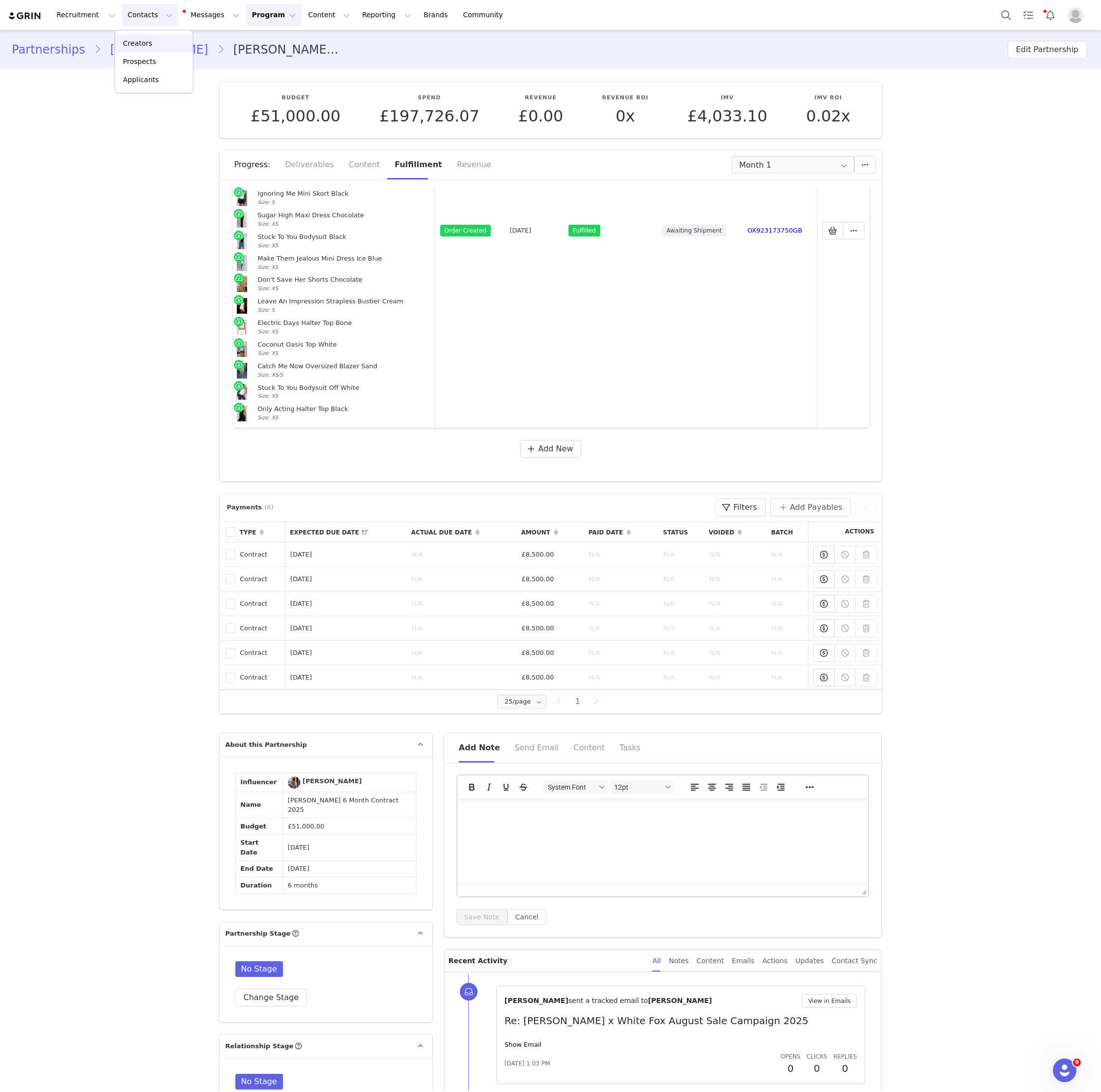
click at [149, 41] on p "Creators" at bounding box center [137, 43] width 29 height 10
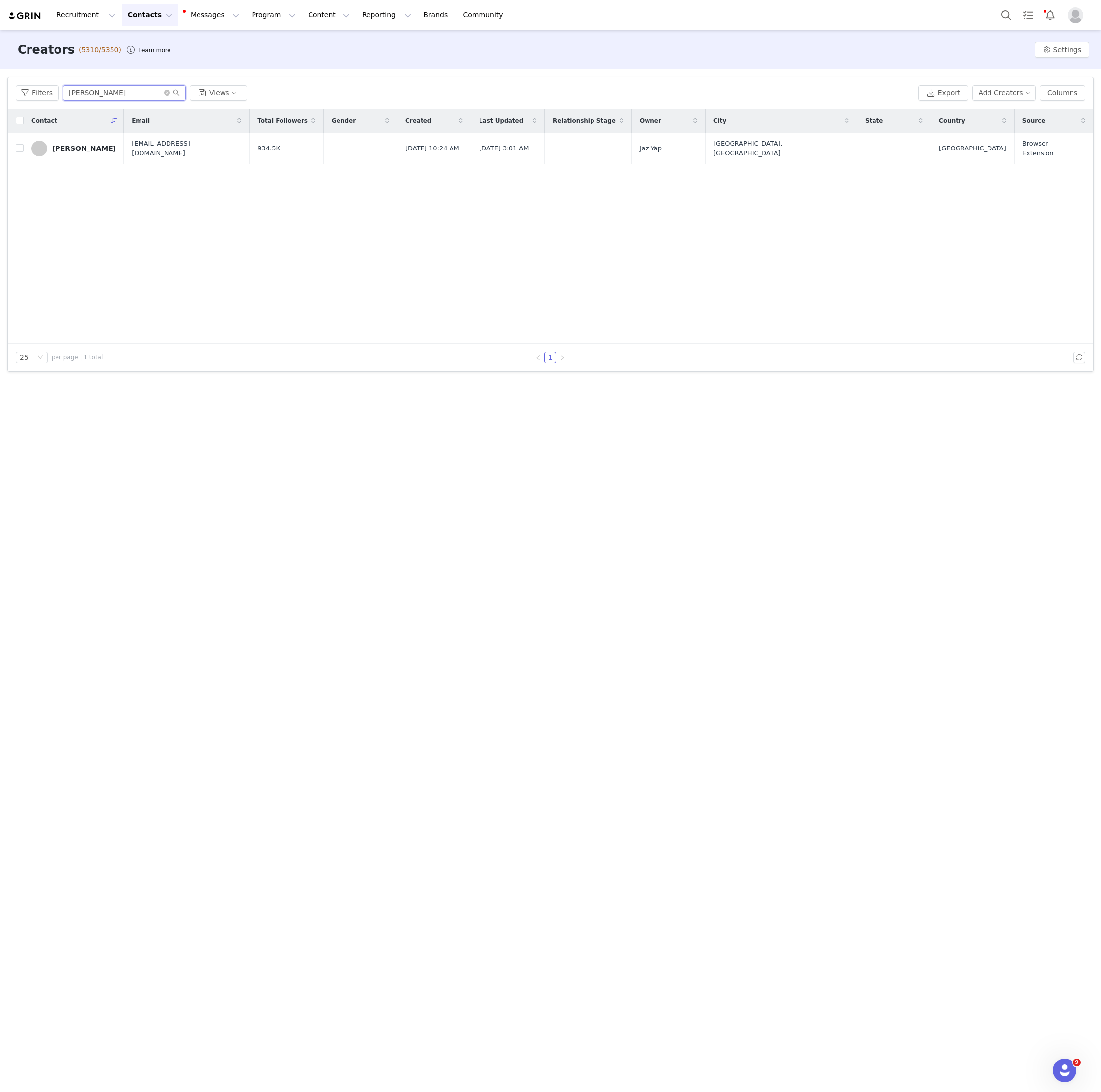
click at [138, 91] on input "[PERSON_NAME]" at bounding box center [124, 93] width 123 height 16
paste input "[PERSON_NAME] Court"
click at [138, 91] on input "[PERSON_NAME]" at bounding box center [124, 93] width 123 height 16
type input "[PERSON_NAME] Court"
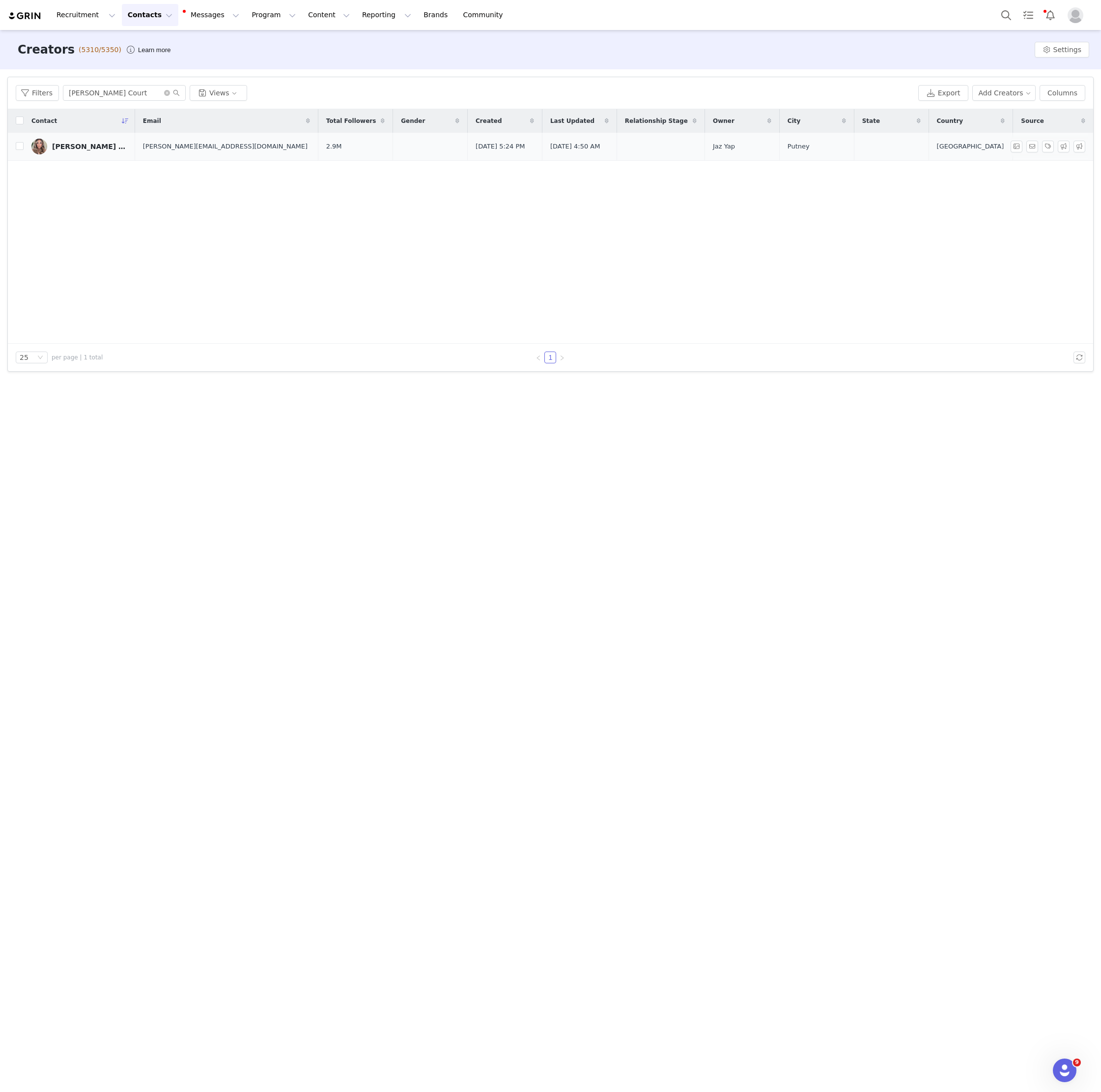
click at [81, 147] on div "[PERSON_NAME] Court" at bounding box center [89, 147] width 74 height 8
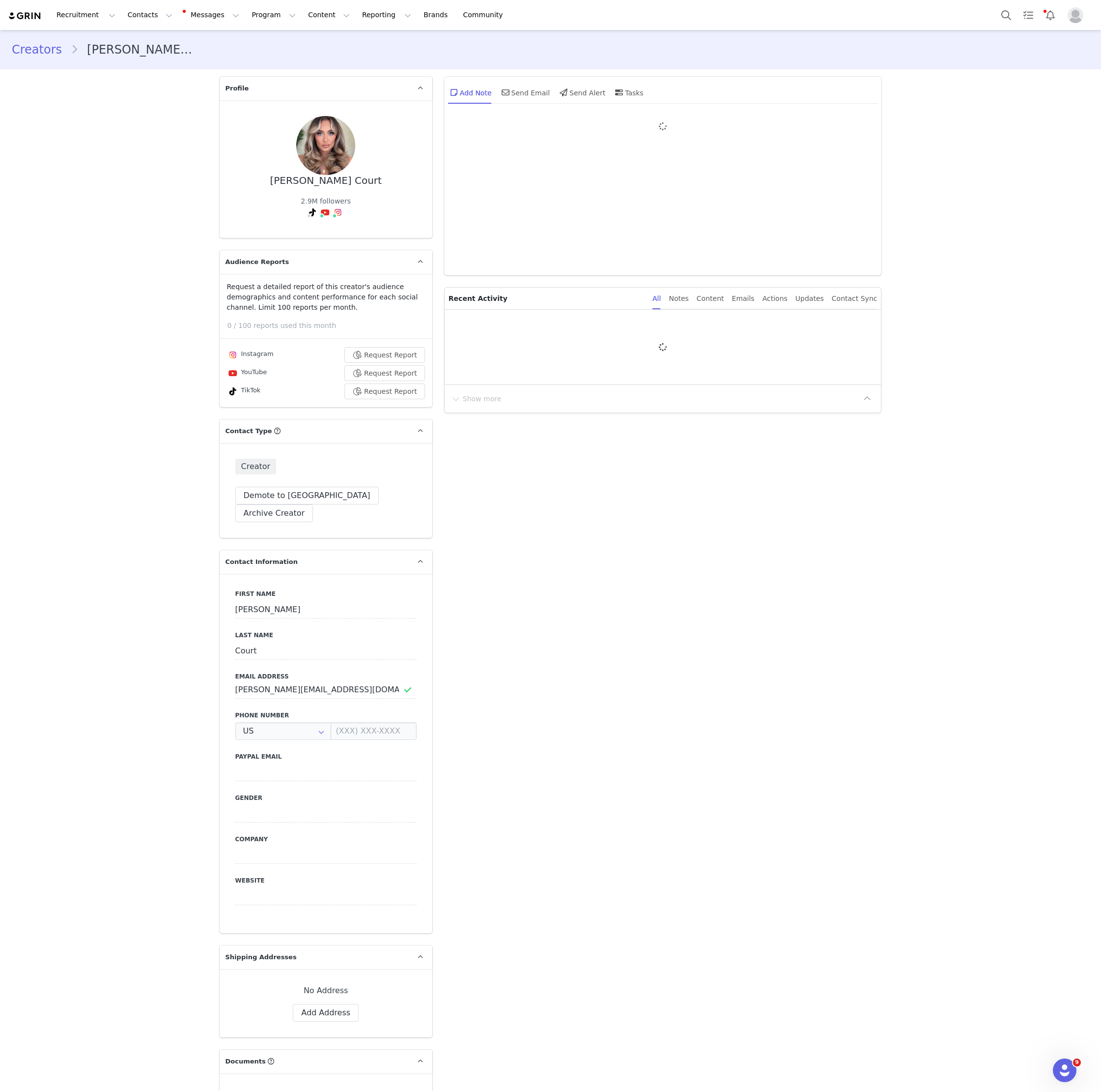
type input "+1 ([GEOGRAPHIC_DATA])"
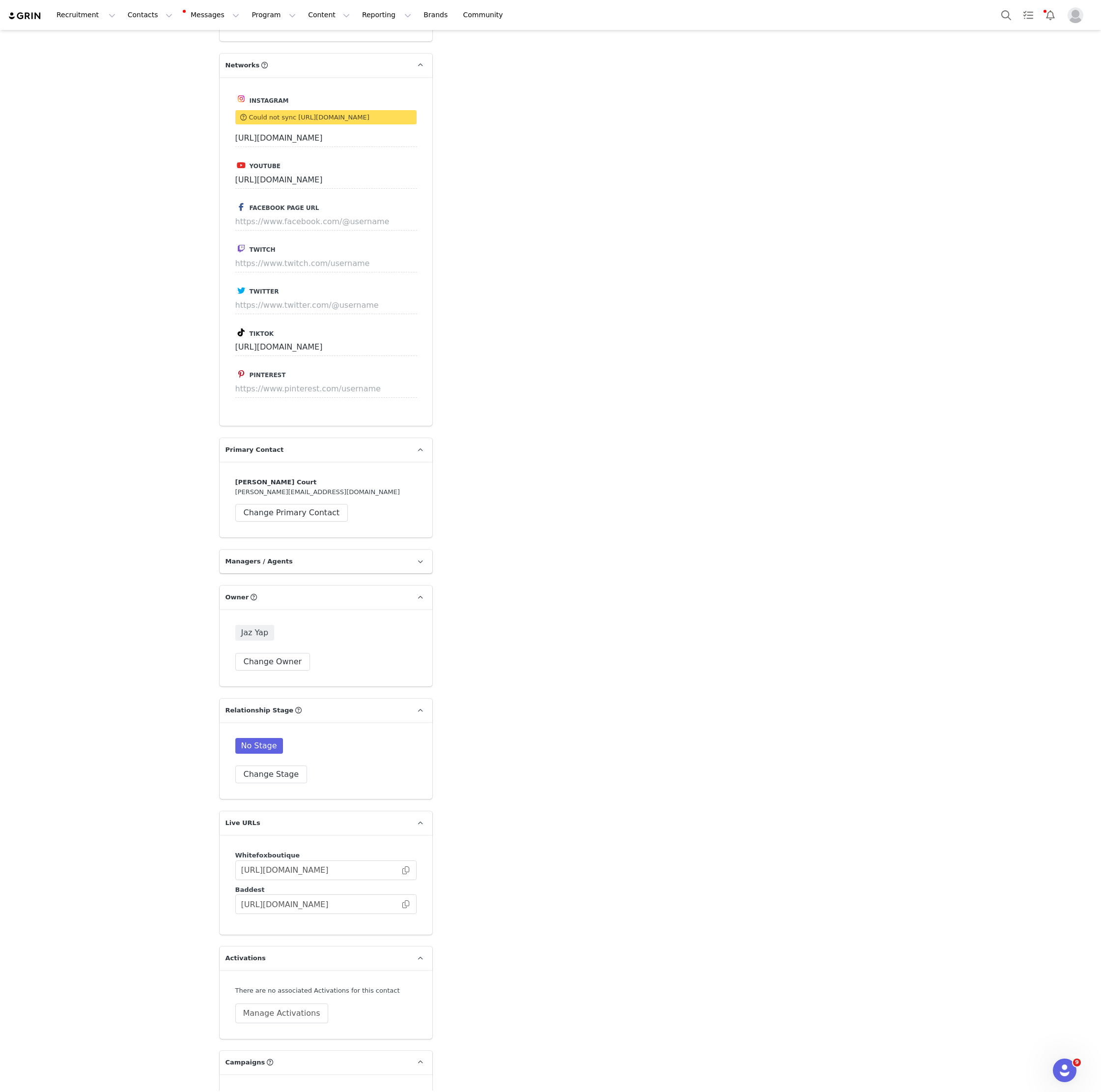
scroll to position [2200, 0]
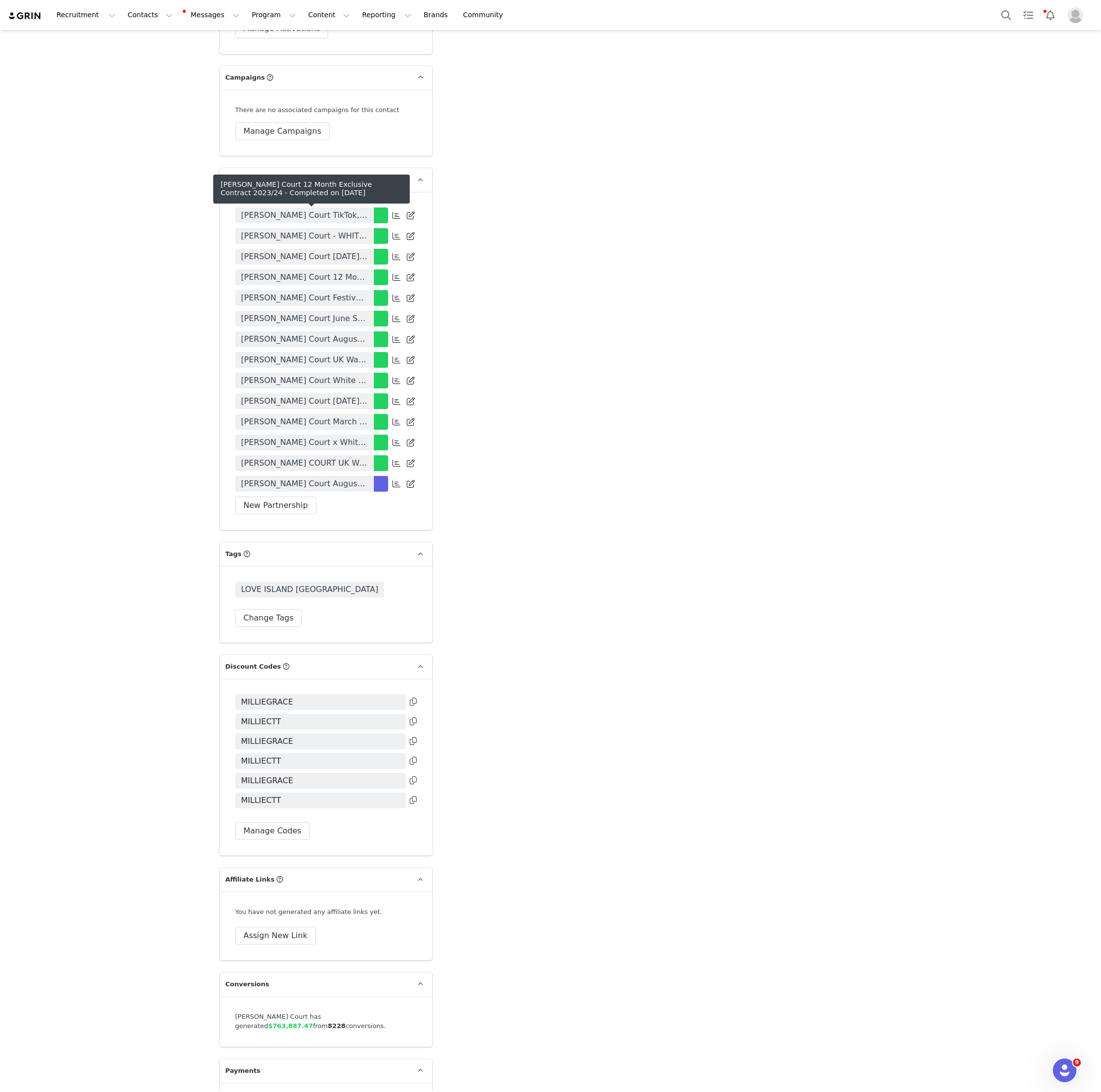
click at [328, 271] on span "[PERSON_NAME] Court 12 Month Exclusive Contract 2023/24" at bounding box center [304, 277] width 127 height 12
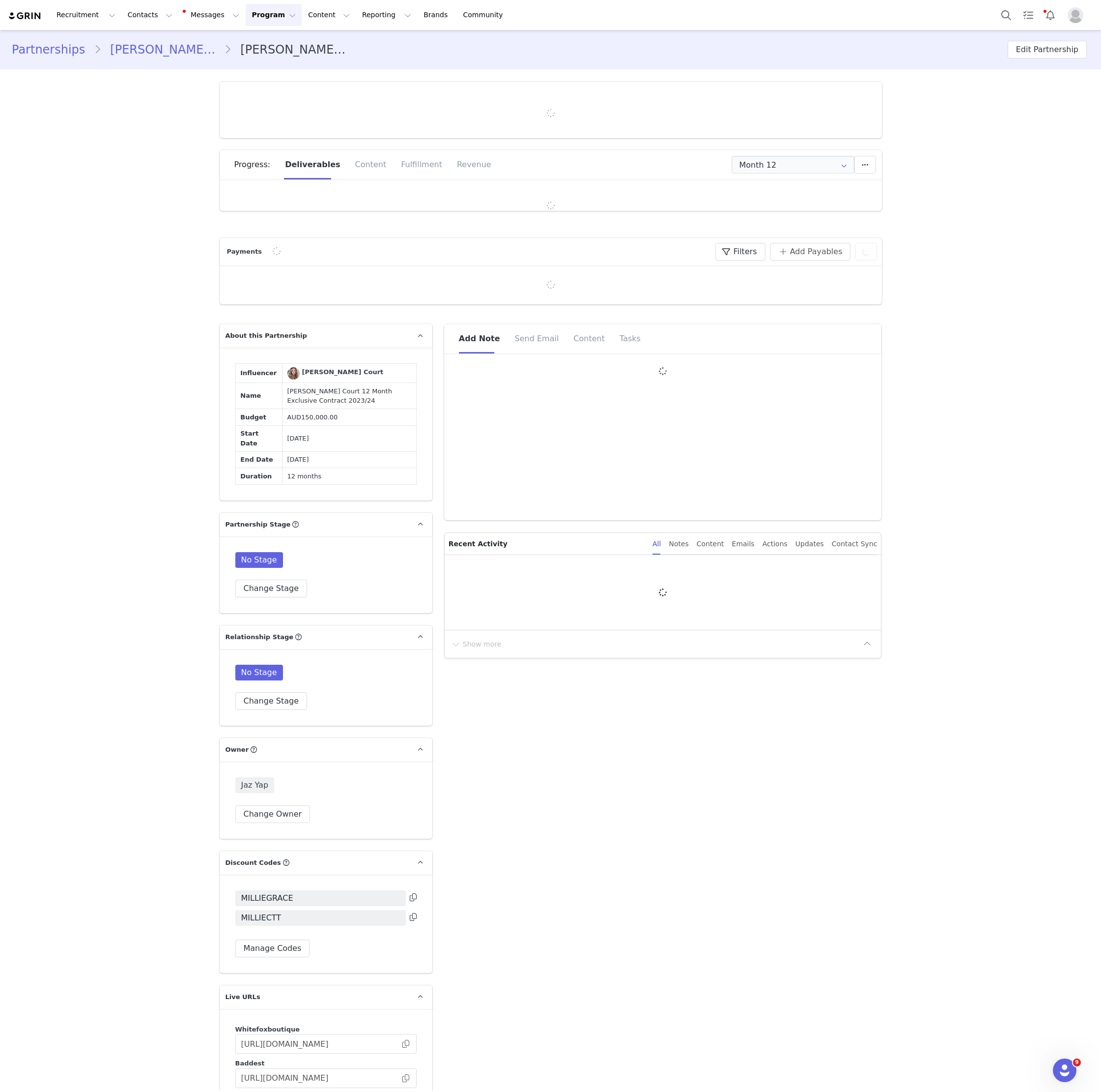
type input "+1 ([GEOGRAPHIC_DATA])"
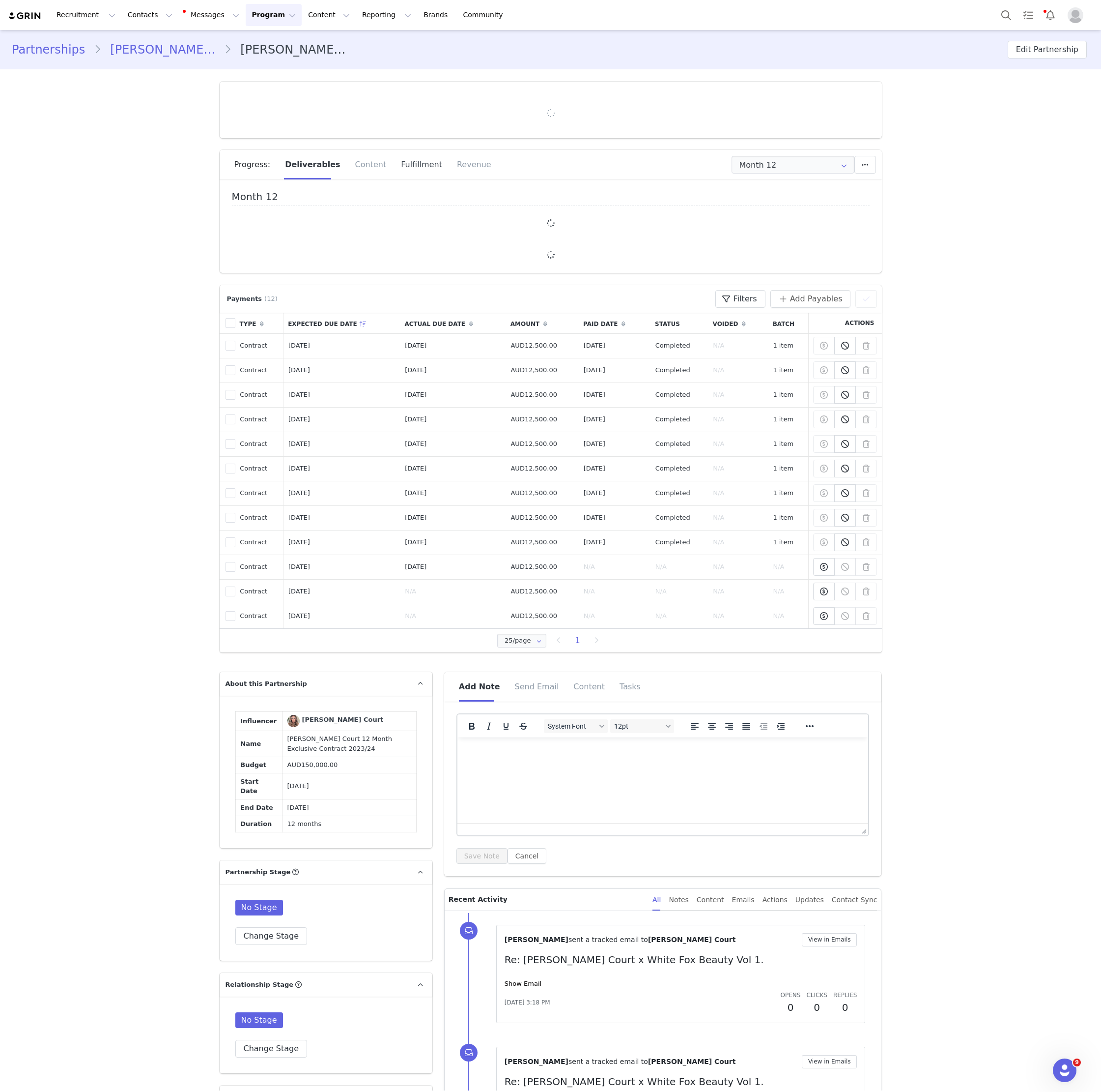
click at [414, 164] on div "Fulfillment" at bounding box center [421, 164] width 56 height 29
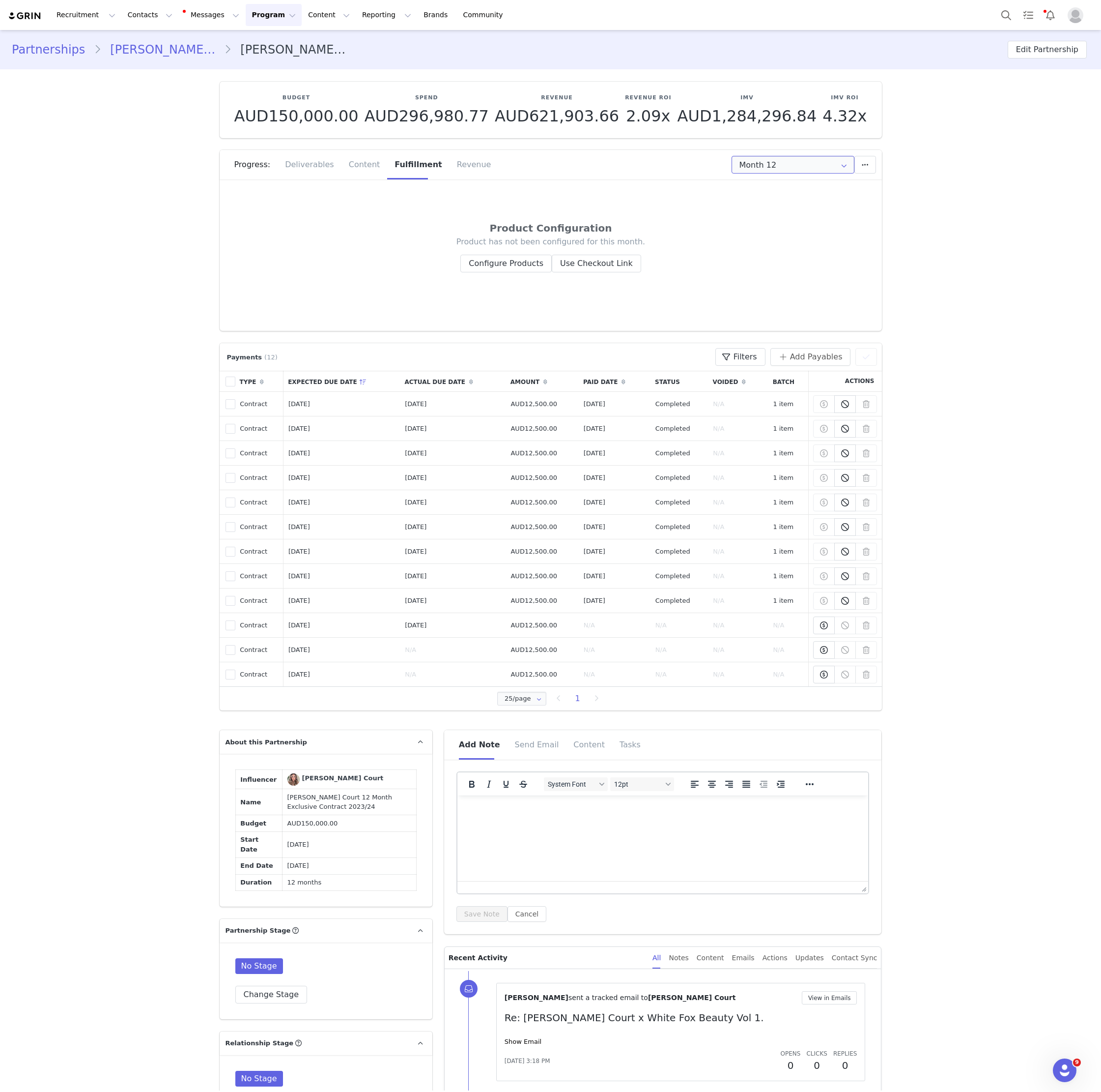
click at [783, 168] on input "Month 12" at bounding box center [793, 165] width 123 height 18
click at [772, 291] on li "Month 11 [DATE] - [DATE]" at bounding box center [793, 289] width 122 height 17
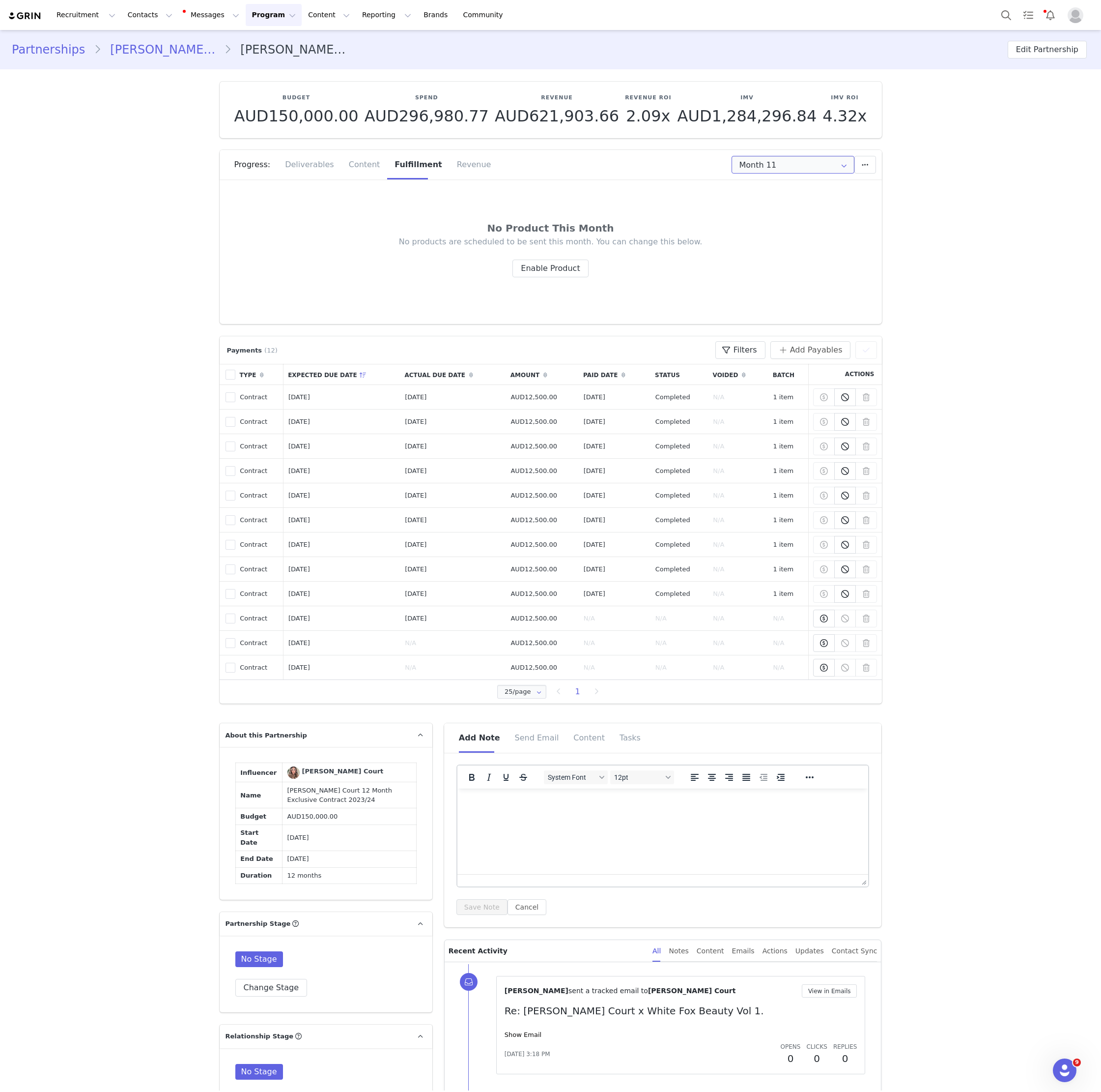
click at [767, 162] on input "Month 11" at bounding box center [793, 165] width 123 height 18
click at [780, 285] on li "Month 10 [DATE] - [DATE]" at bounding box center [793, 289] width 122 height 17
type input "Month 10"
click at [125, 48] on link "[PERSON_NAME] Court" at bounding box center [163, 49] width 123 height 18
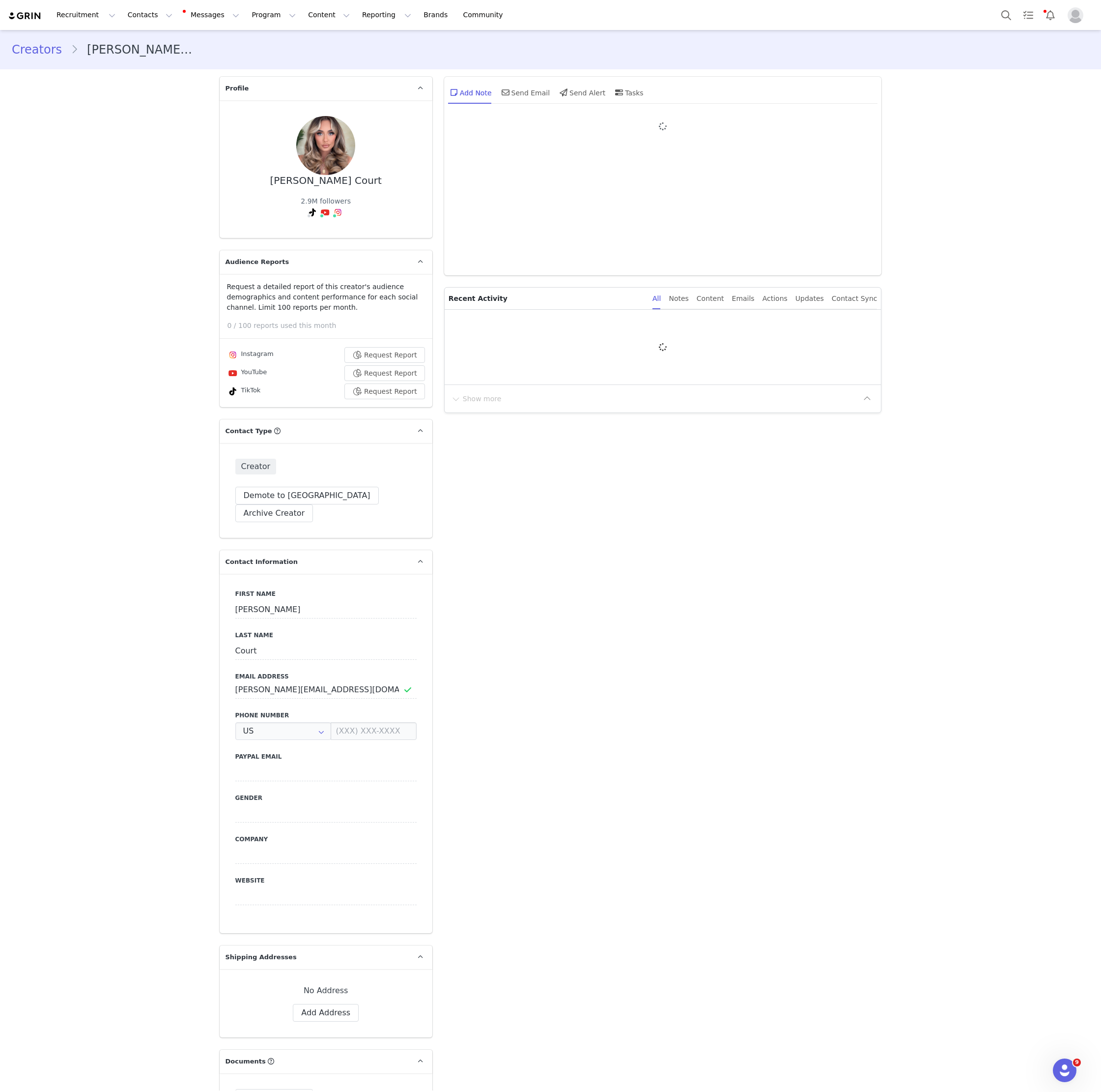
type input "+1 ([GEOGRAPHIC_DATA])"
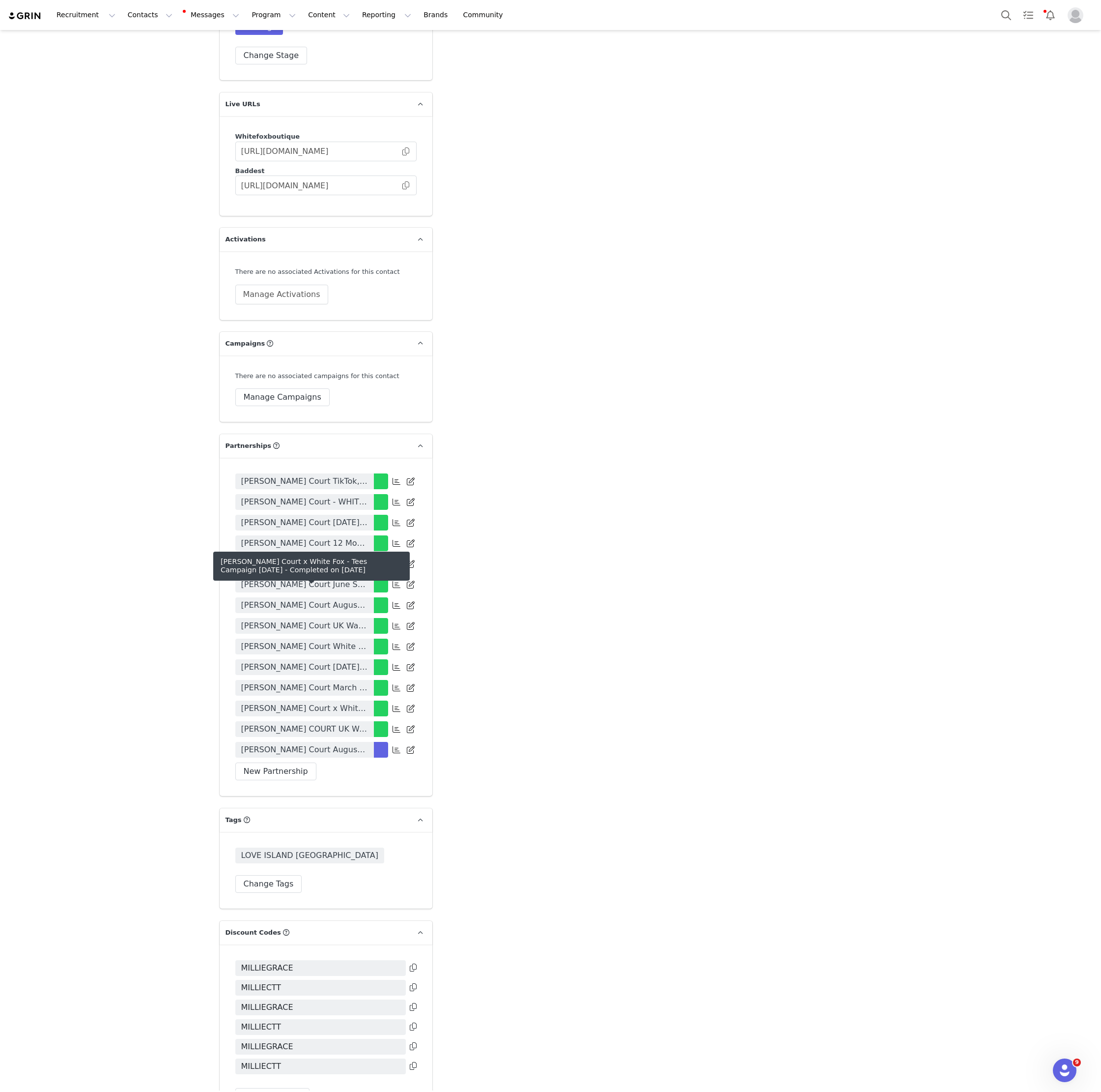
scroll to position [1988, 0]
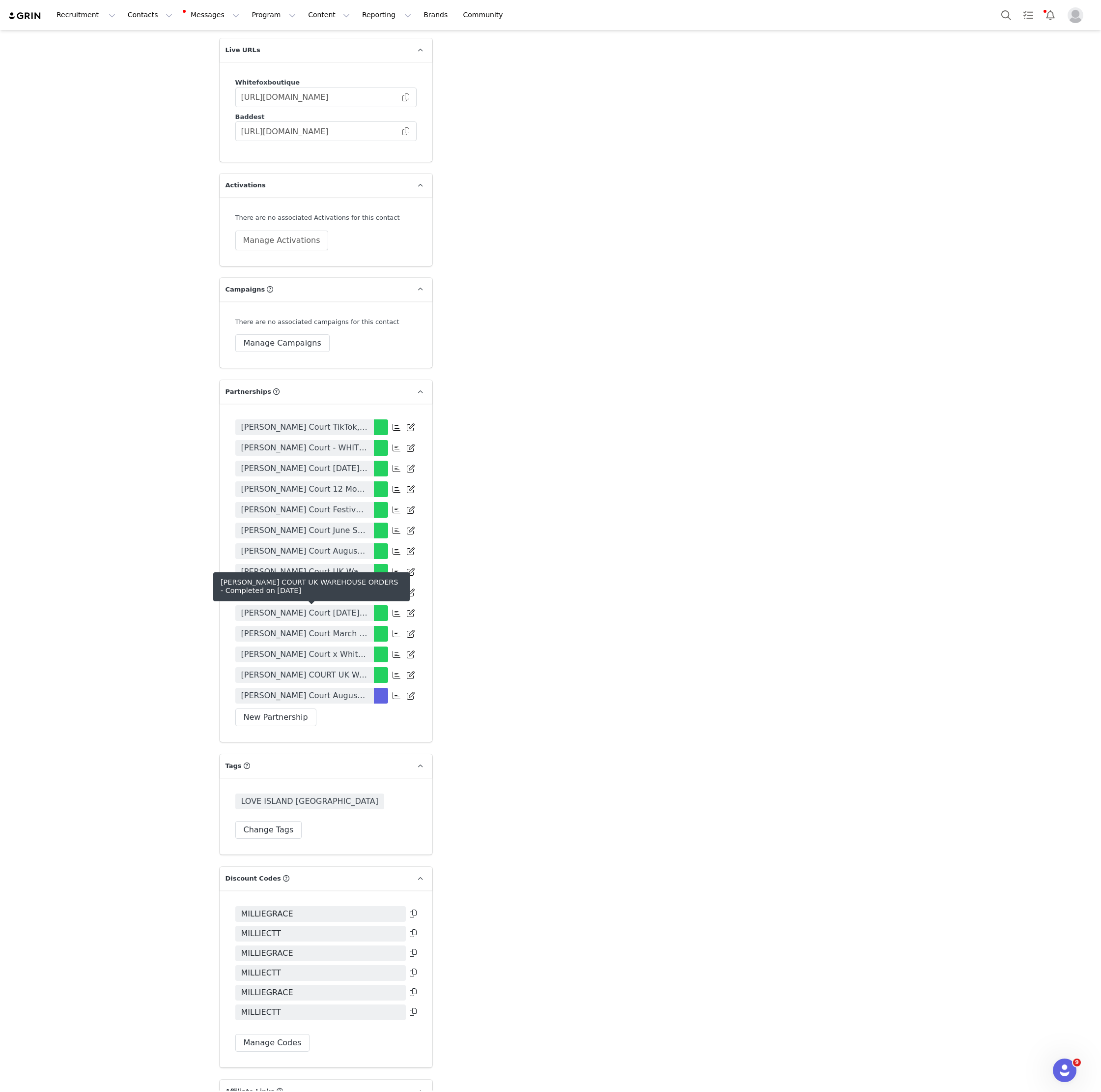
click at [329, 669] on span "[PERSON_NAME] COURT UK WAREHOUSE ORDERS" at bounding box center [304, 675] width 127 height 12
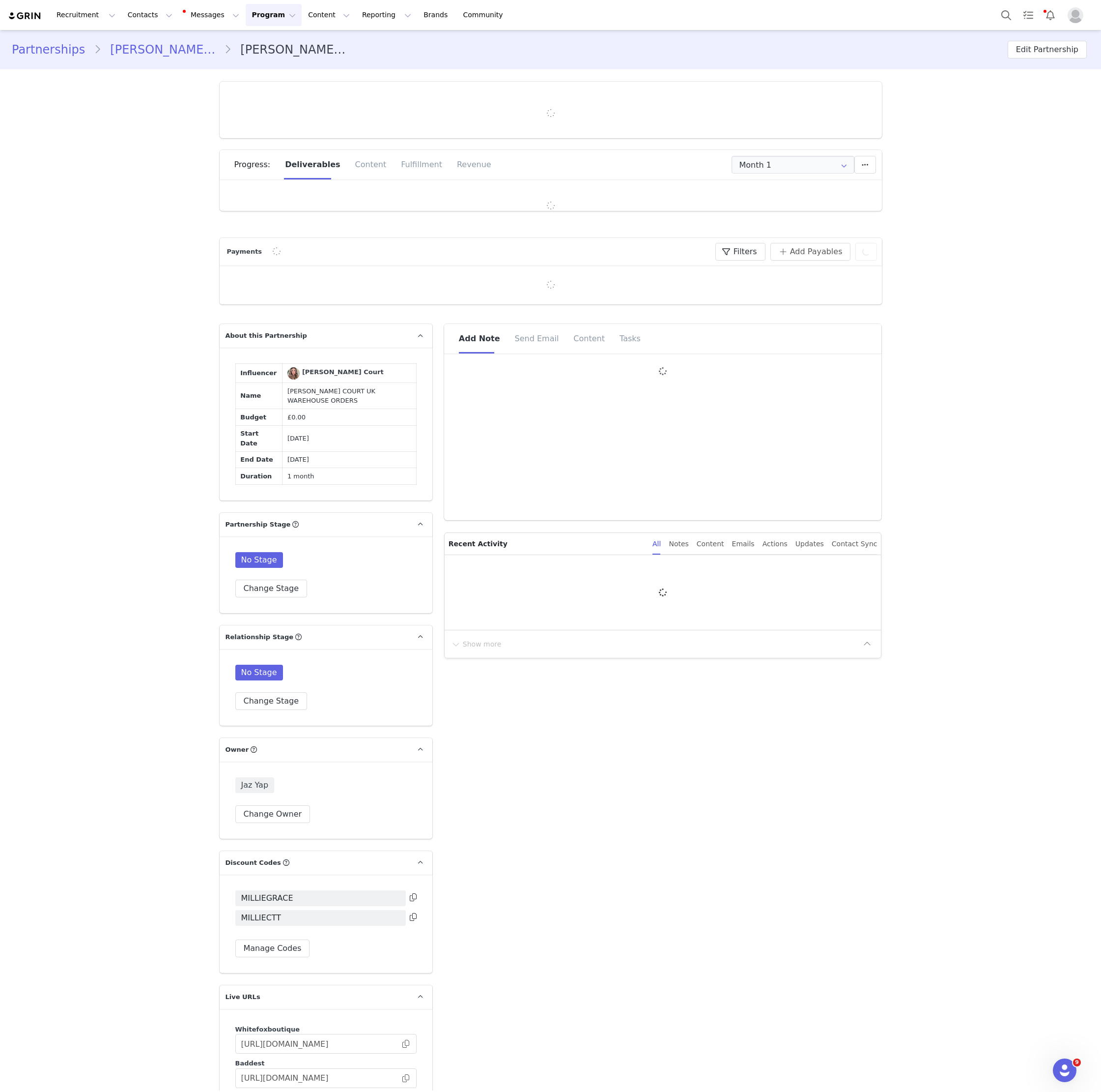
type input "+1 ([GEOGRAPHIC_DATA])"
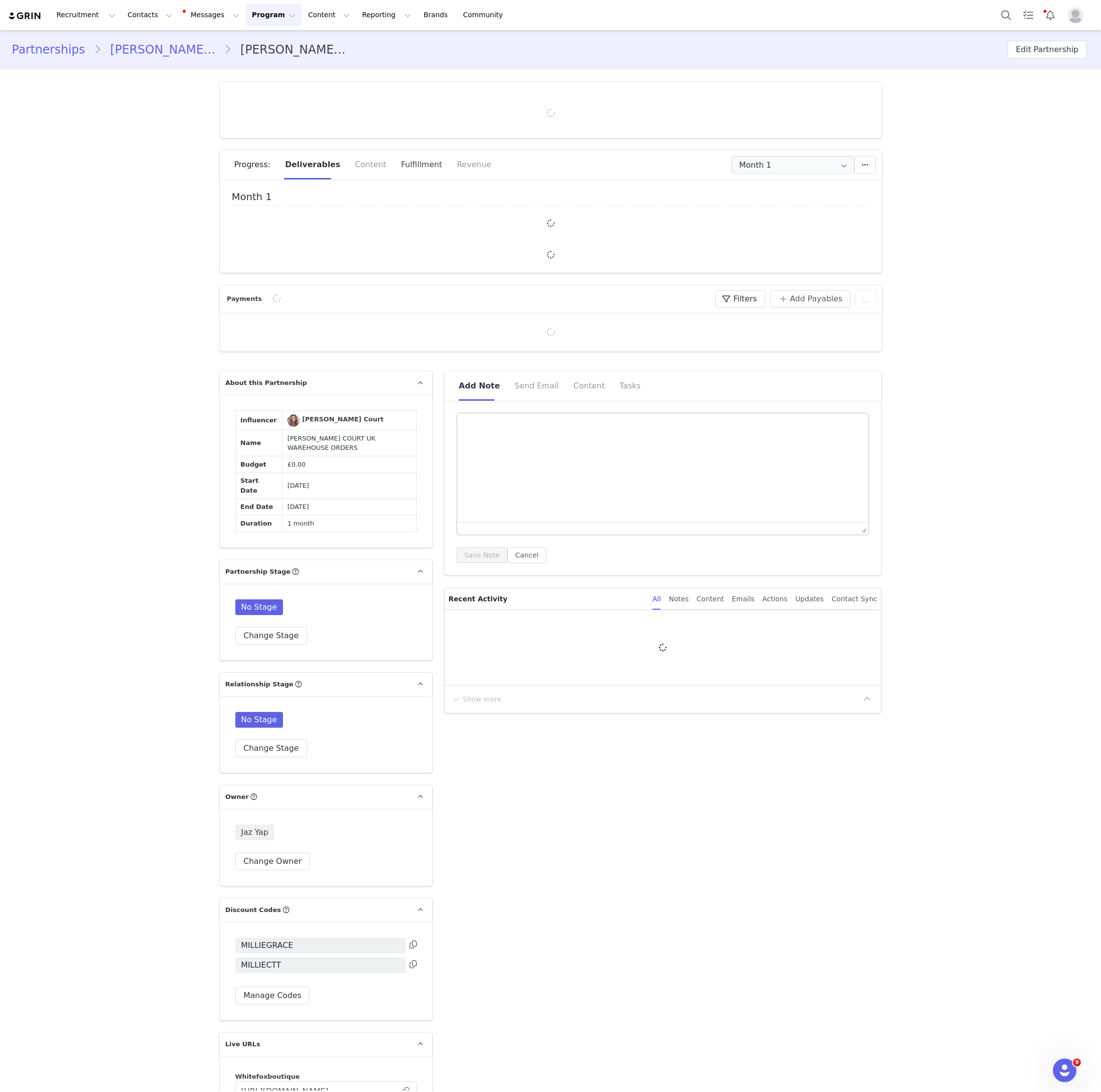
click at [410, 168] on div "Fulfillment" at bounding box center [421, 164] width 56 height 29
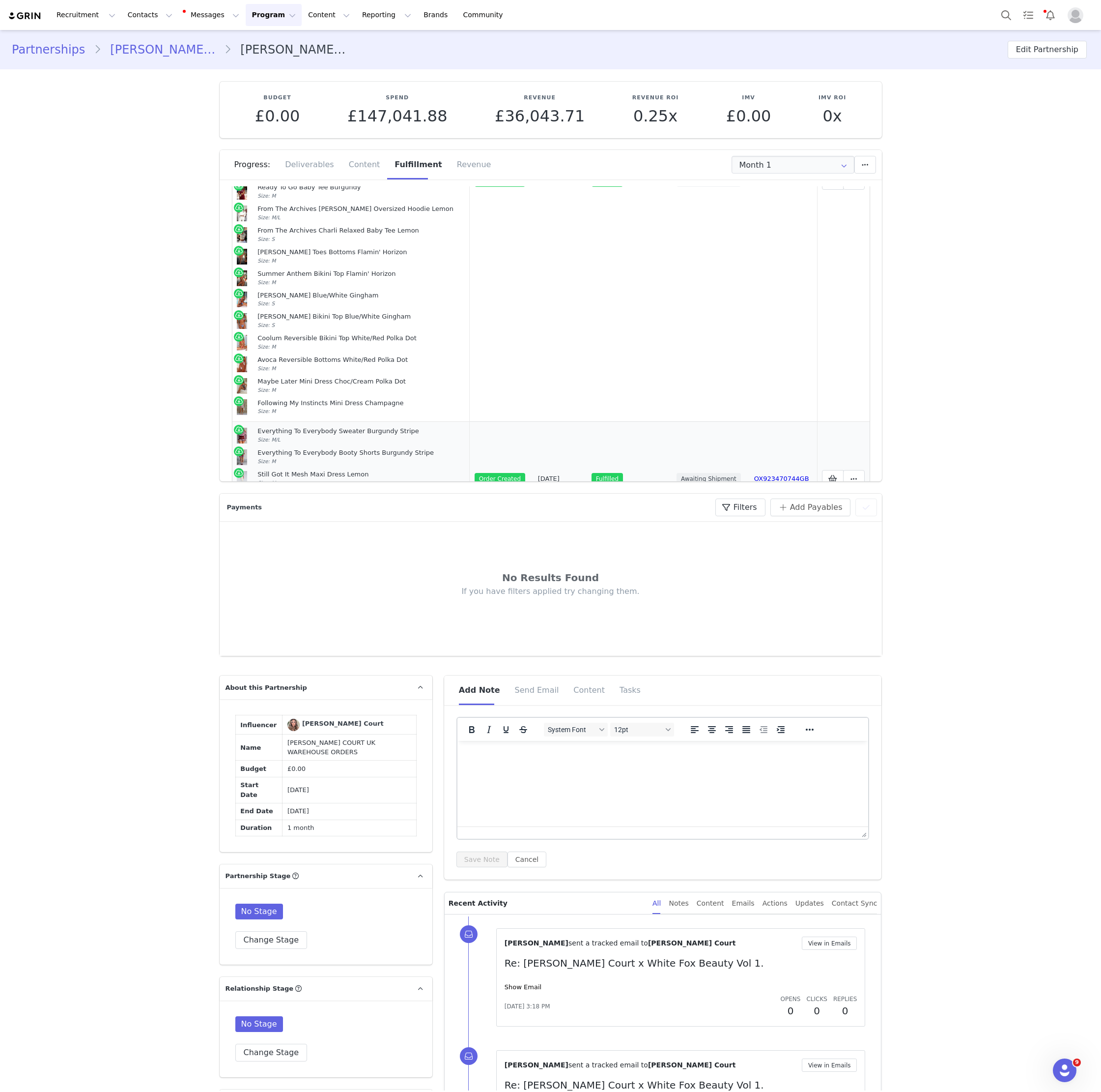
scroll to position [930, 0]
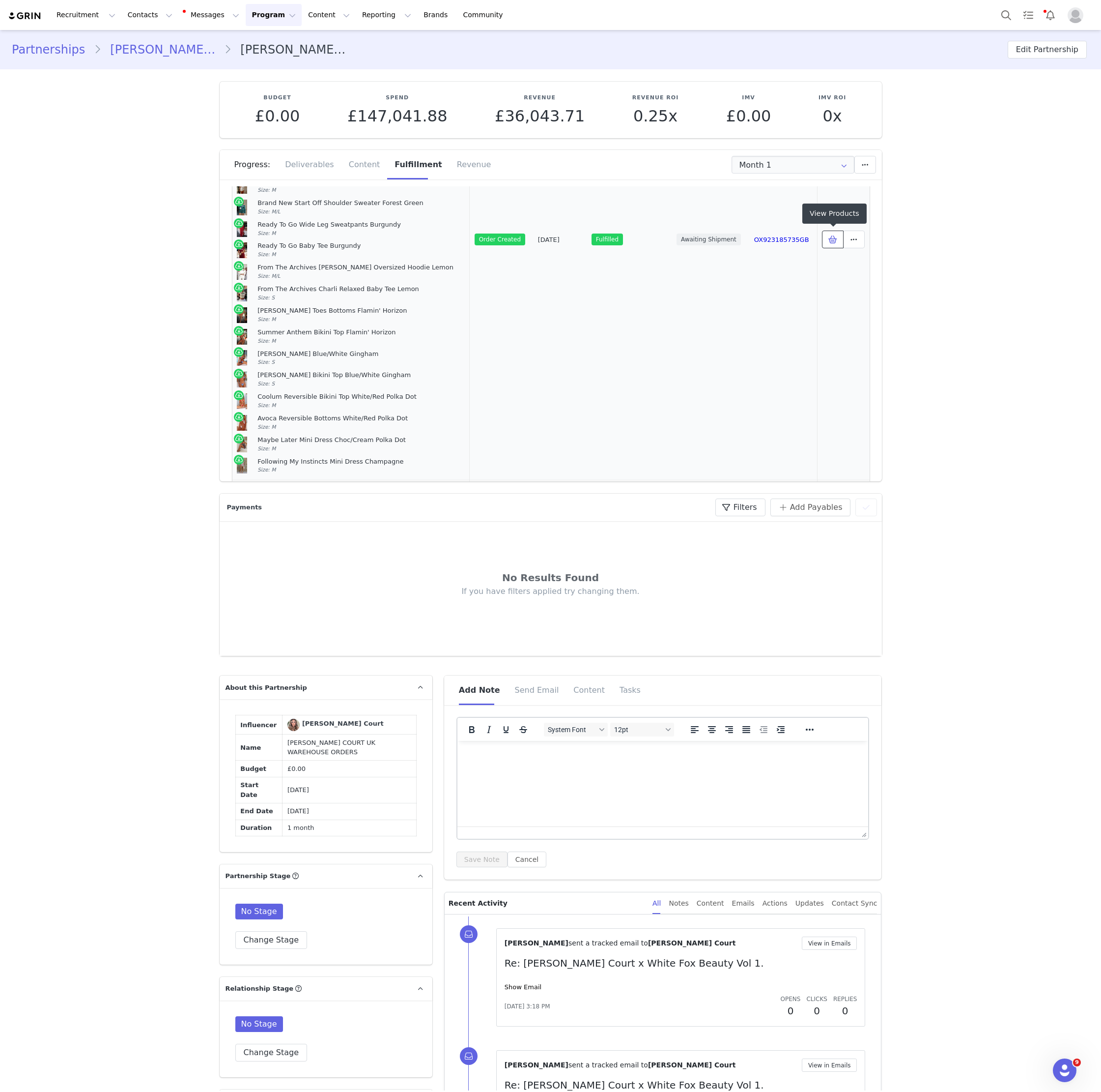
click at [832, 242] on span at bounding box center [832, 239] width 12 height 12
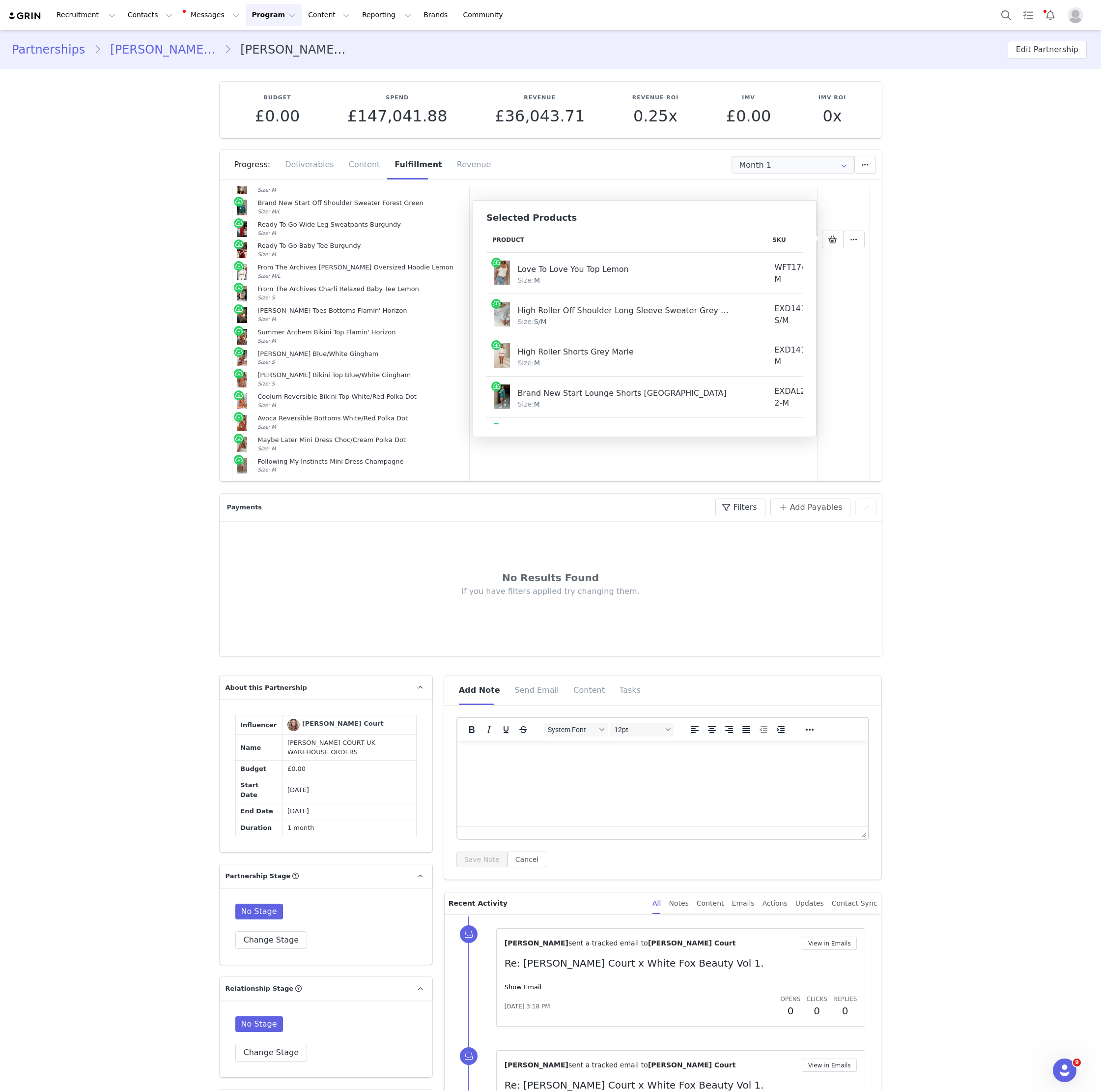
click at [527, 270] on div "Love To Love You Top Lemon" at bounding box center [626, 268] width 217 height 15
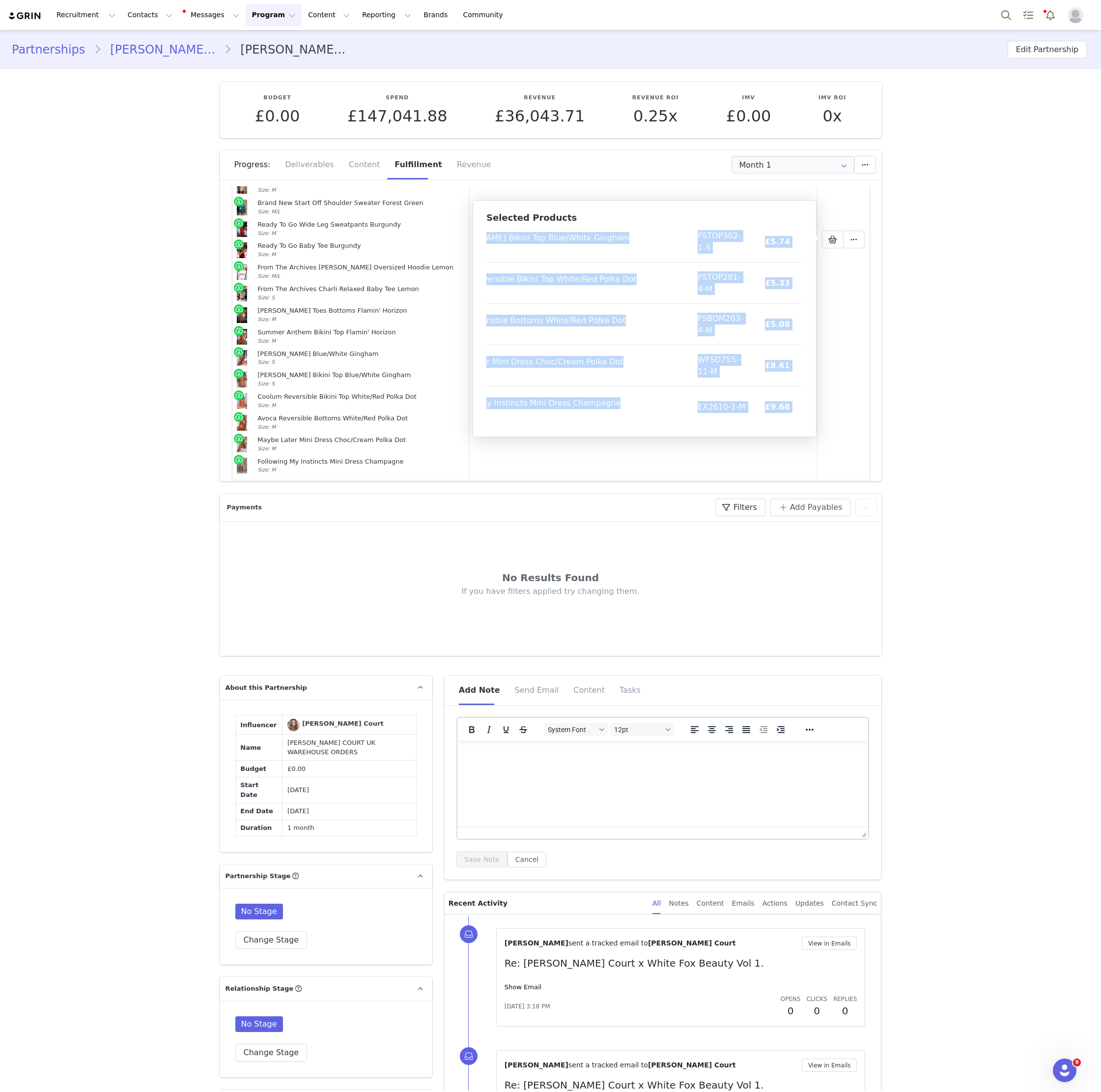
copy tbody "Lore Ip Dolo Sit Ame Conse Adip: E SED1361-6-D £1.01 £13.96 Eius Tempor Inc Utl…"
drag, startPoint x: 527, startPoint y: 270, endPoint x: 798, endPoint y: 405, distance: 302.8
click at [154, 51] on link "[PERSON_NAME] Court" at bounding box center [163, 49] width 123 height 18
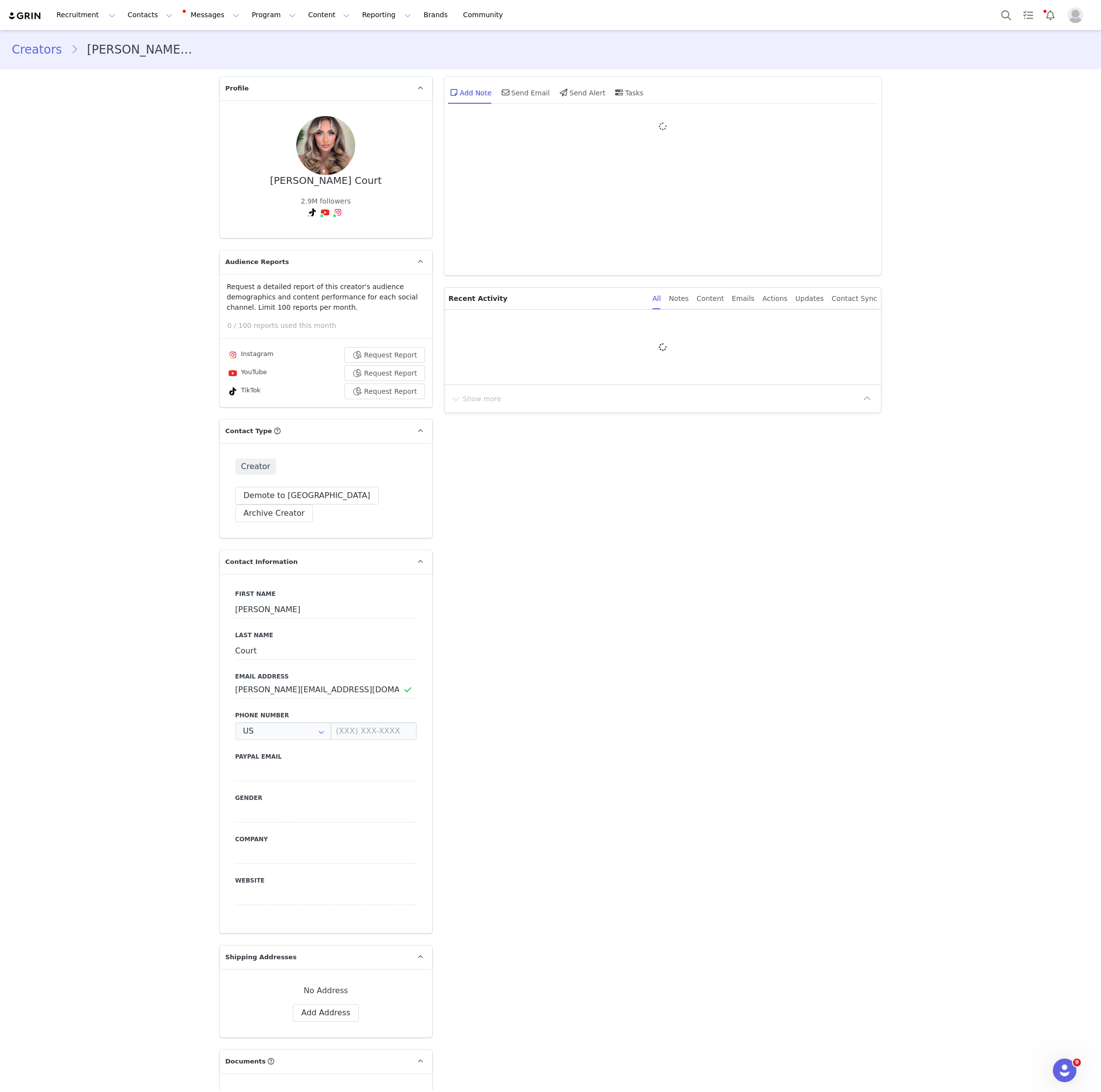
type input "+1 ([GEOGRAPHIC_DATA])"
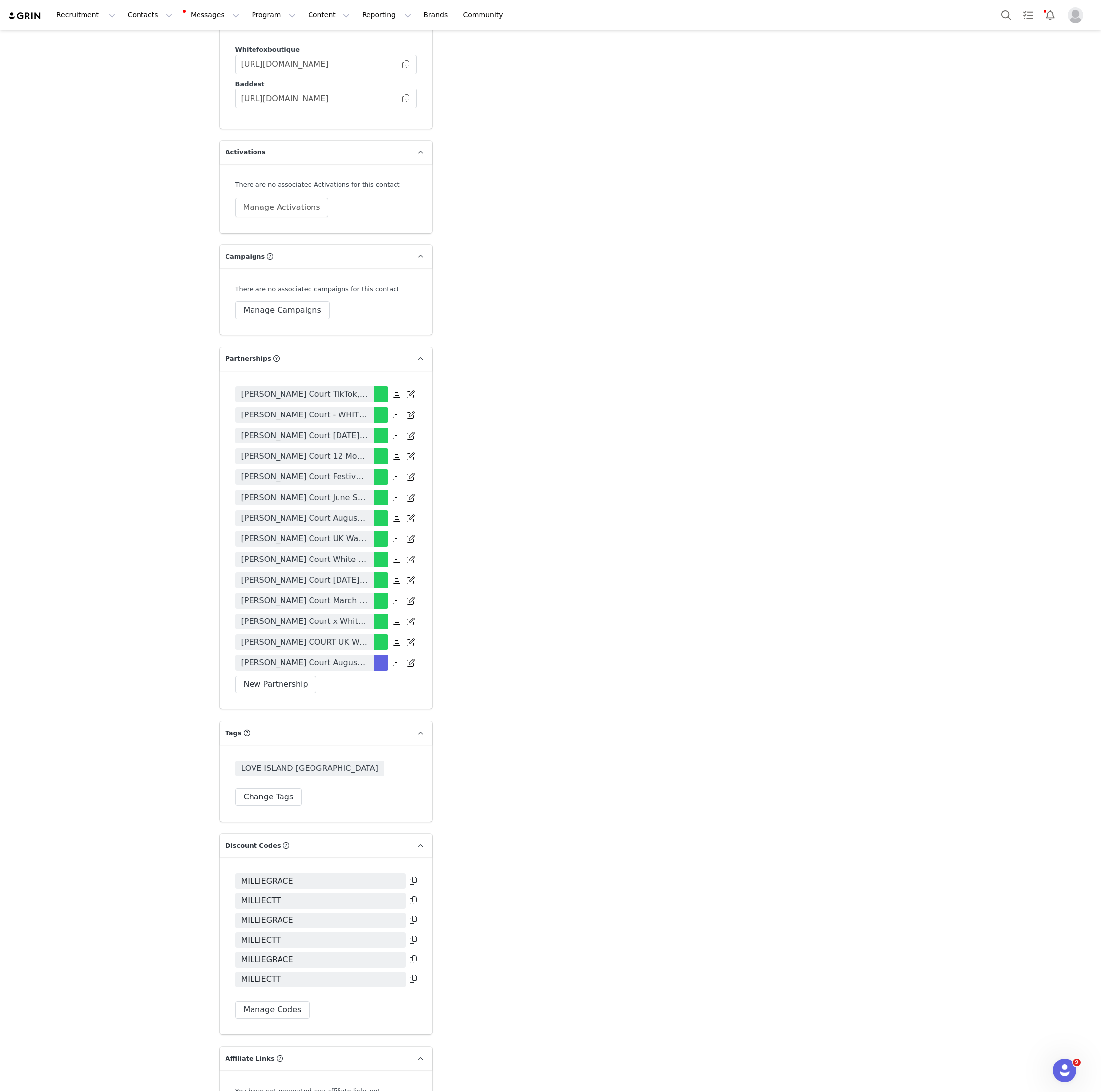
scroll to position [2200, 0]
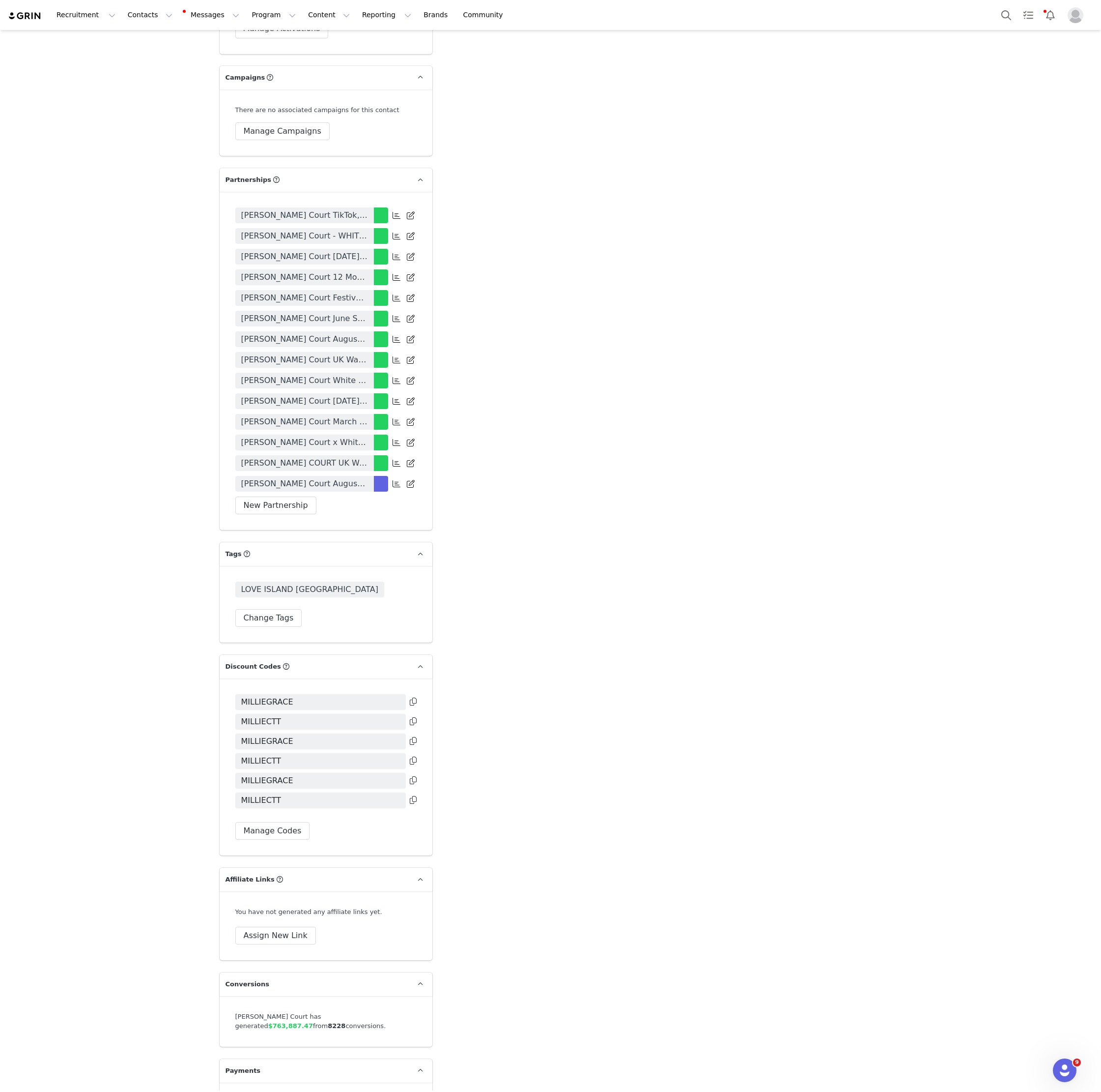
click at [344, 478] on span "[PERSON_NAME] Court August Sale Campaign 2025" at bounding box center [304, 484] width 127 height 12
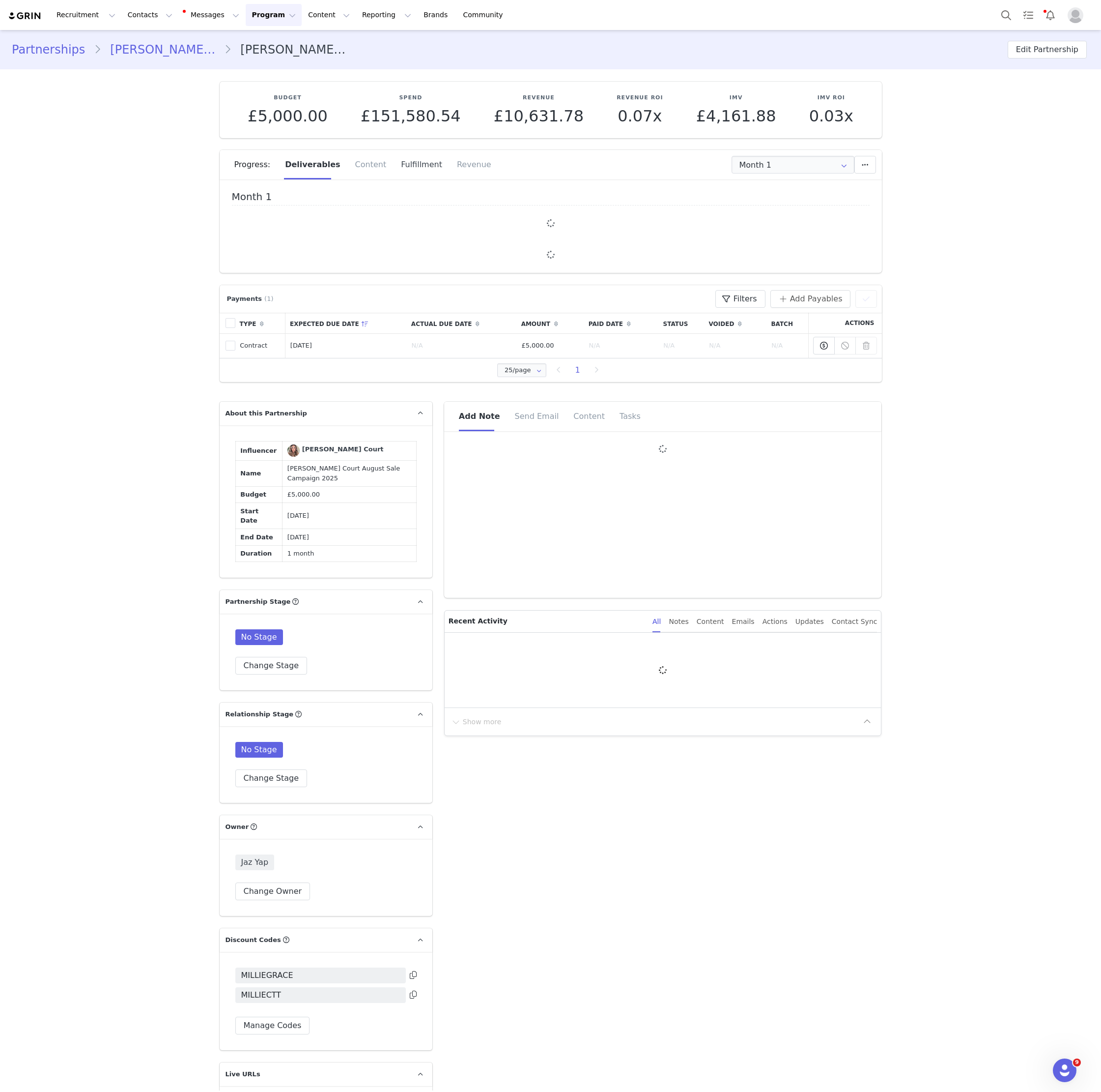
type input "+1 ([GEOGRAPHIC_DATA])"
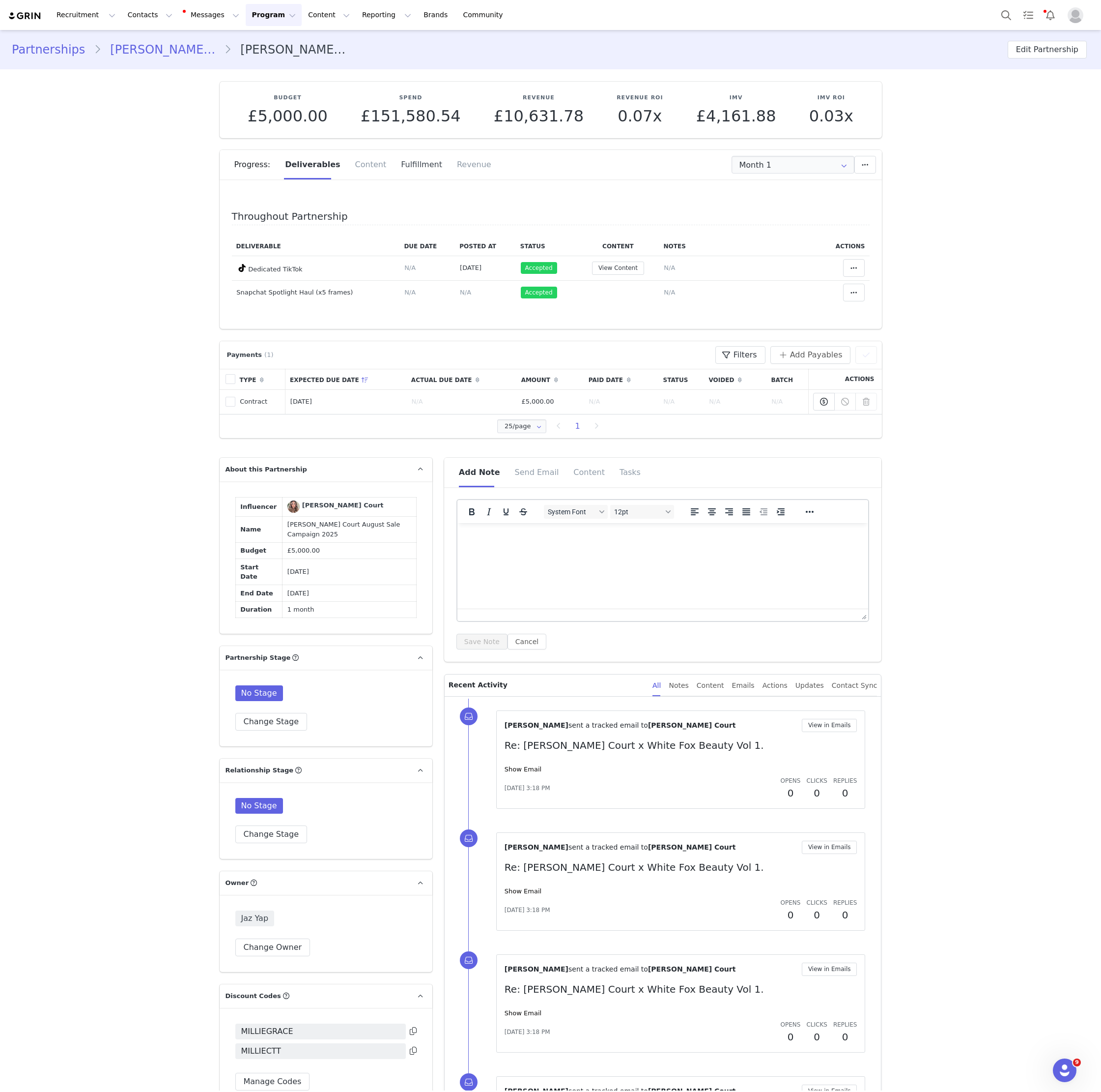
click at [414, 172] on div "Fulfillment" at bounding box center [421, 164] width 56 height 29
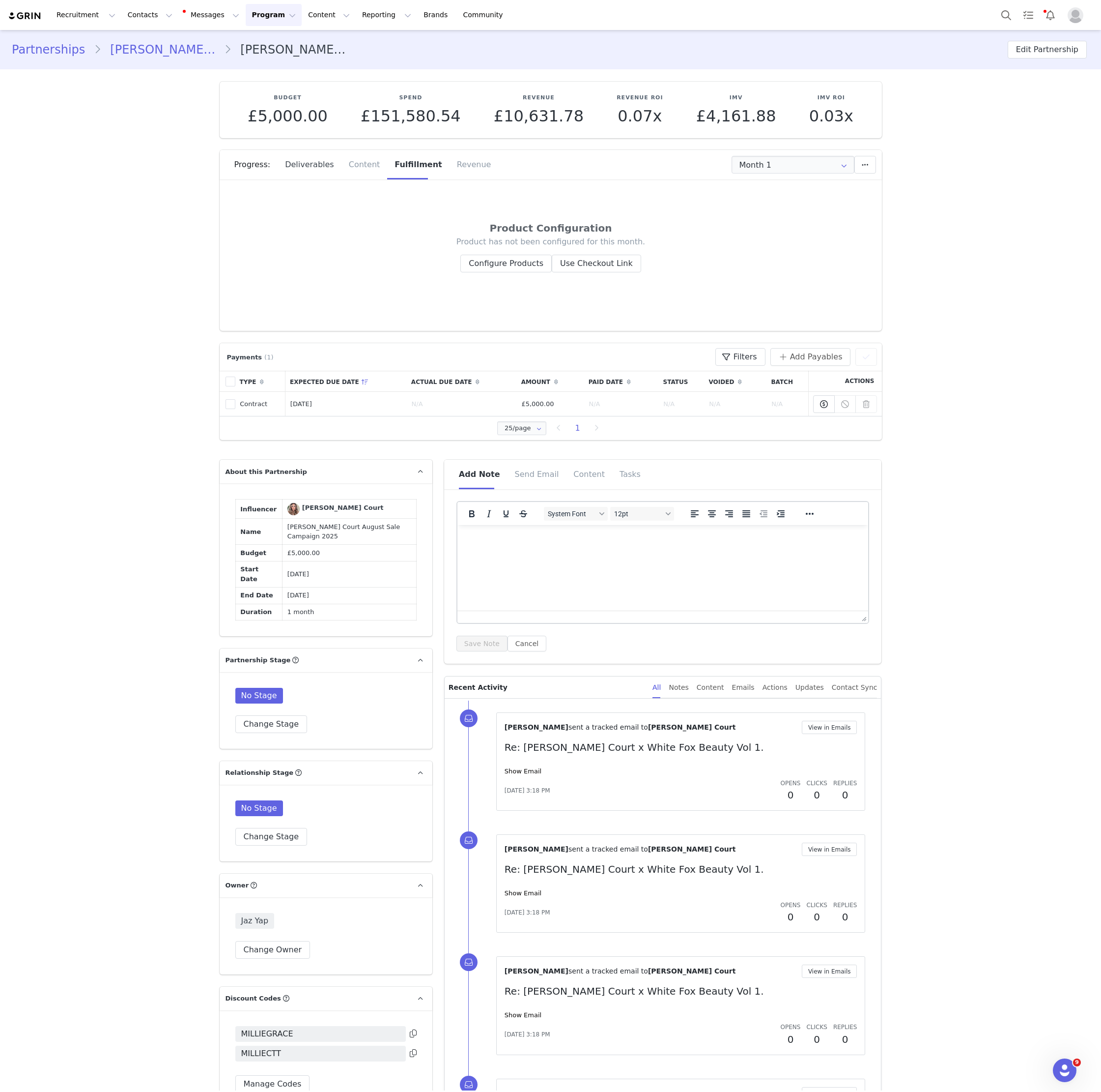
click at [329, 170] on div "Deliverables" at bounding box center [309, 164] width 64 height 29
